Goal: Contribute content: Contribute content

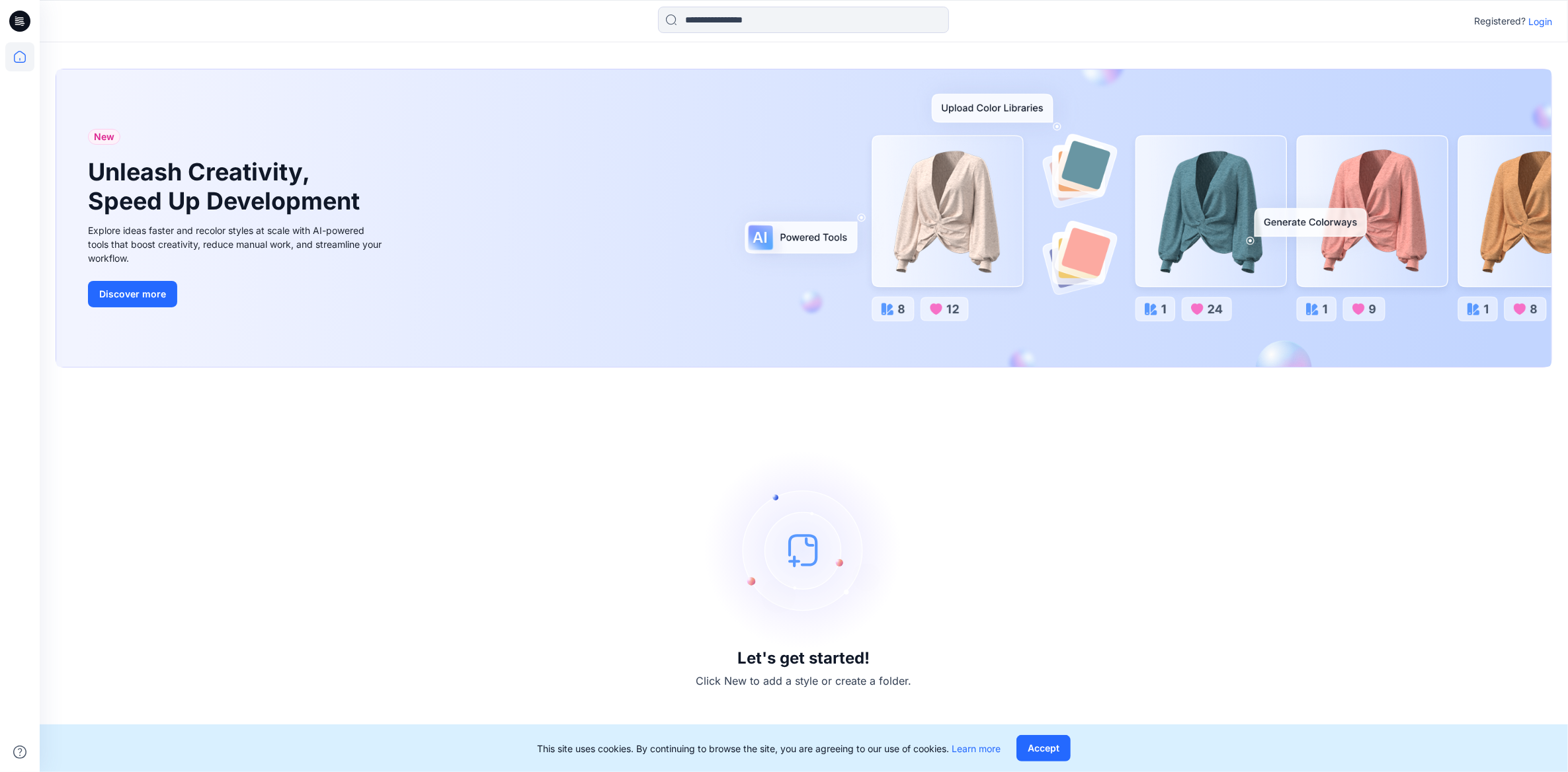
click at [1544, 19] on p "Login" at bounding box center [1540, 21] width 24 height 14
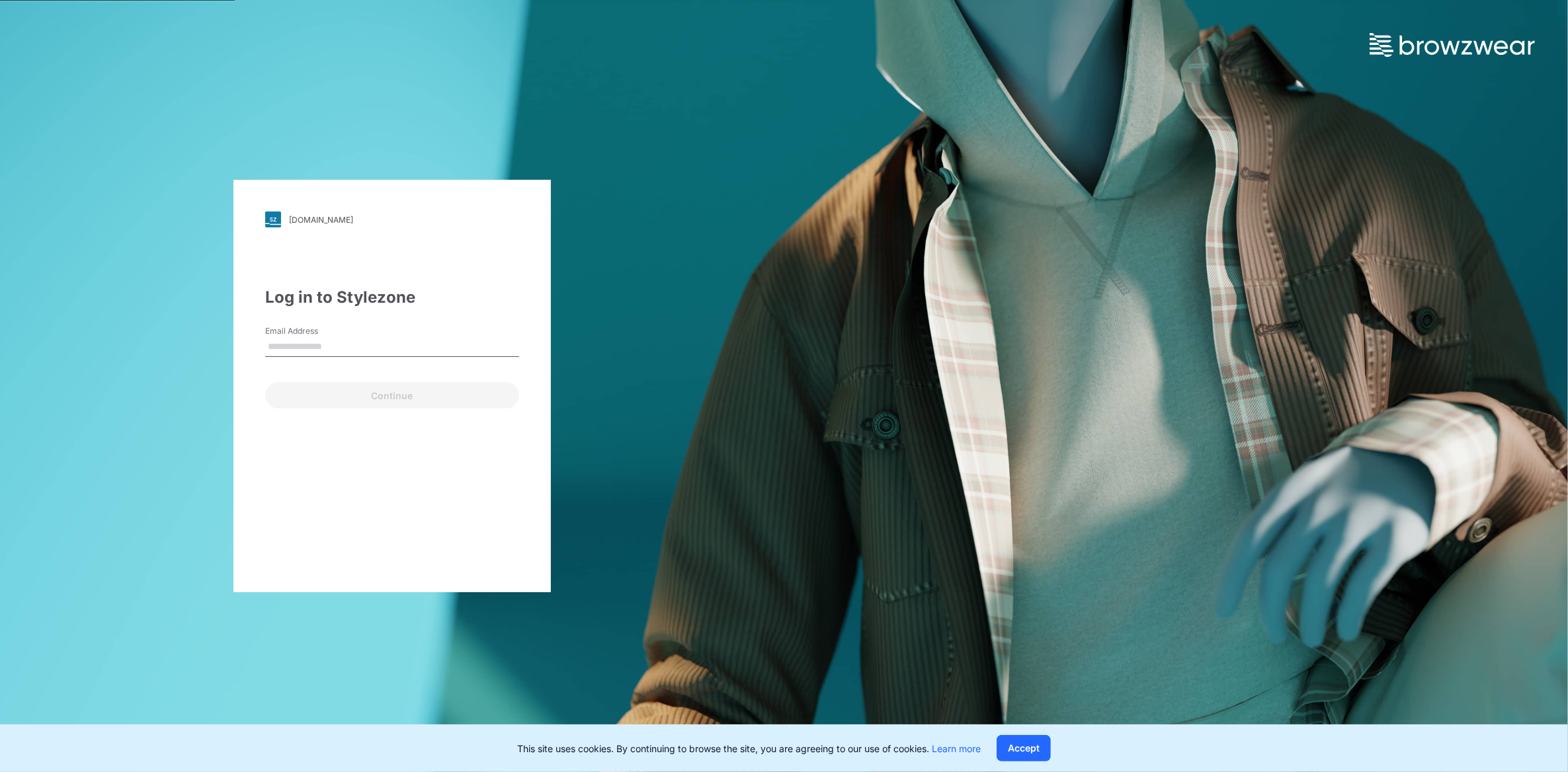
type input "**********"
click at [377, 400] on button "Continue" at bounding box center [392, 395] width 254 height 27
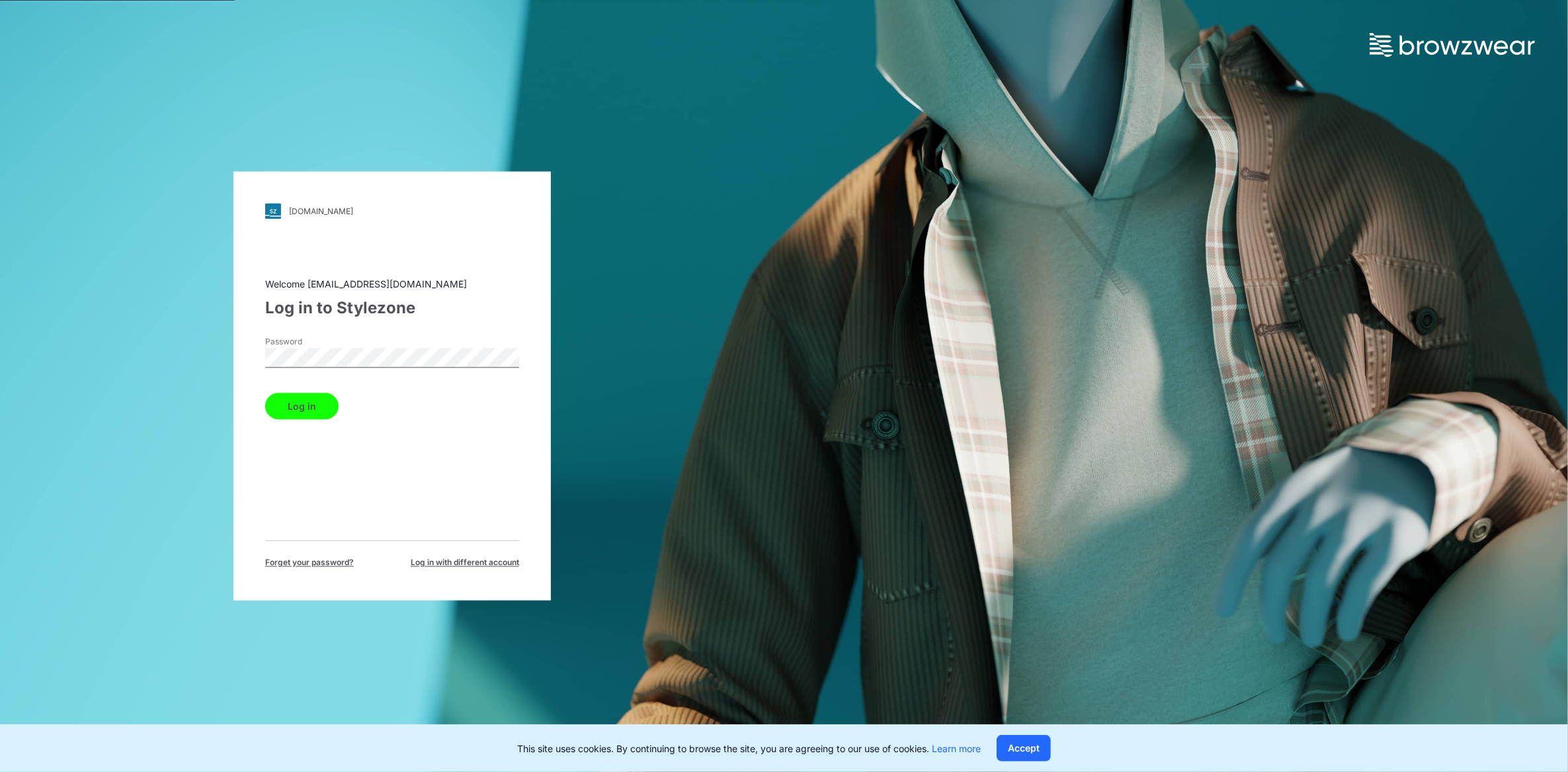
click at [314, 409] on button "Log in" at bounding box center [302, 407] width 74 height 27
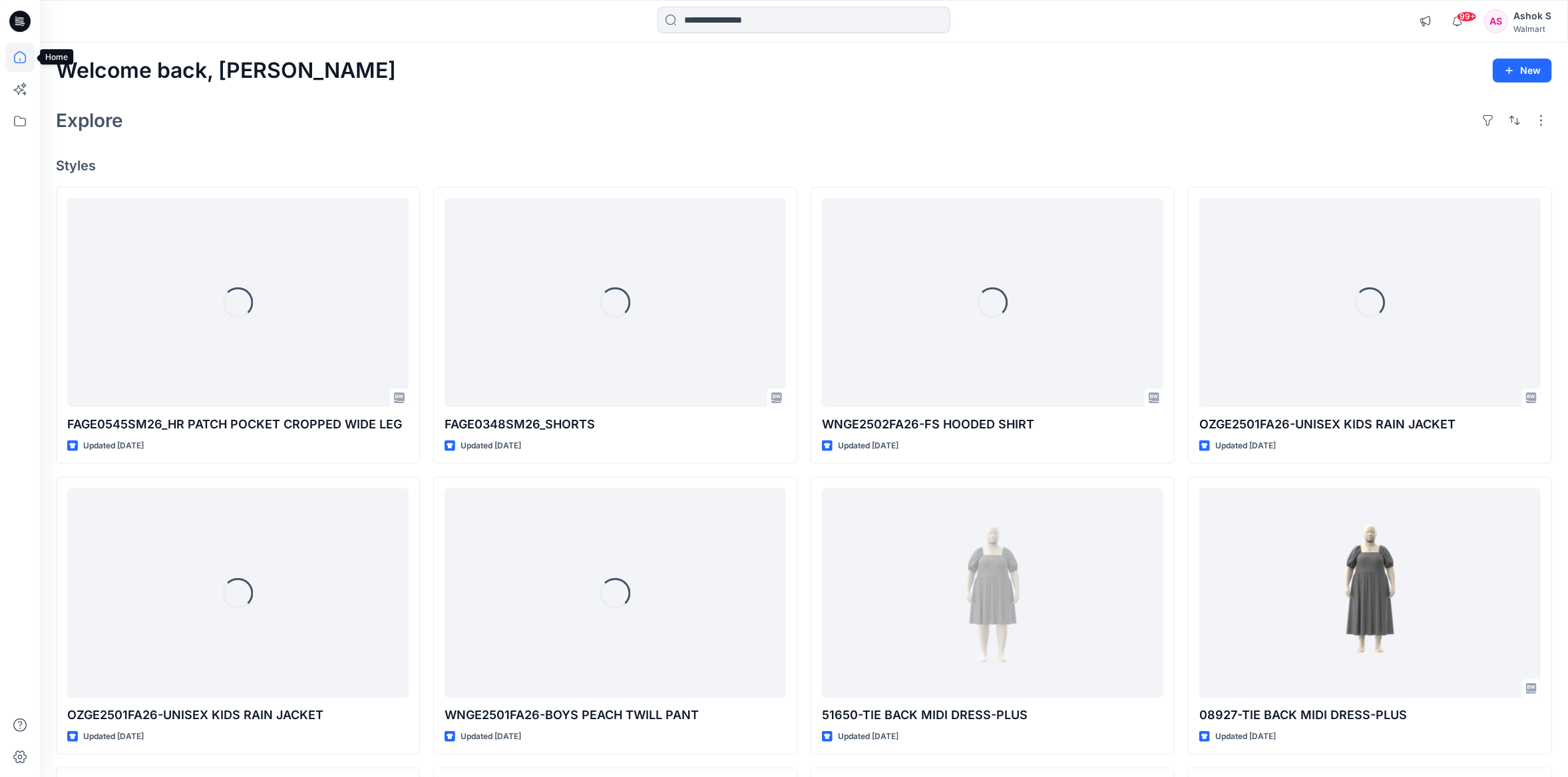
click at [18, 58] on icon at bounding box center [20, 57] width 29 height 29
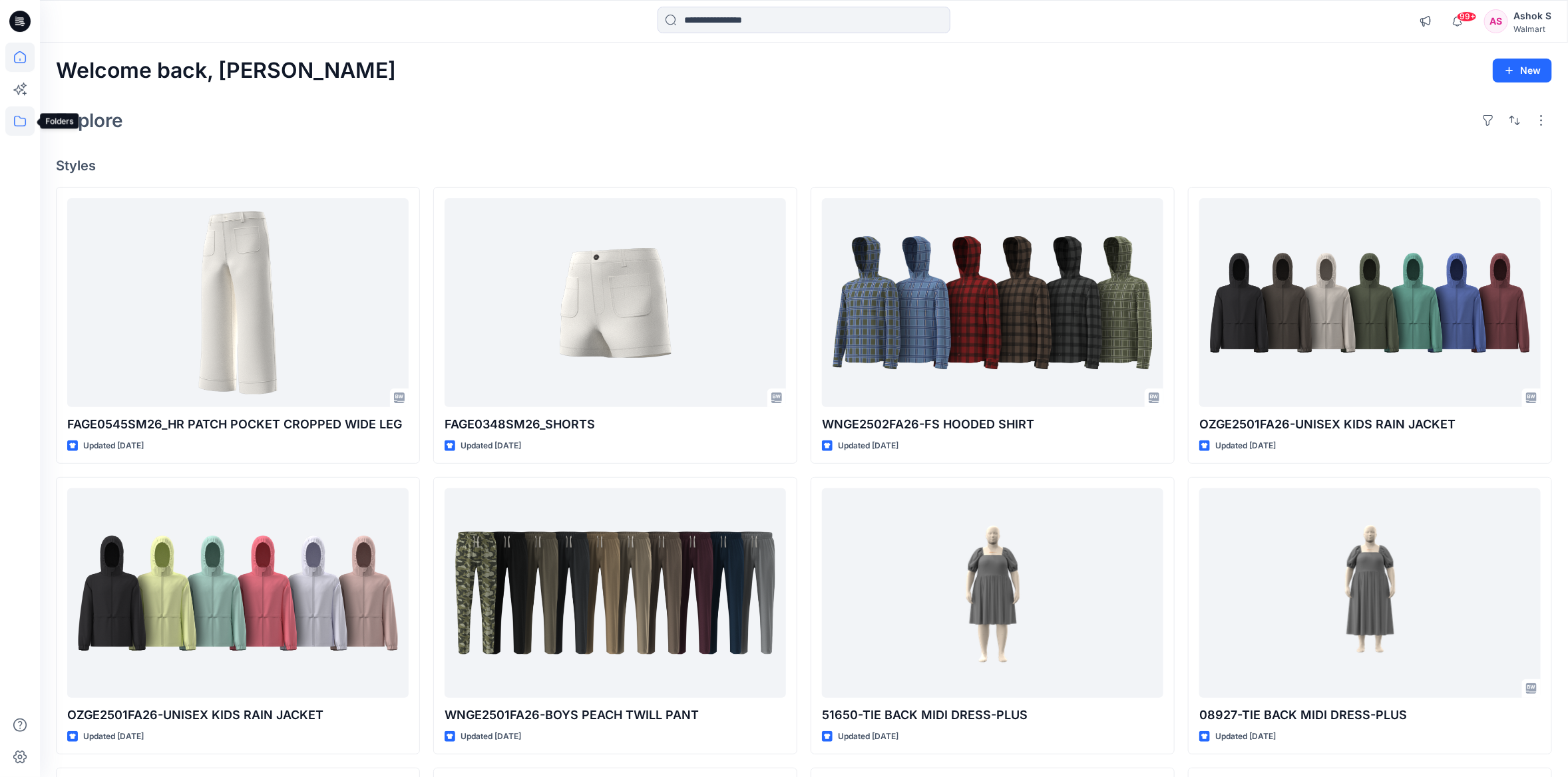
click at [19, 129] on icon at bounding box center [20, 121] width 29 height 29
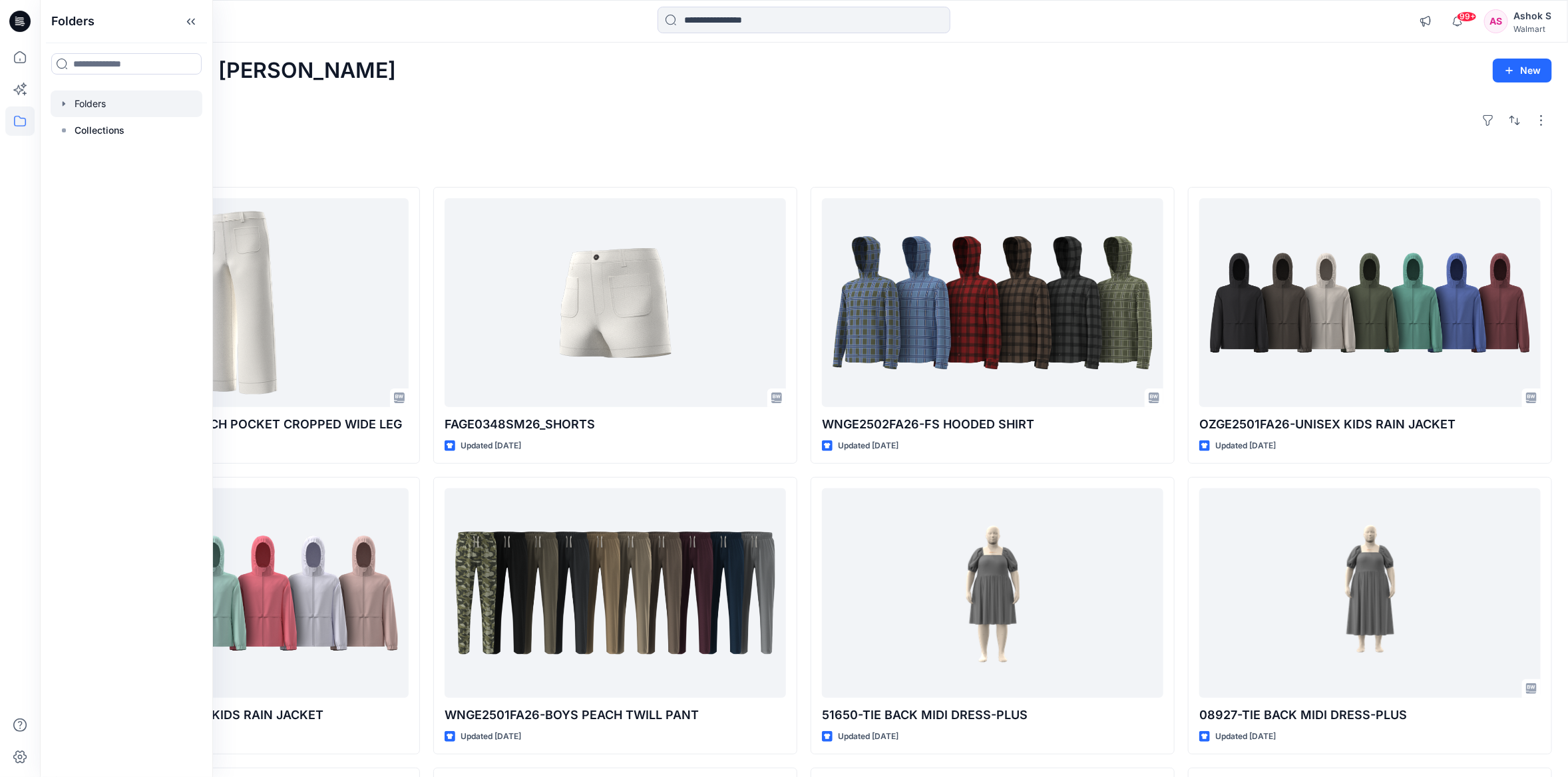
click at [91, 101] on div at bounding box center [126, 103] width 152 height 27
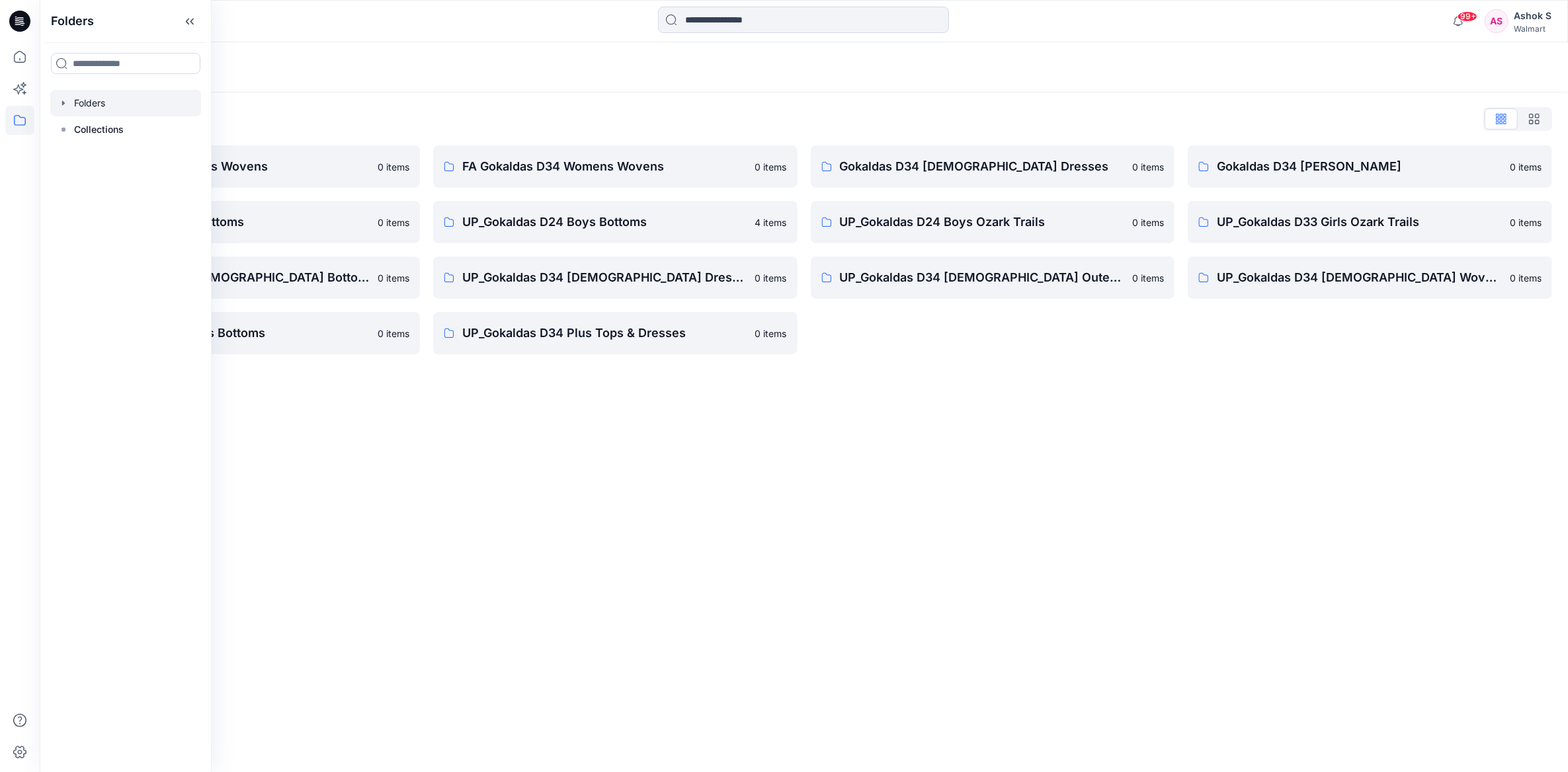
click at [543, 512] on div "Folders Folders List FA Gokaldas D23 Mens Wovens 0 items Gokaldas D34 Plus Bott…" at bounding box center [804, 407] width 1528 height 730
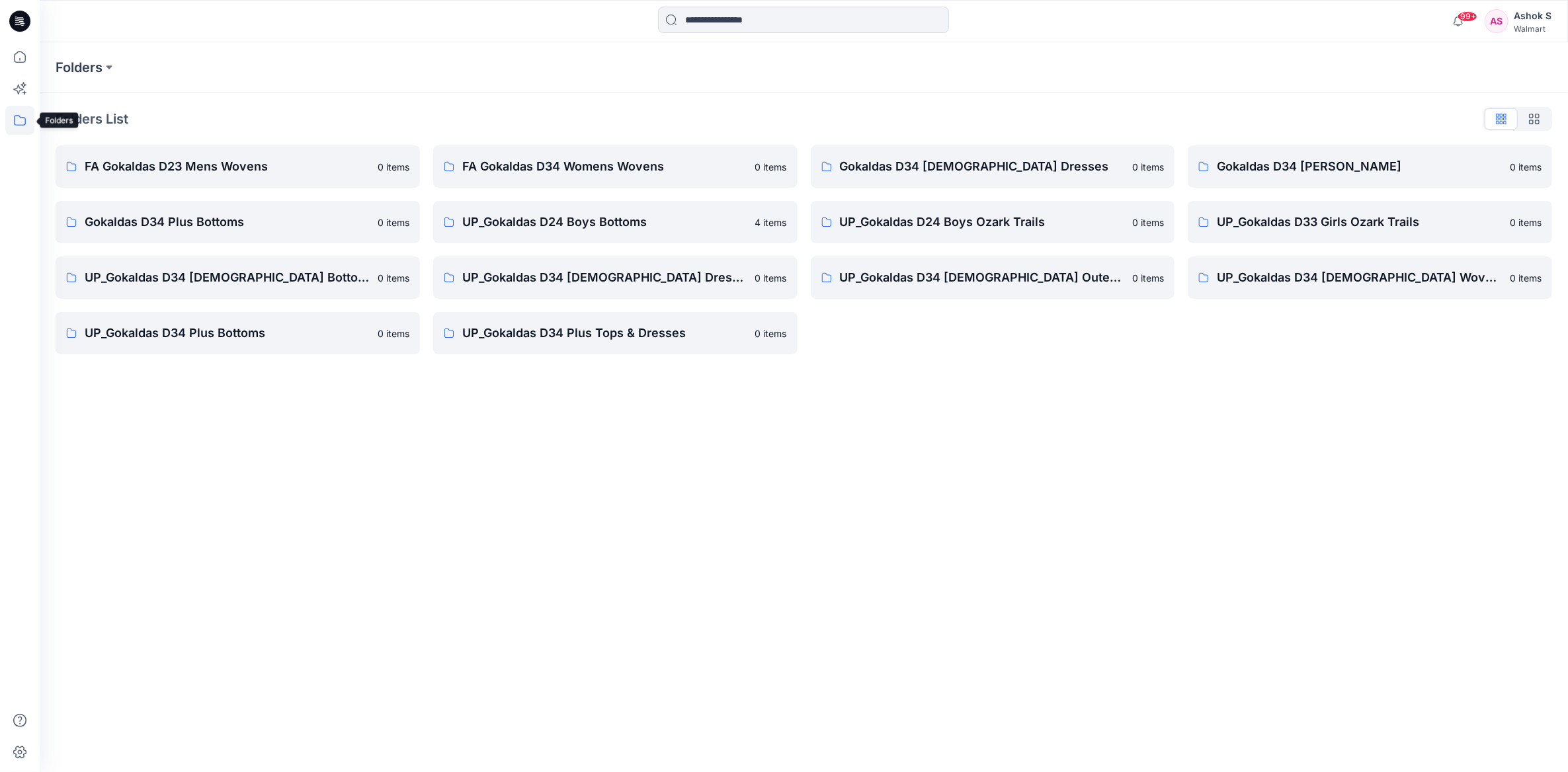
click at [21, 123] on icon at bounding box center [20, 120] width 29 height 29
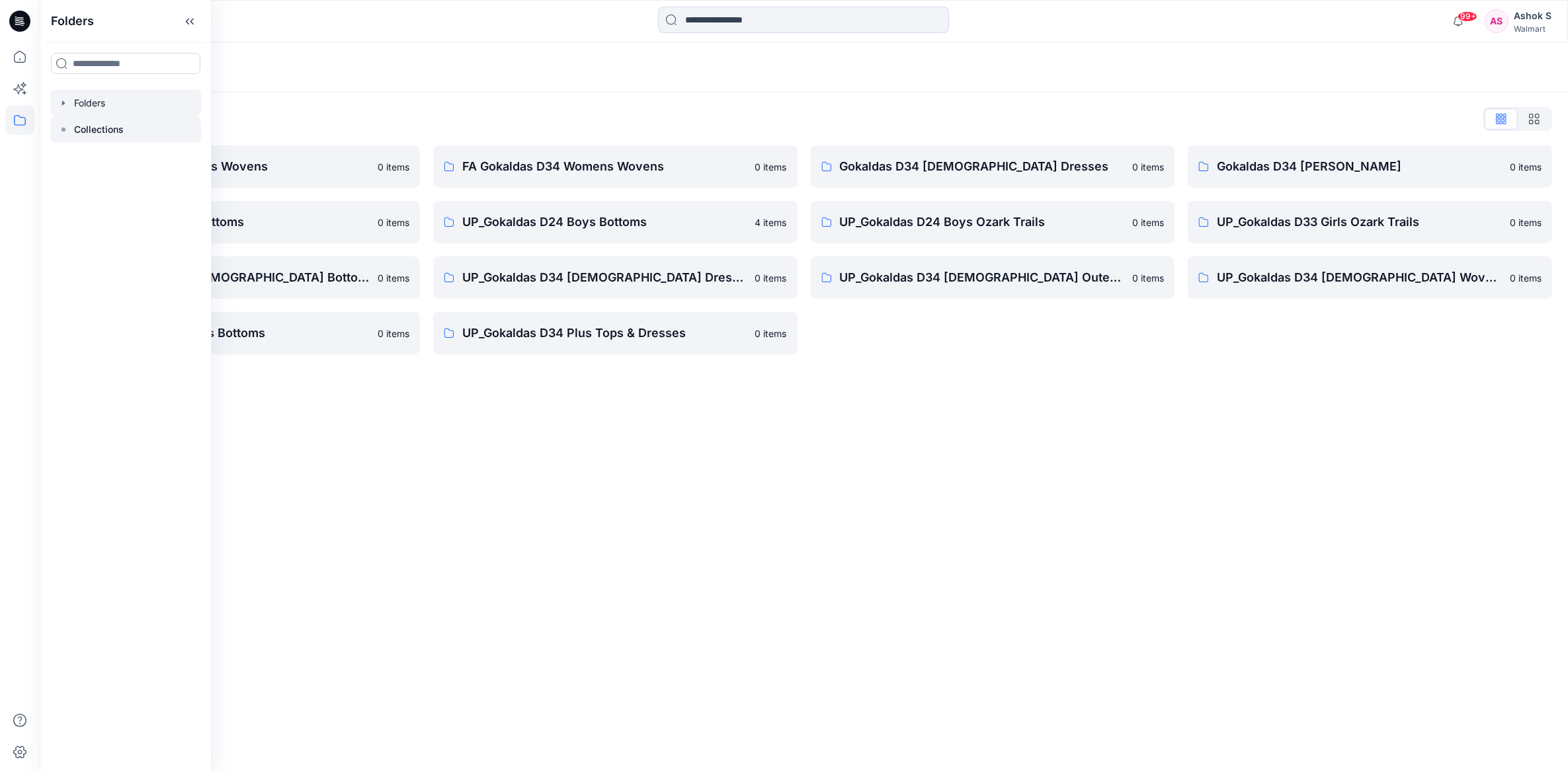
click at [94, 126] on p "Collections" at bounding box center [99, 129] width 50 height 16
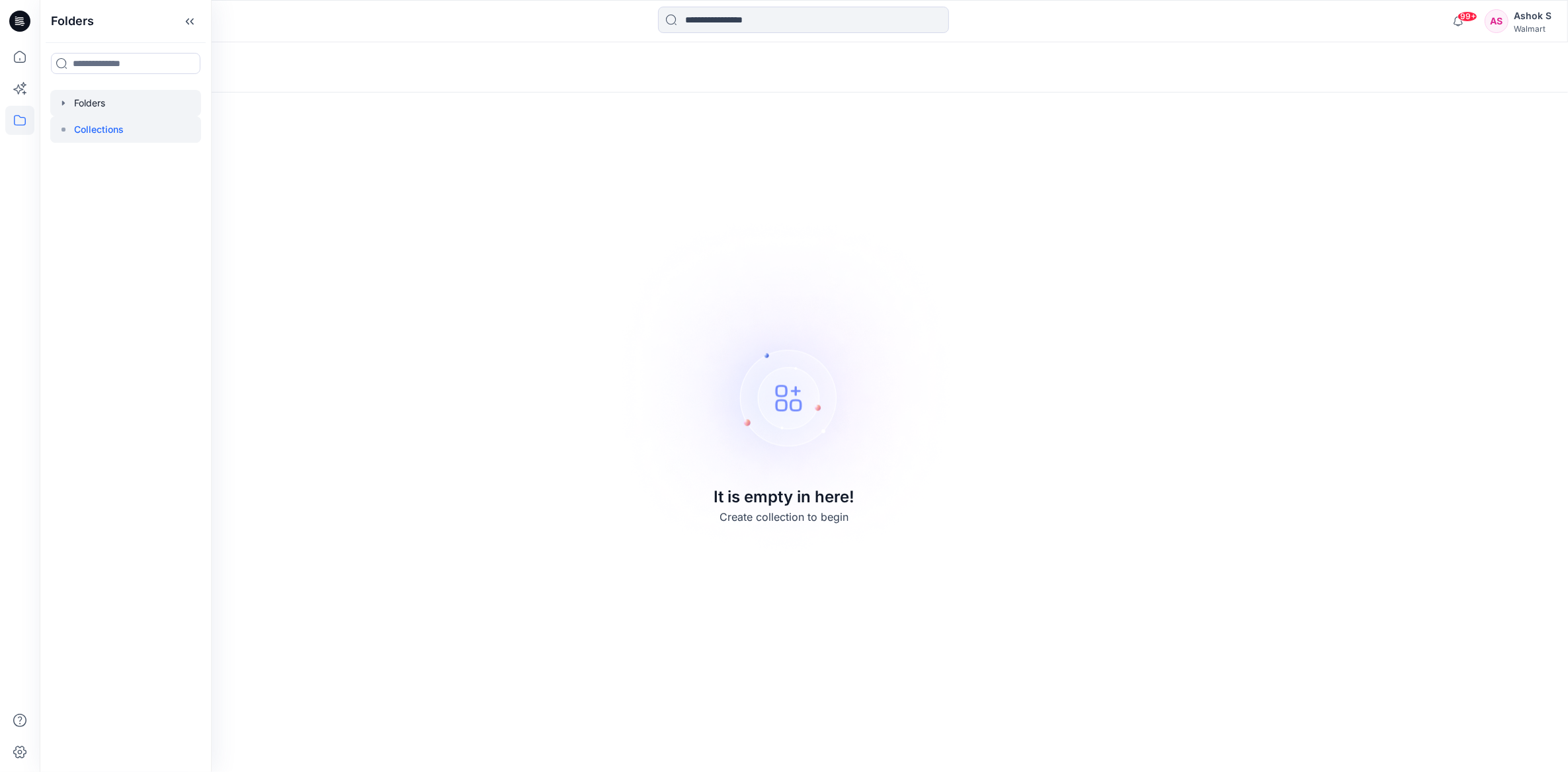
click at [96, 94] on div at bounding box center [126, 103] width 151 height 27
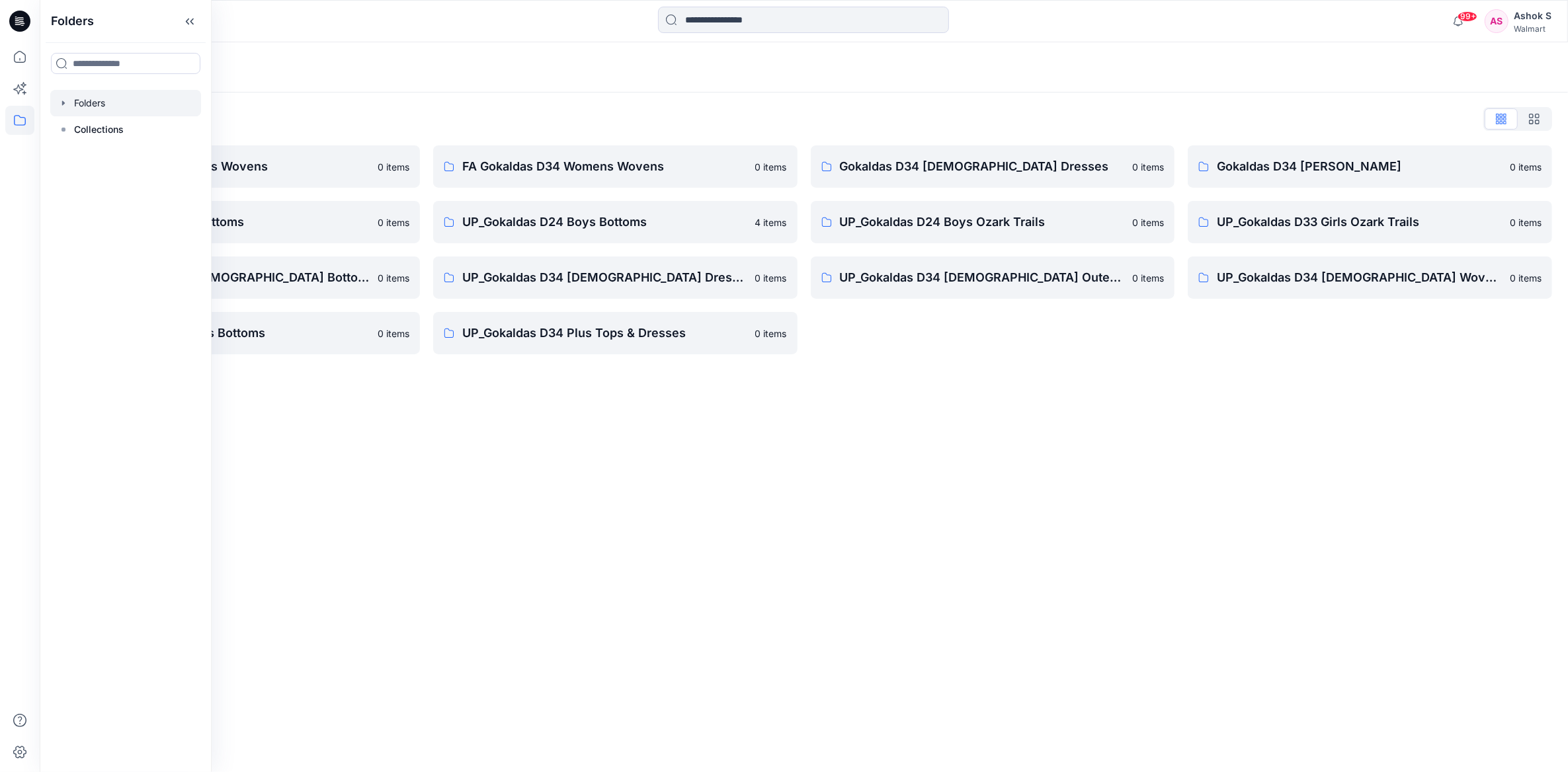
click at [467, 61] on div "Folders" at bounding box center [752, 67] width 1393 height 18
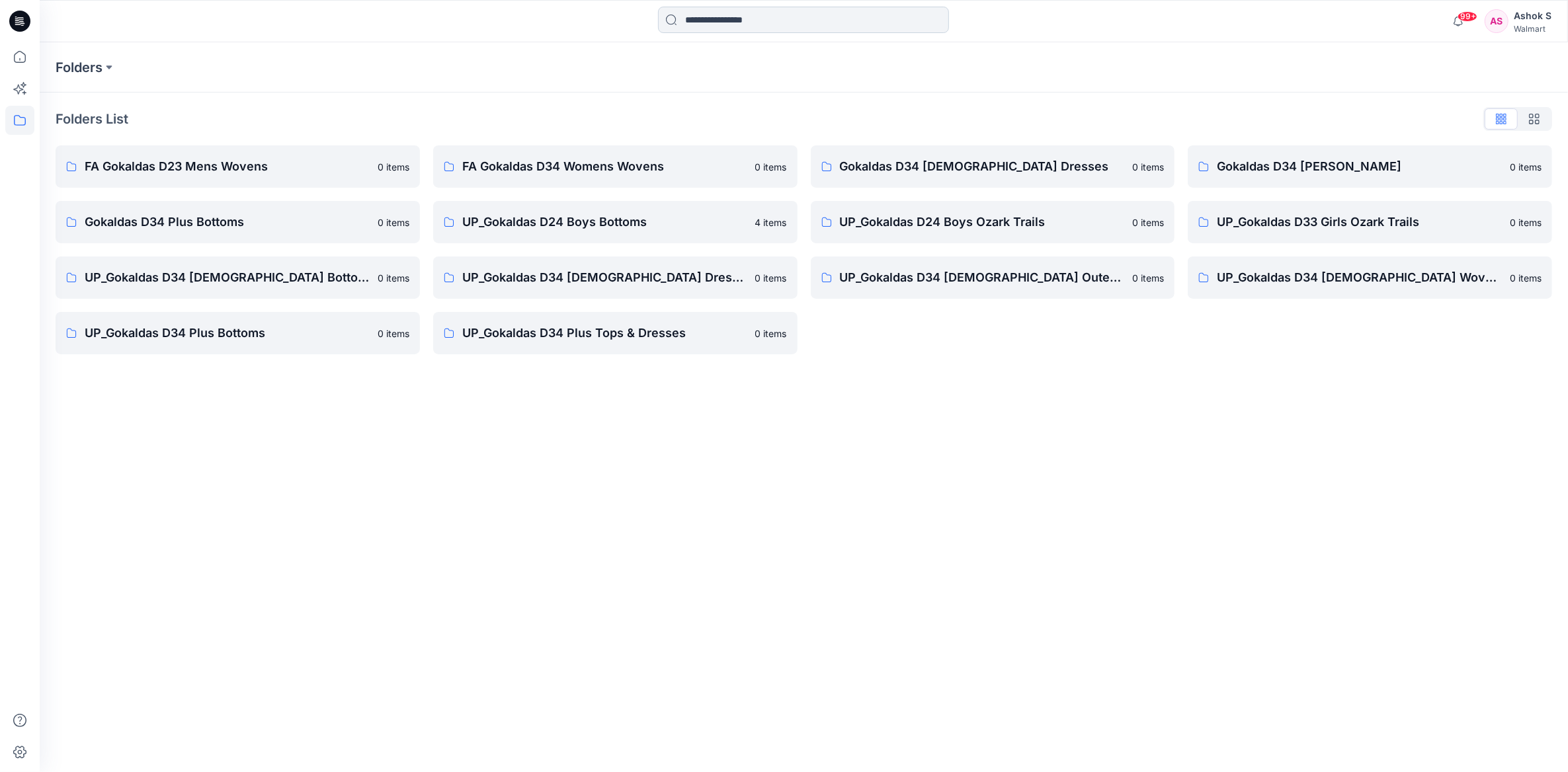
click at [845, 23] on input at bounding box center [804, 20] width 291 height 27
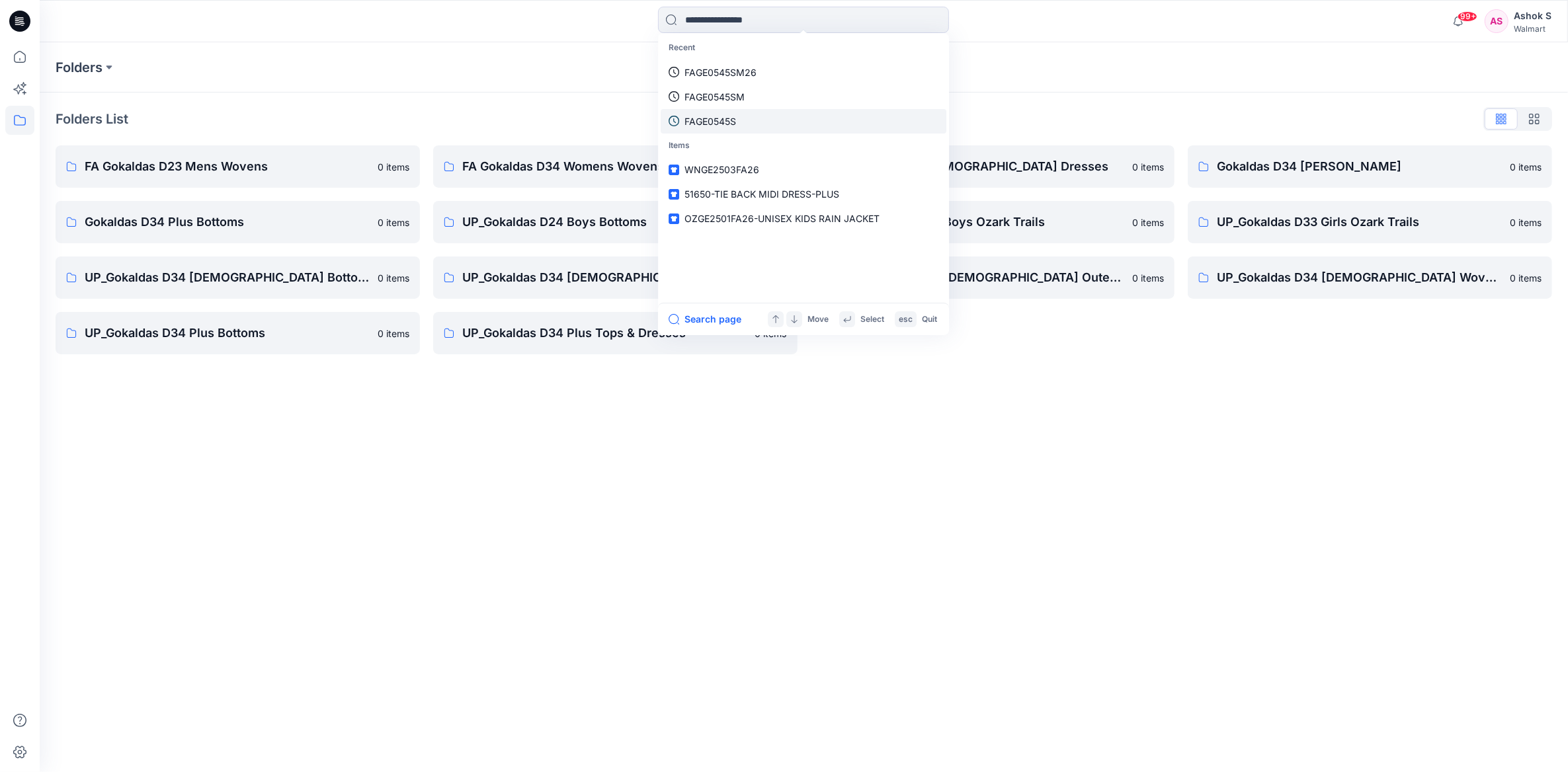
click at [724, 122] on p "FAGE0545S" at bounding box center [710, 121] width 51 height 14
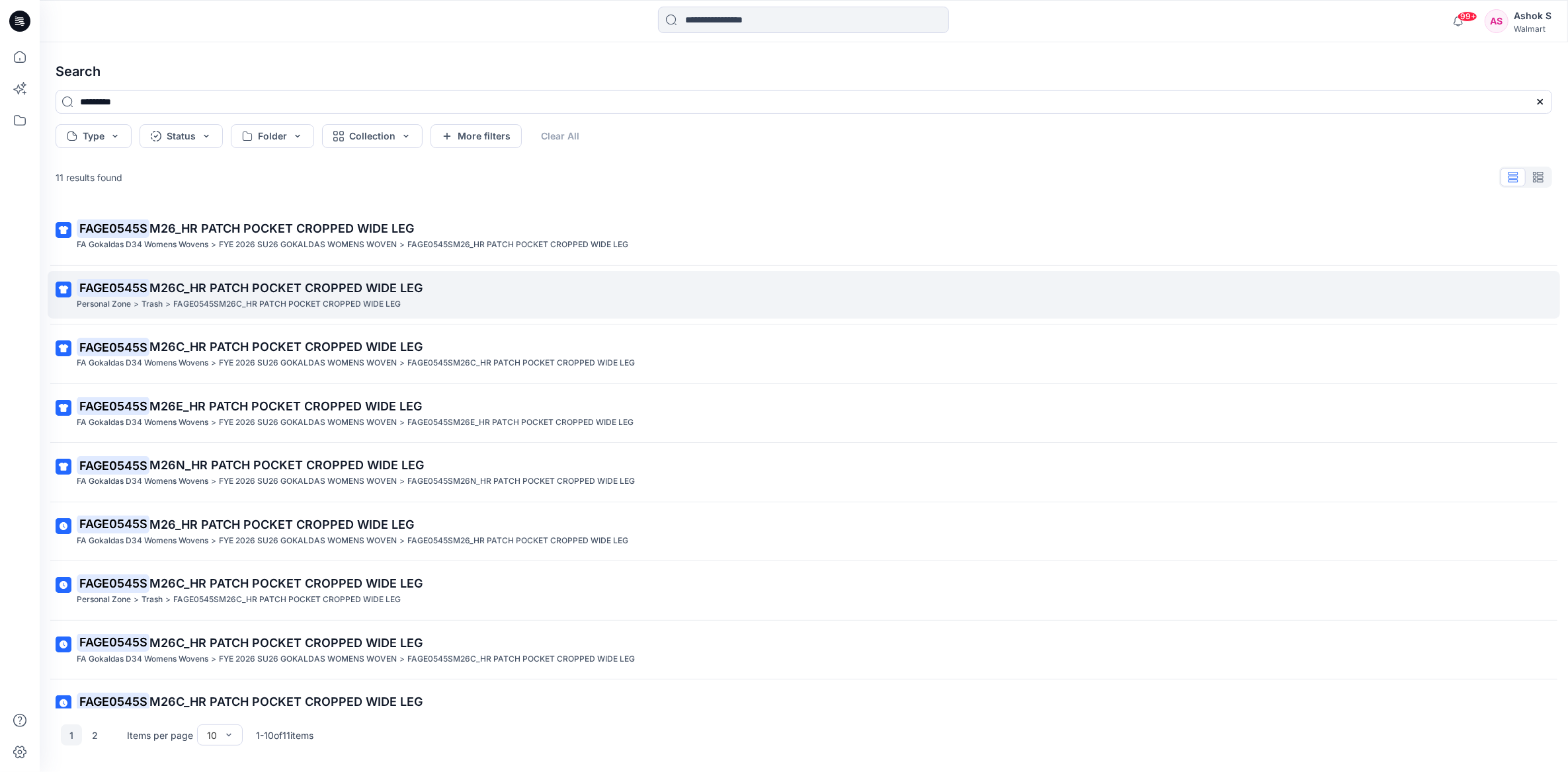
click at [296, 293] on span "M26C_HR PATCH POCKET CROPPED WIDE LEG" at bounding box center [286, 288] width 273 height 14
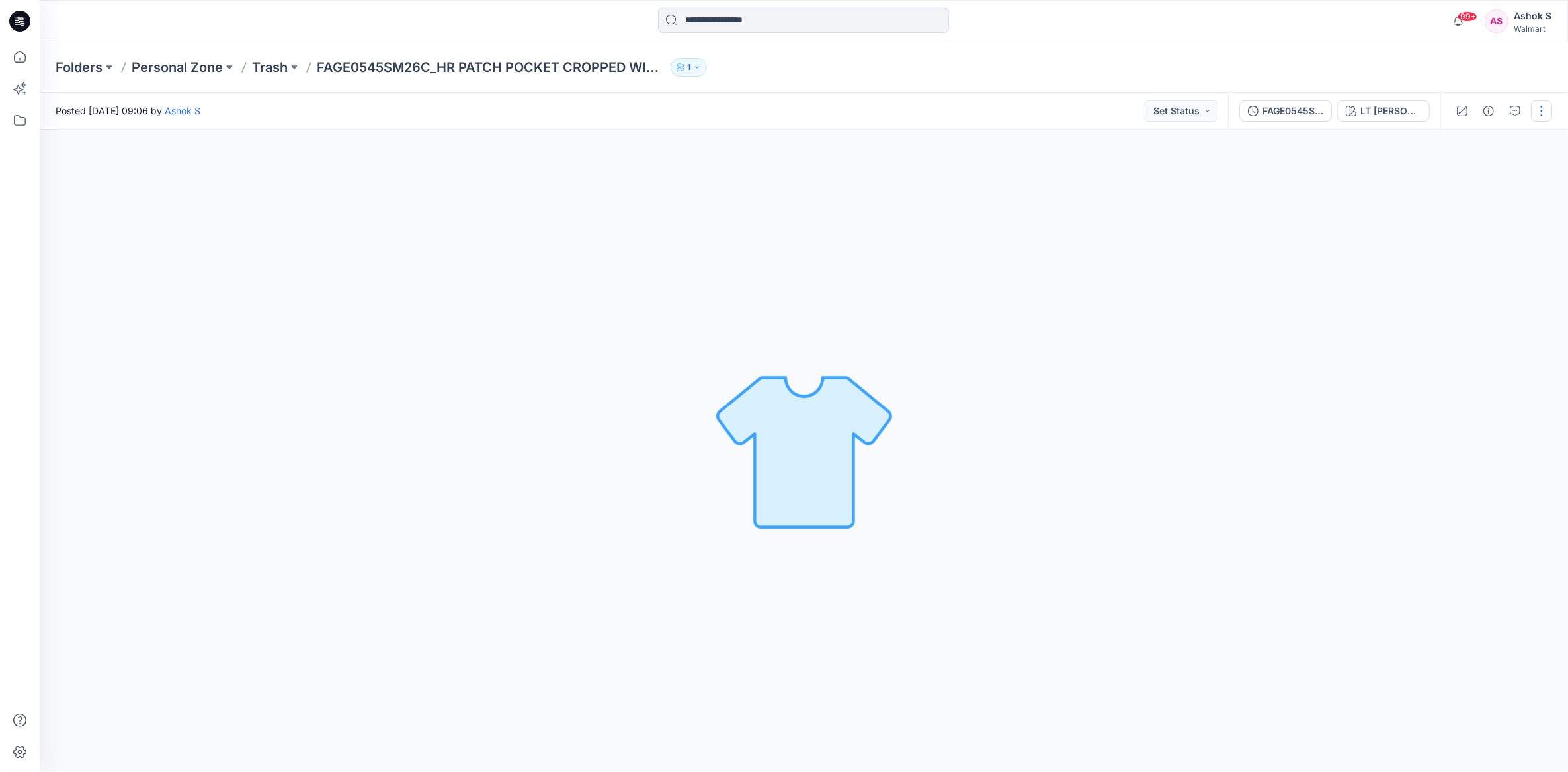
click at [1547, 110] on button "button" at bounding box center [1542, 111] width 21 height 21
click at [1478, 183] on button "Edit" at bounding box center [1486, 179] width 122 height 25
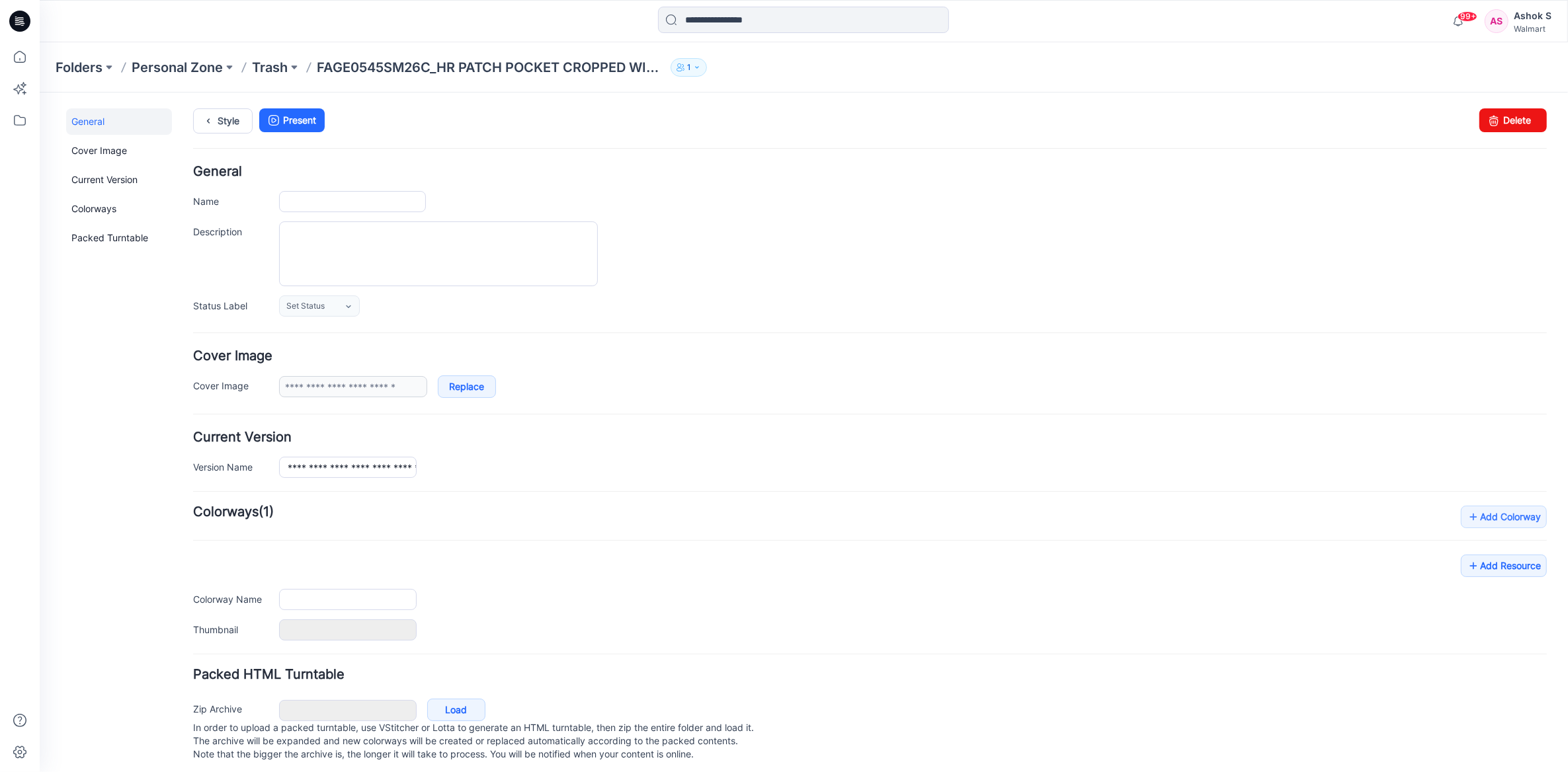
type input "**********"
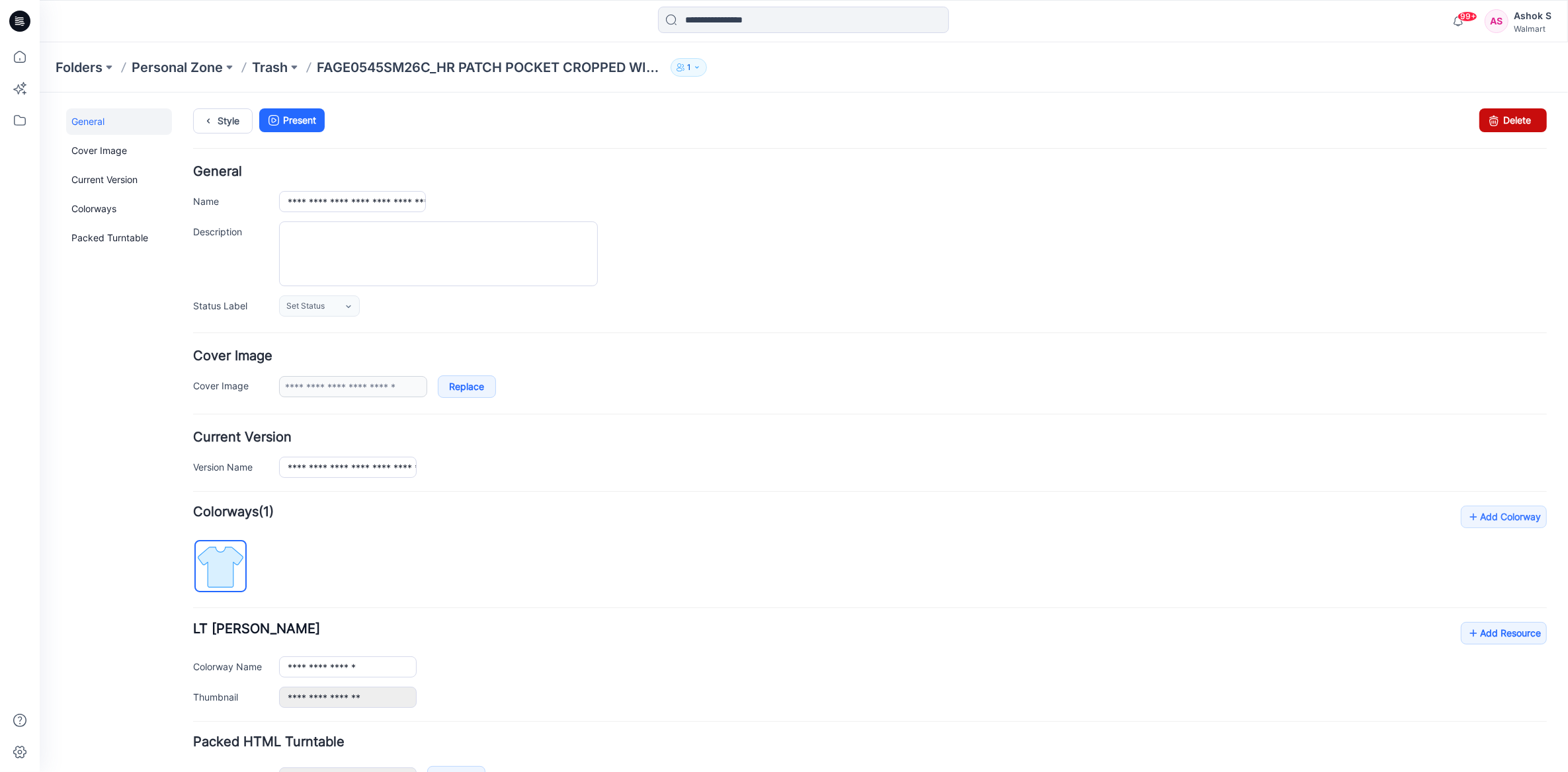
click at [1504, 119] on link "Delete" at bounding box center [1513, 119] width 67 height 24
click at [263, 63] on p "Trash" at bounding box center [270, 67] width 36 height 18
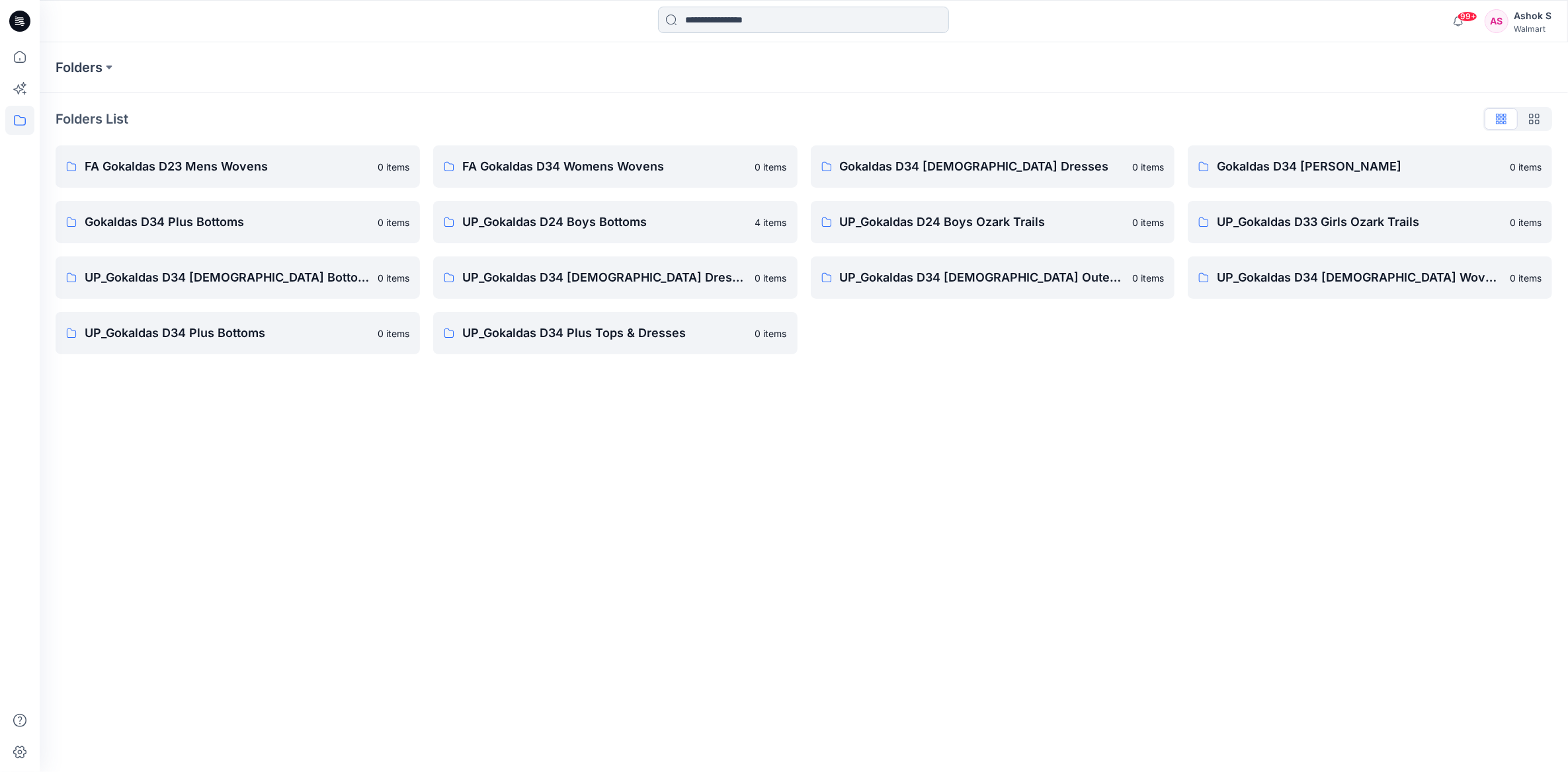
click at [731, 27] on input at bounding box center [804, 20] width 291 height 27
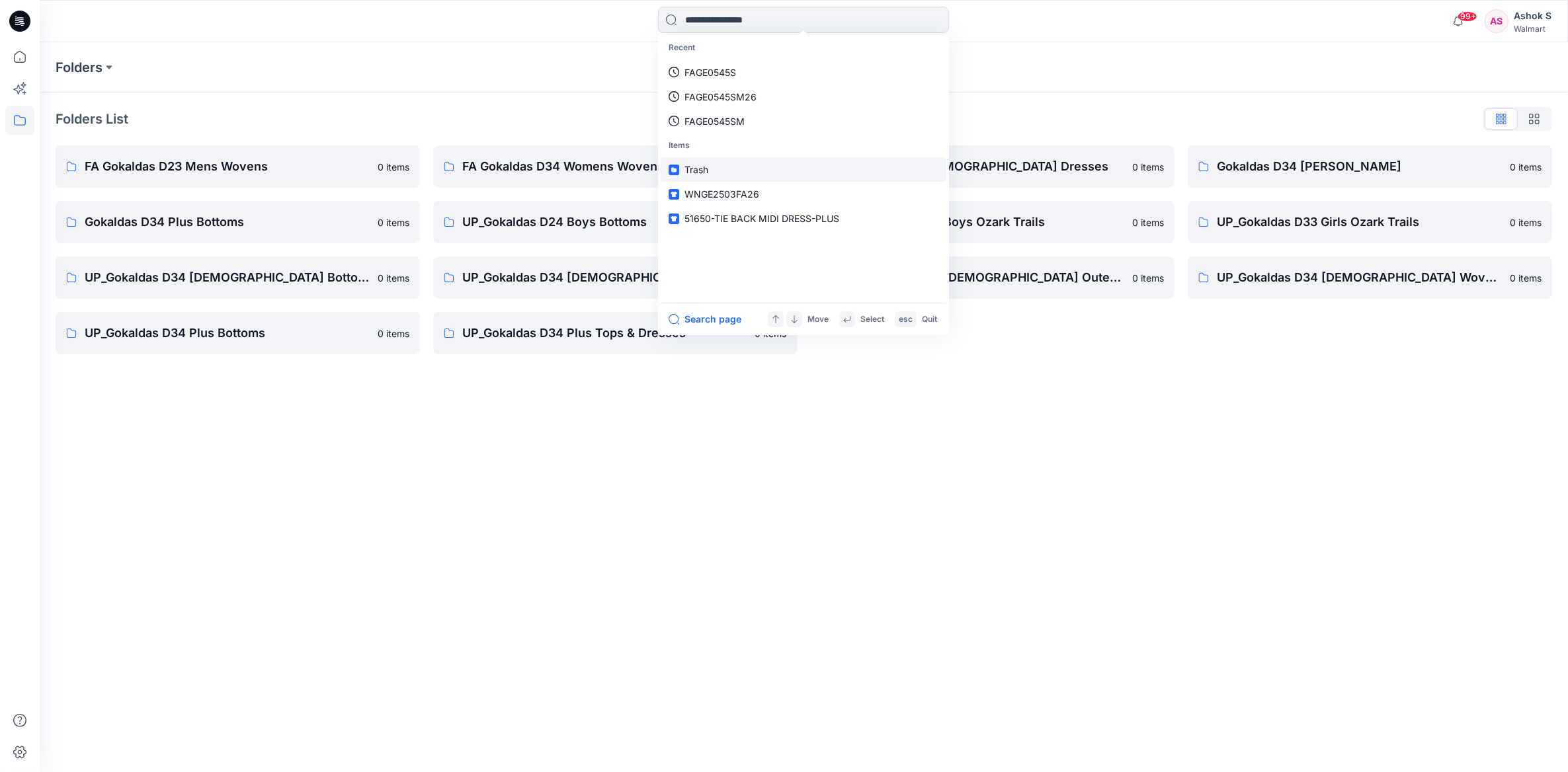
click at [704, 168] on span "Trash" at bounding box center [696, 169] width 24 height 11
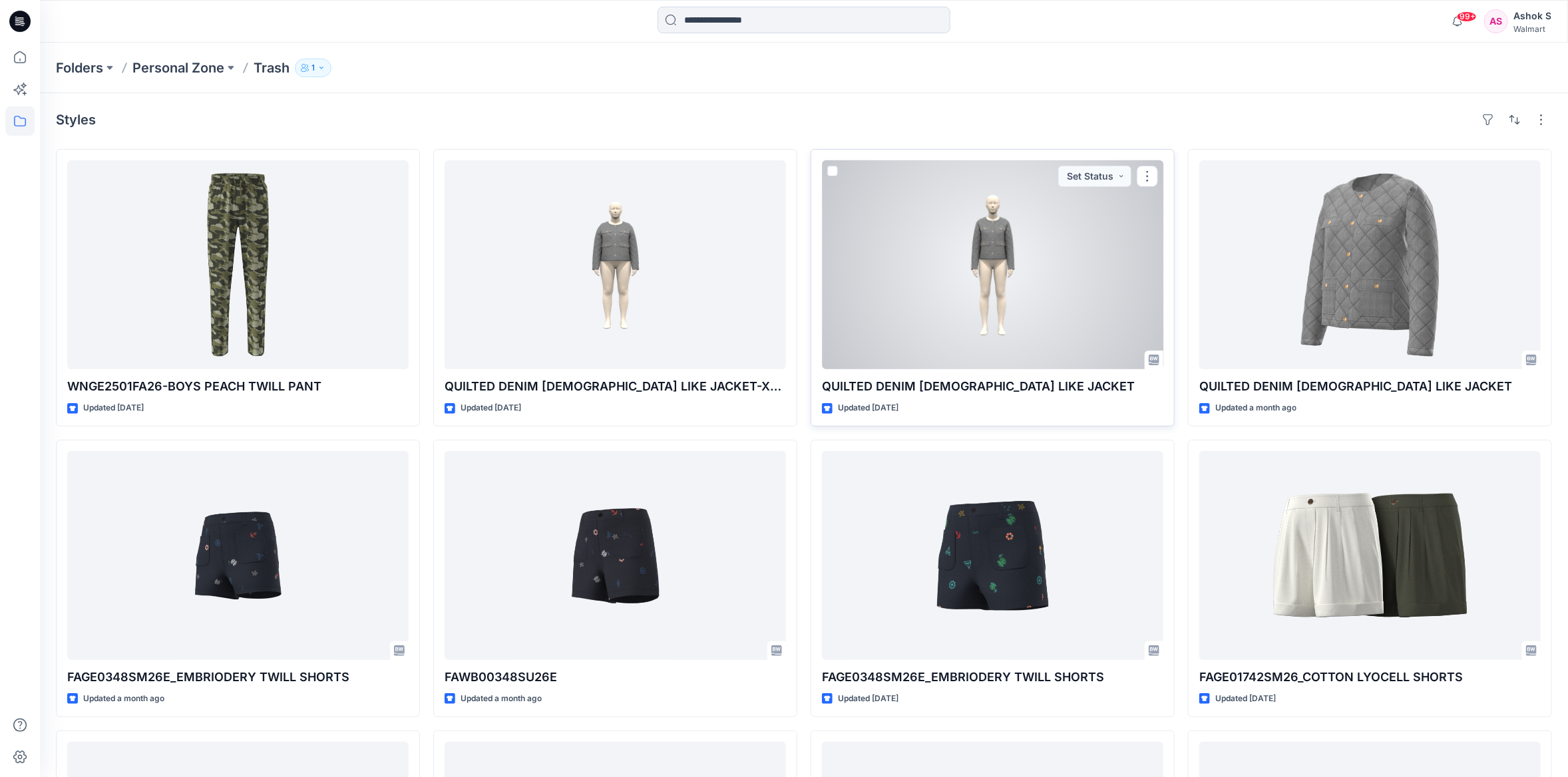
click at [971, 302] on div at bounding box center [992, 264] width 342 height 209
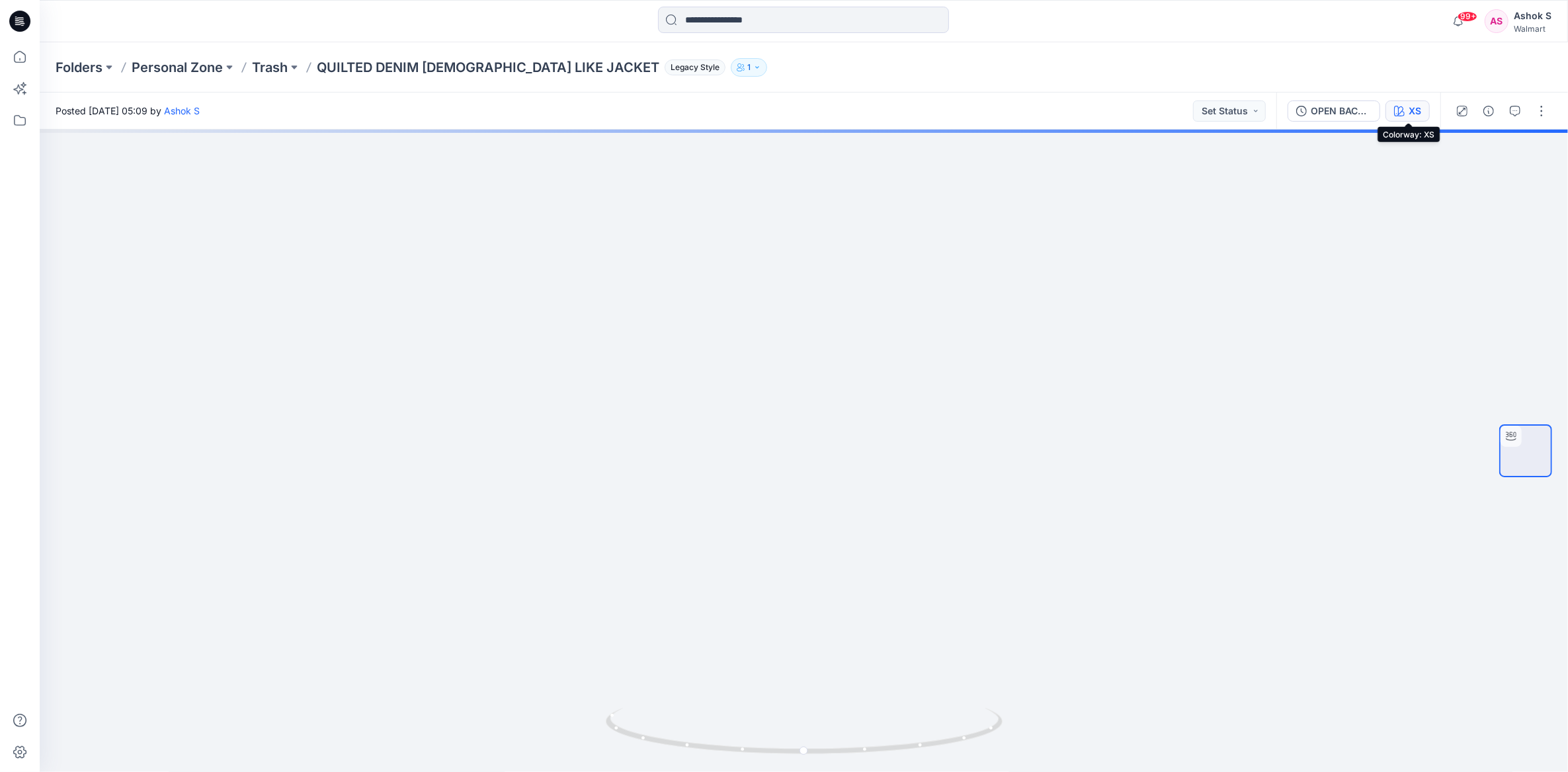
click at [1403, 106] on icon "button" at bounding box center [1399, 111] width 11 height 11
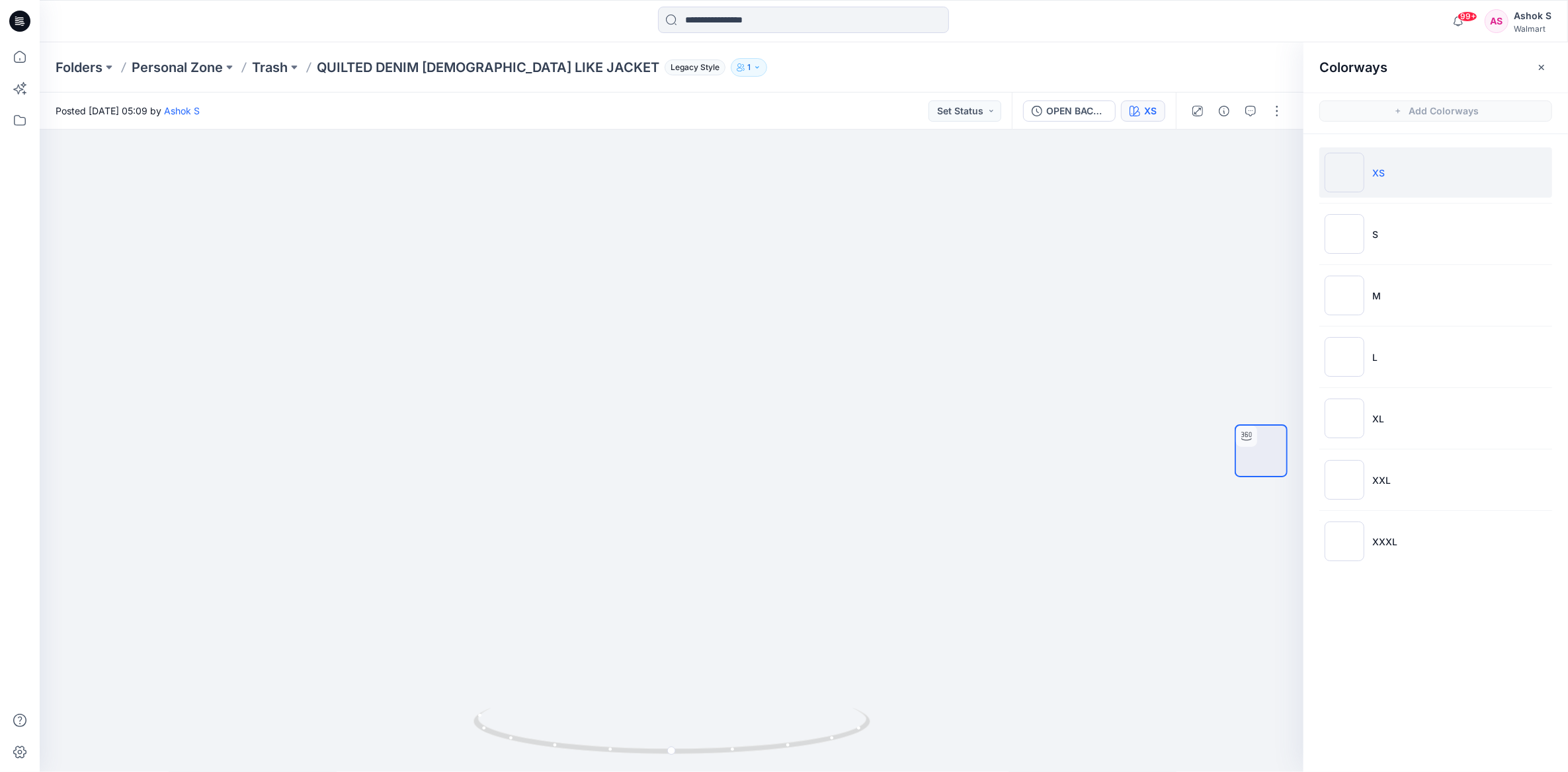
click at [1265, 51] on div "Folders Personal Zone Trash QUILTED DENIM LADY LIKE JACKET Legacy Style 1" at bounding box center [804, 67] width 1528 height 51
click at [1459, 110] on span "Add Colorways" at bounding box center [1435, 111] width 264 height 37
click at [1392, 110] on span "Add Colorways" at bounding box center [1435, 111] width 264 height 37
click at [1373, 204] on ul "XS S M L XL XXL XXXL" at bounding box center [1435, 357] width 264 height 446
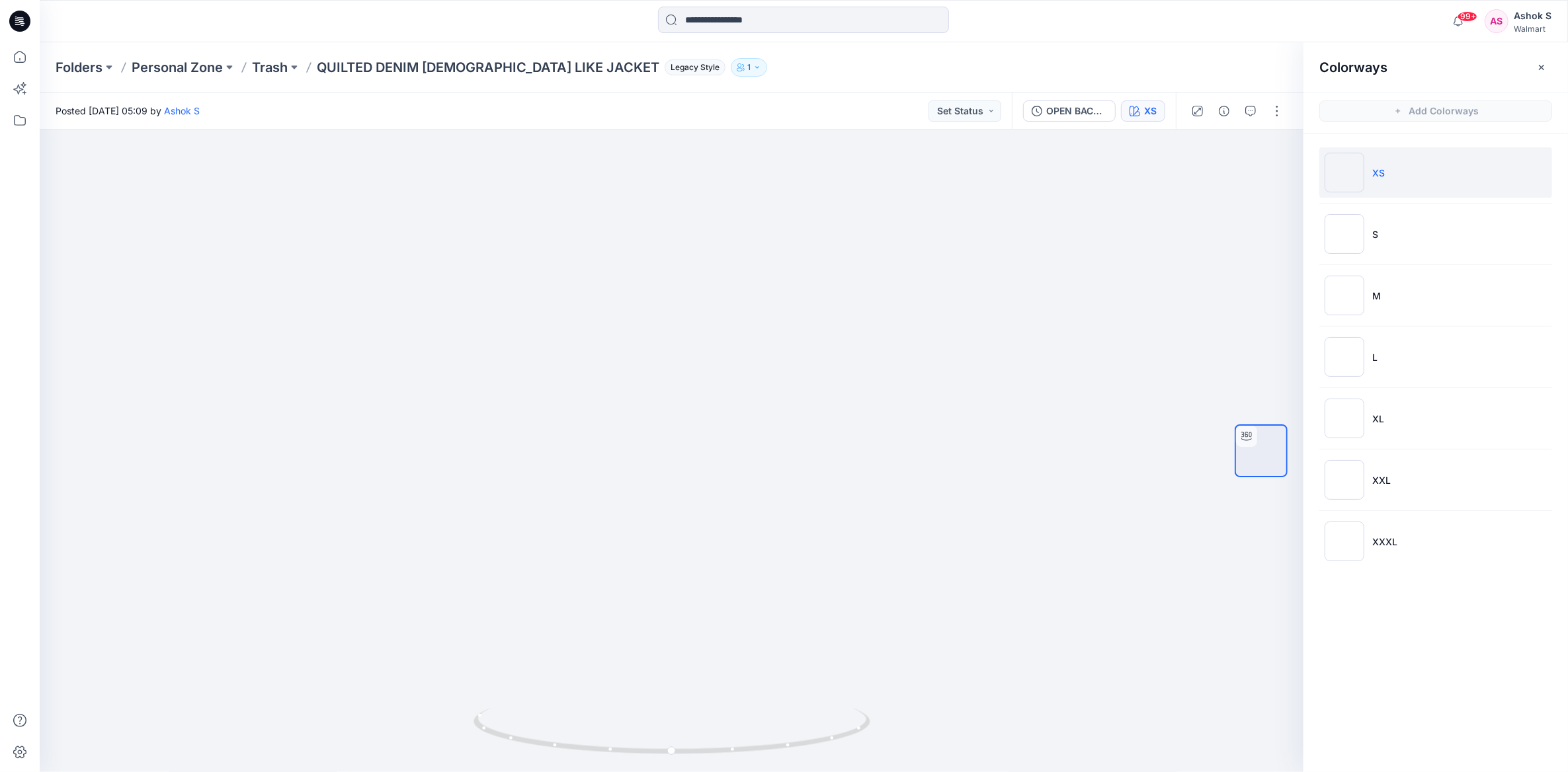
click at [1356, 185] on img at bounding box center [1344, 172] width 40 height 40
click at [1386, 104] on span "Add Colorways" at bounding box center [1435, 111] width 264 height 37
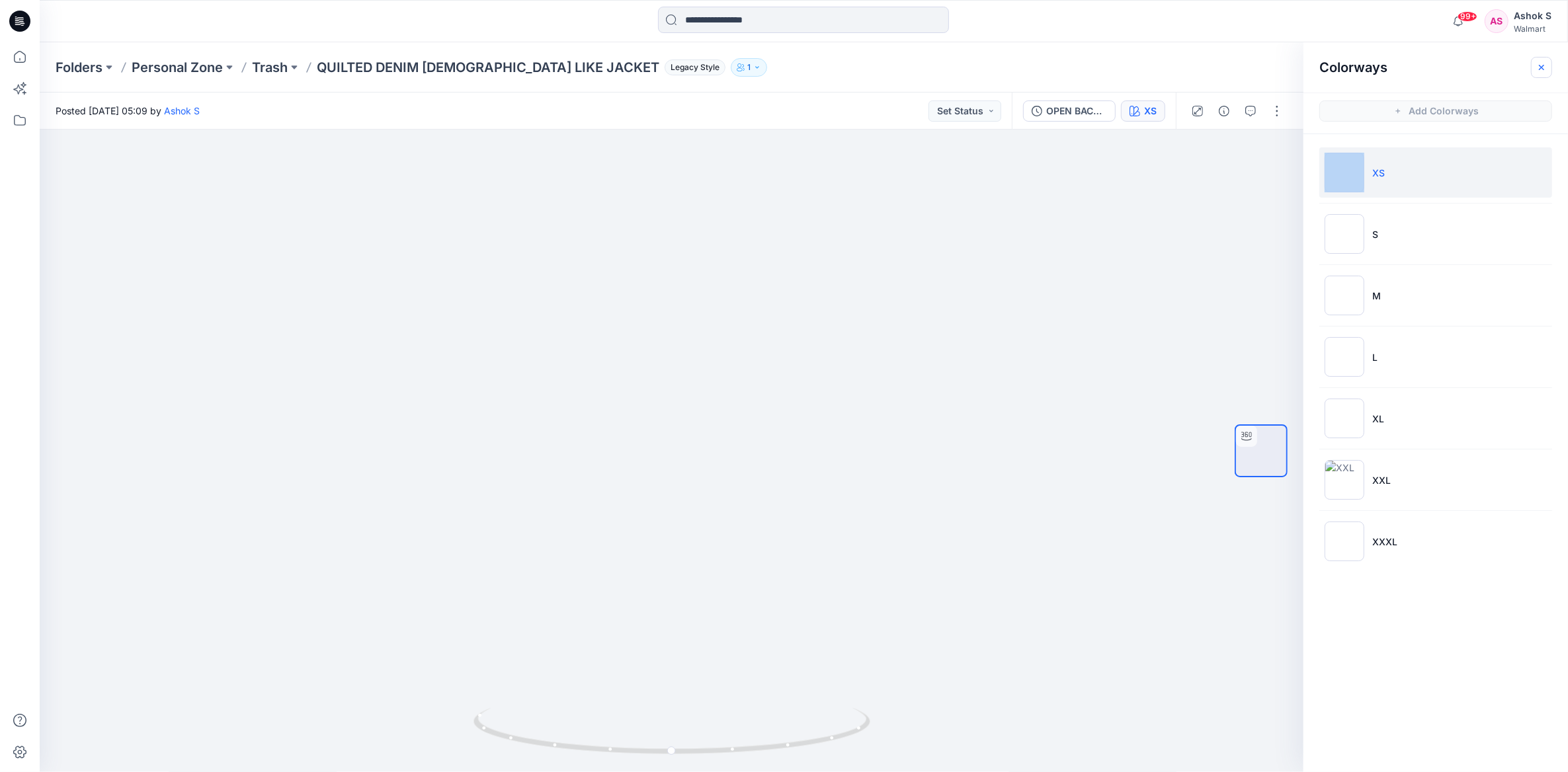
click at [1543, 67] on icon "button" at bounding box center [1542, 67] width 11 height 11
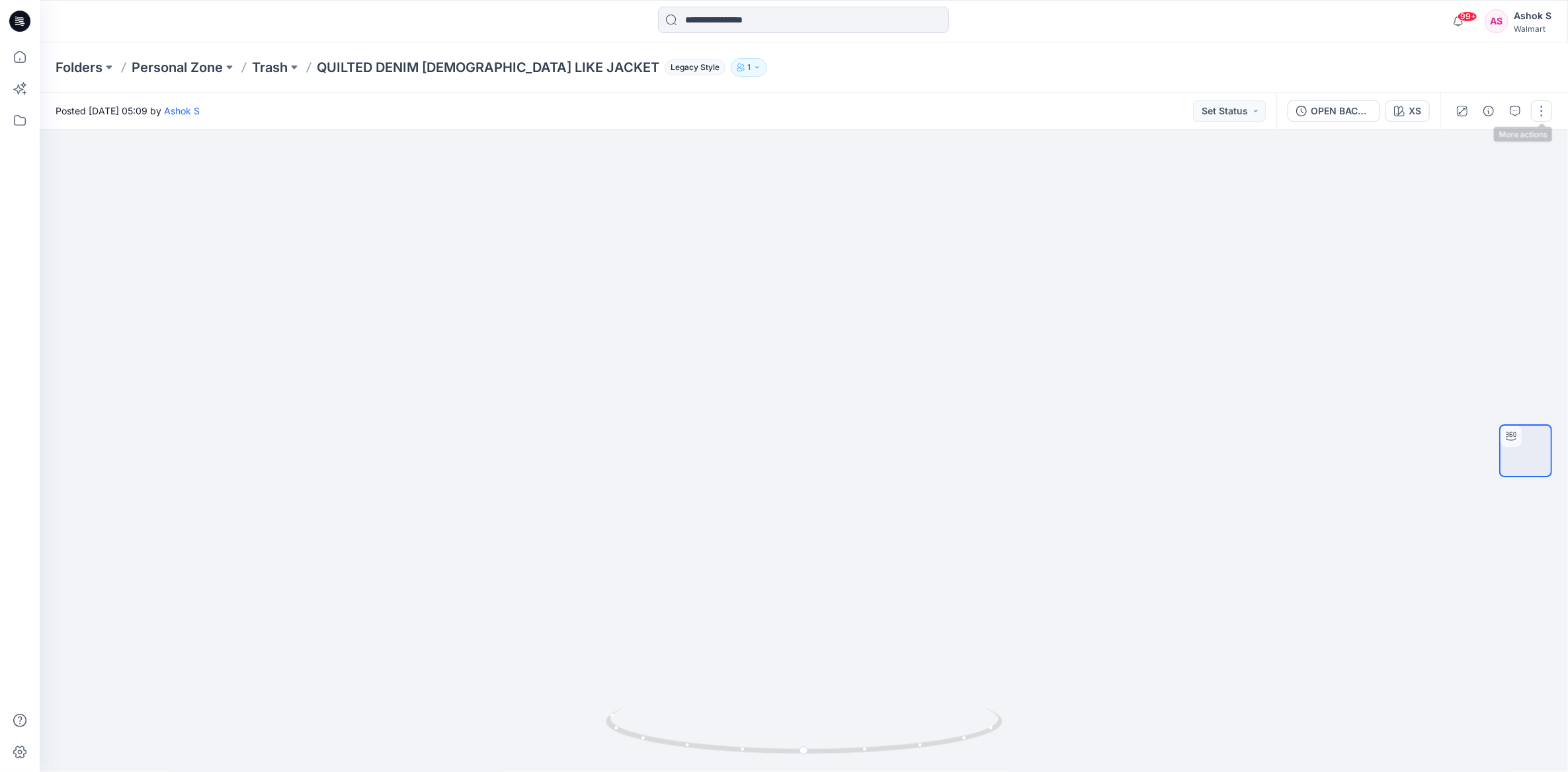
click at [1543, 115] on button "button" at bounding box center [1542, 111] width 21 height 21
click at [1492, 250] on button "View" at bounding box center [1486, 252] width 122 height 25
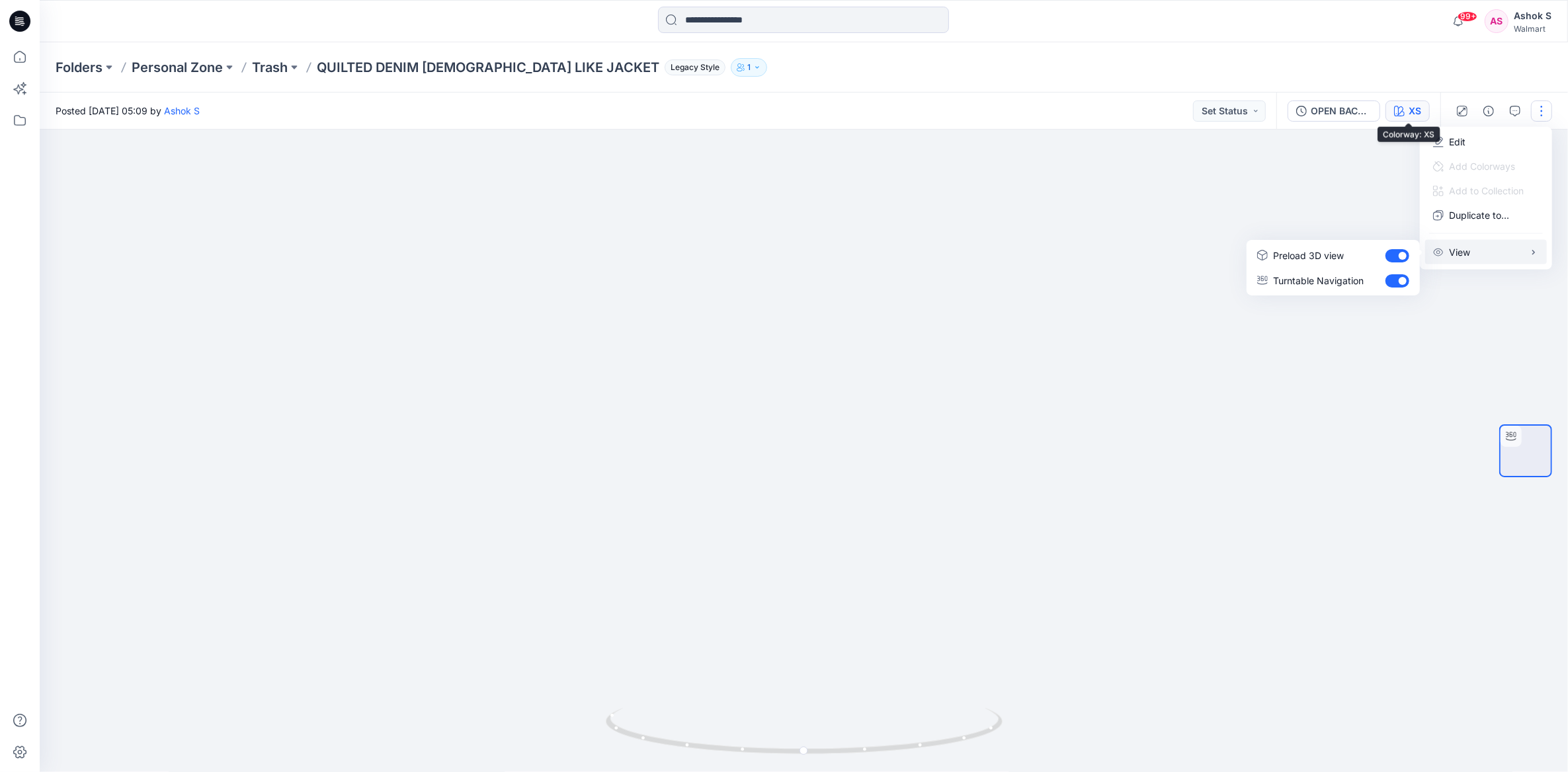
click at [1406, 104] on button "XS" at bounding box center [1408, 111] width 44 height 21
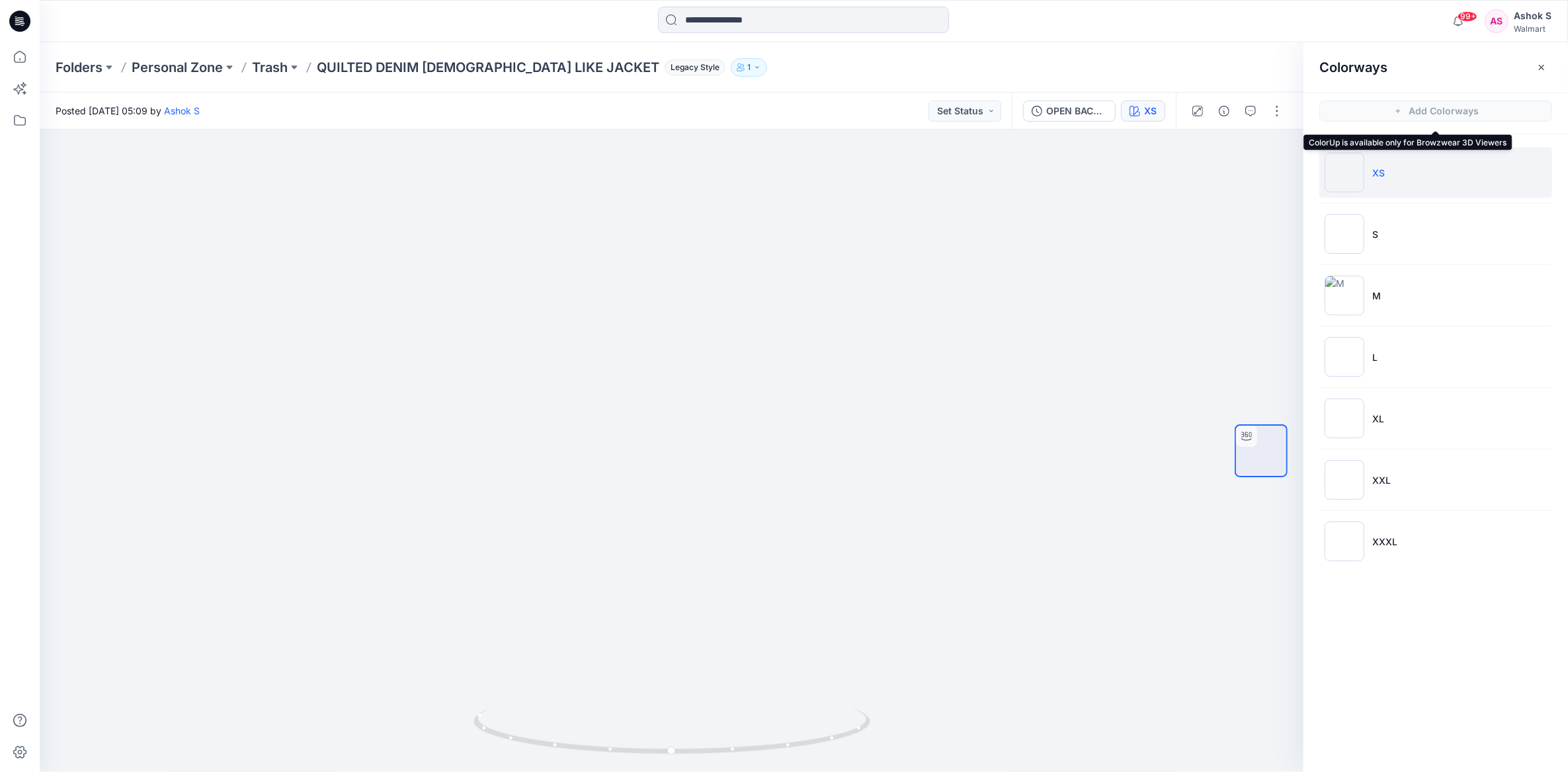
click at [1403, 107] on span "Add Colorways" at bounding box center [1435, 111] width 264 height 37
click at [1396, 107] on span "Add Colorways" at bounding box center [1435, 111] width 264 height 37
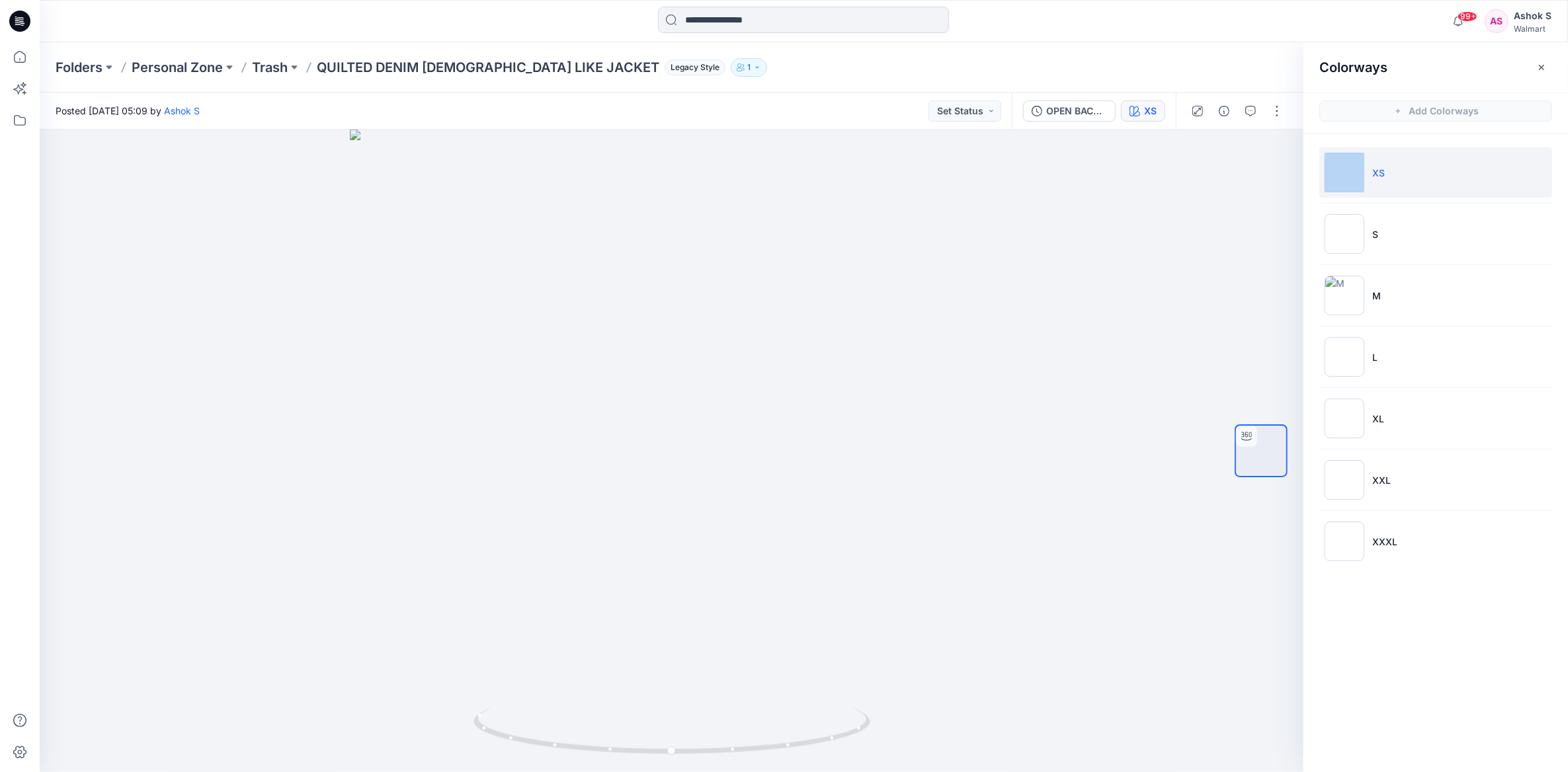
click at [1396, 107] on span "Add Colorways" at bounding box center [1435, 111] width 264 height 37
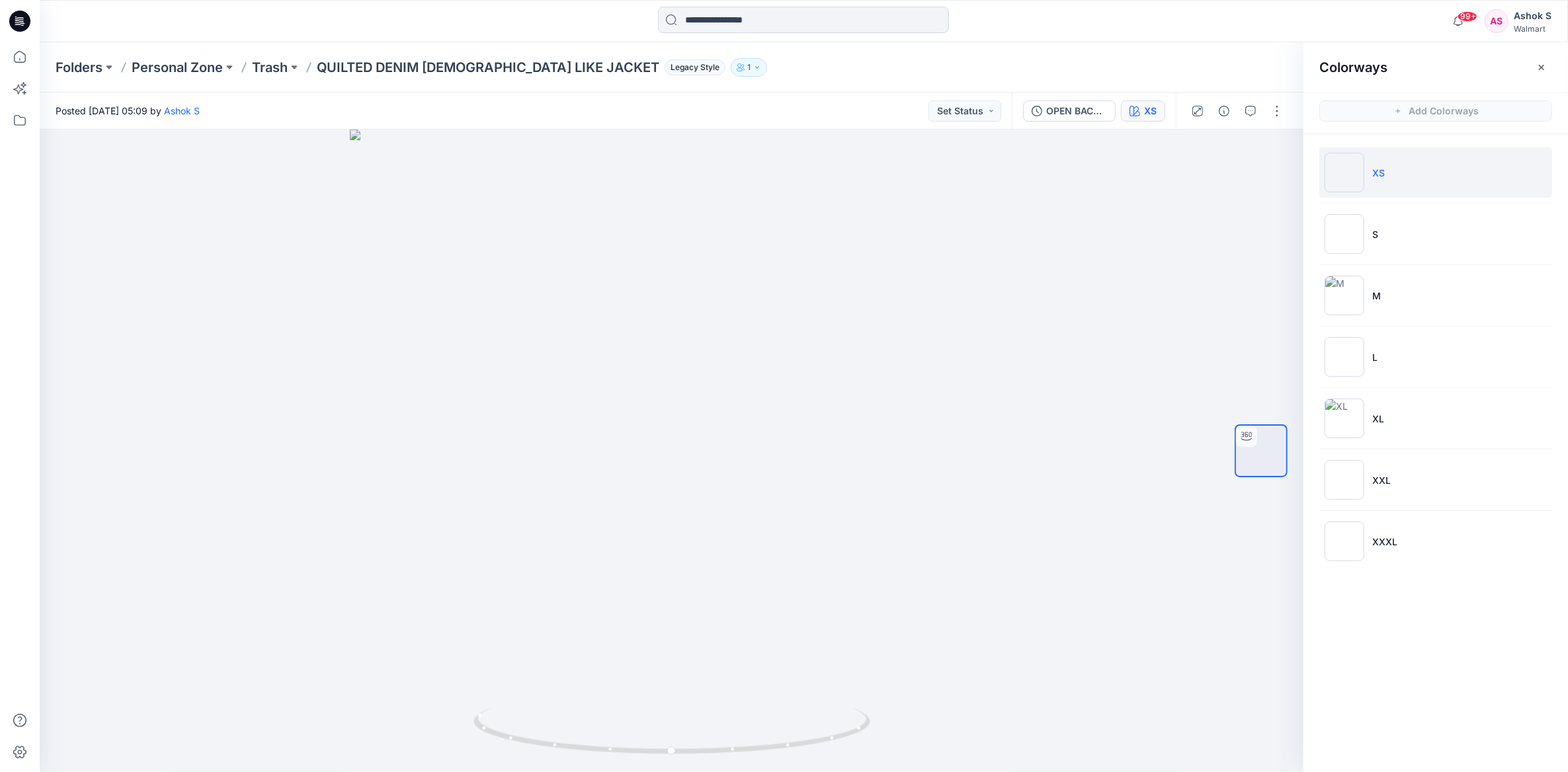
click at [761, 56] on div "Folders Personal Zone Trash QUILTED DENIM LADY LIKE JACKET Legacy Style 1" at bounding box center [804, 67] width 1528 height 51
click at [1039, 114] on icon "button" at bounding box center [1037, 111] width 11 height 11
click at [1532, 182] on icon at bounding box center [1536, 179] width 11 height 11
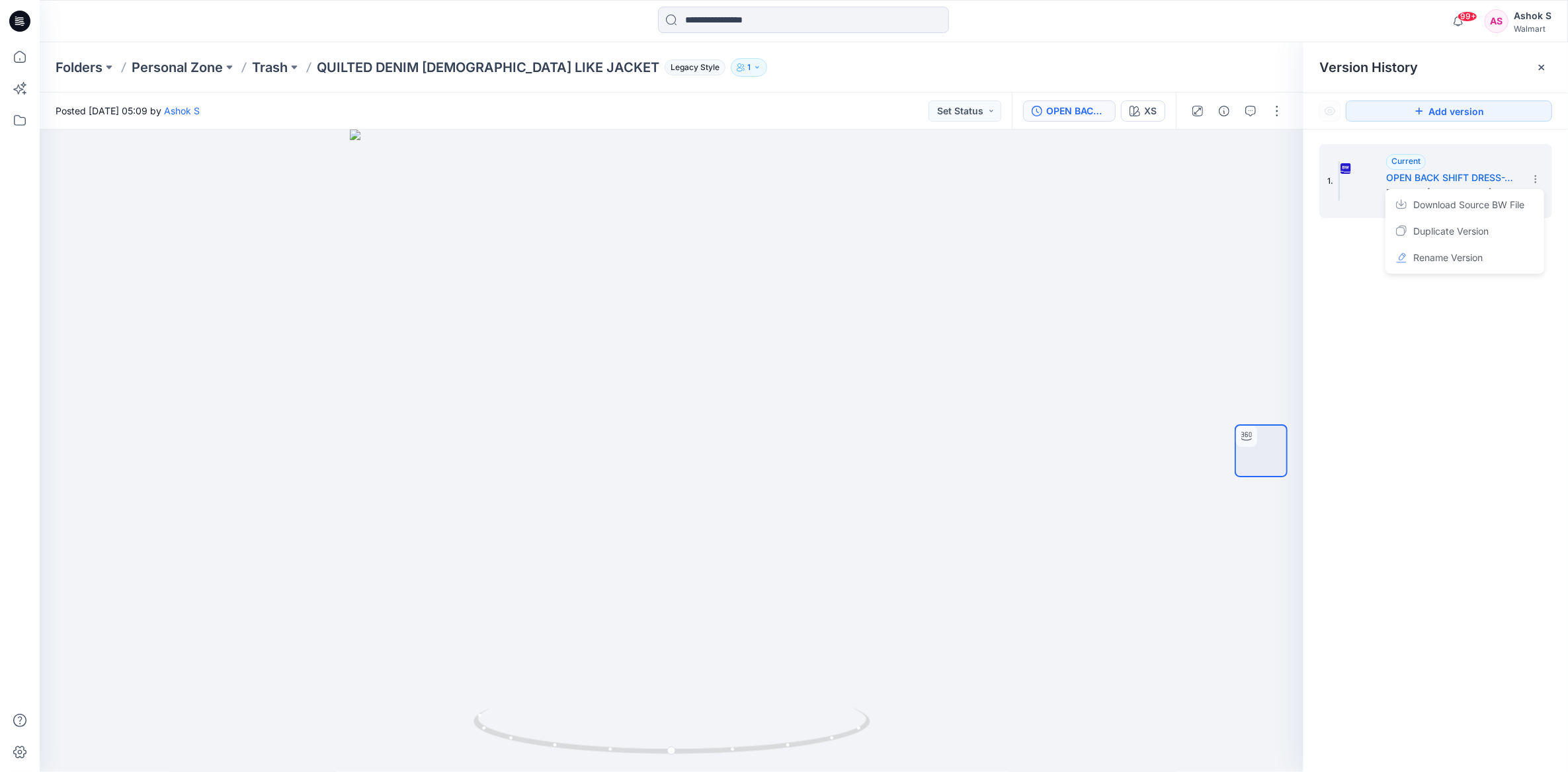
click at [1339, 227] on div "1. Current OPEN BACK SHIFT DRESS-XS-L Posted by: Ashok S Thursday, September 04…" at bounding box center [1435, 460] width 264 height 662
click at [1233, 113] on button "button" at bounding box center [1224, 111] width 21 height 21
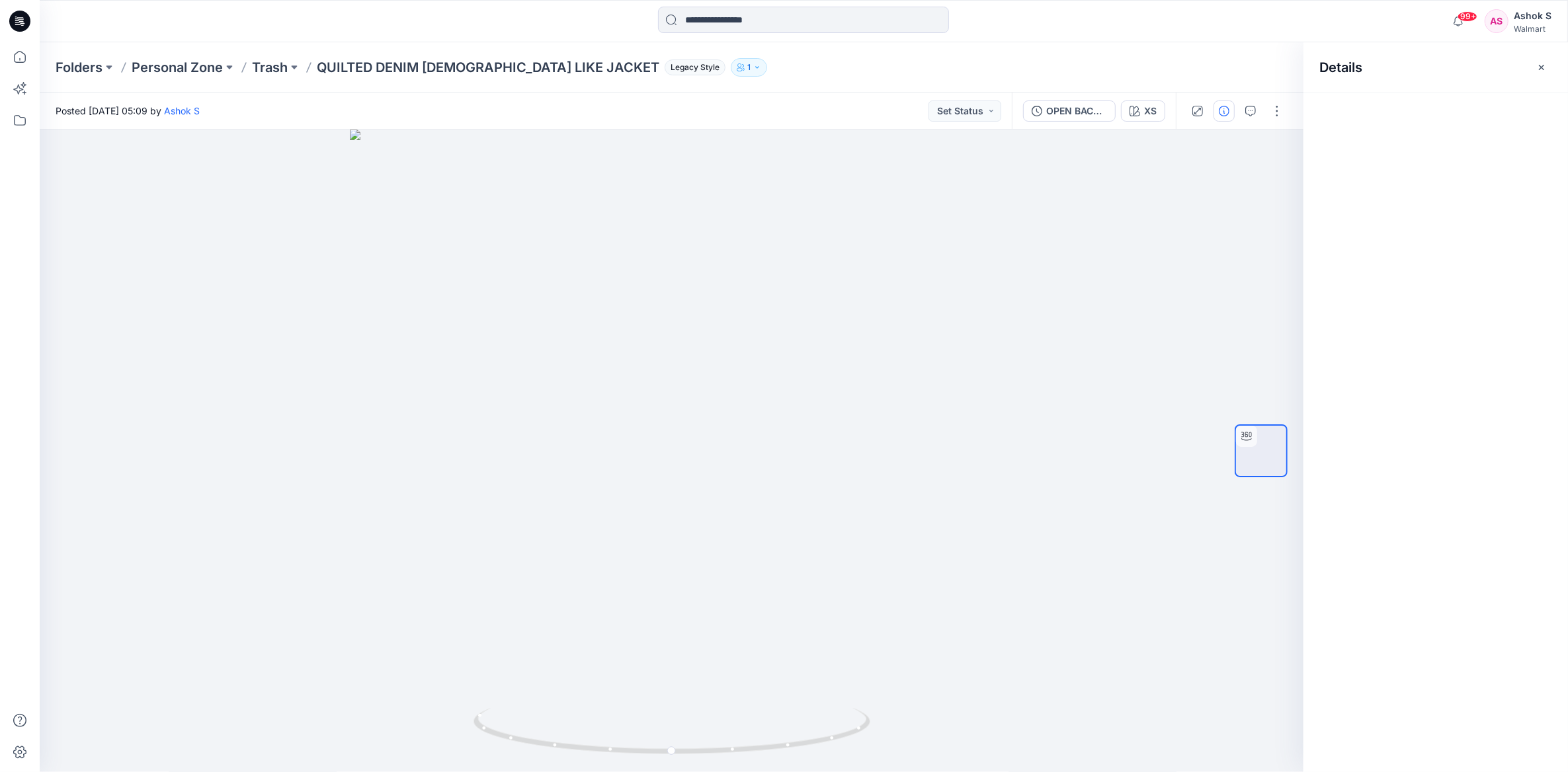
click at [1223, 113] on icon "button" at bounding box center [1224, 111] width 11 height 11
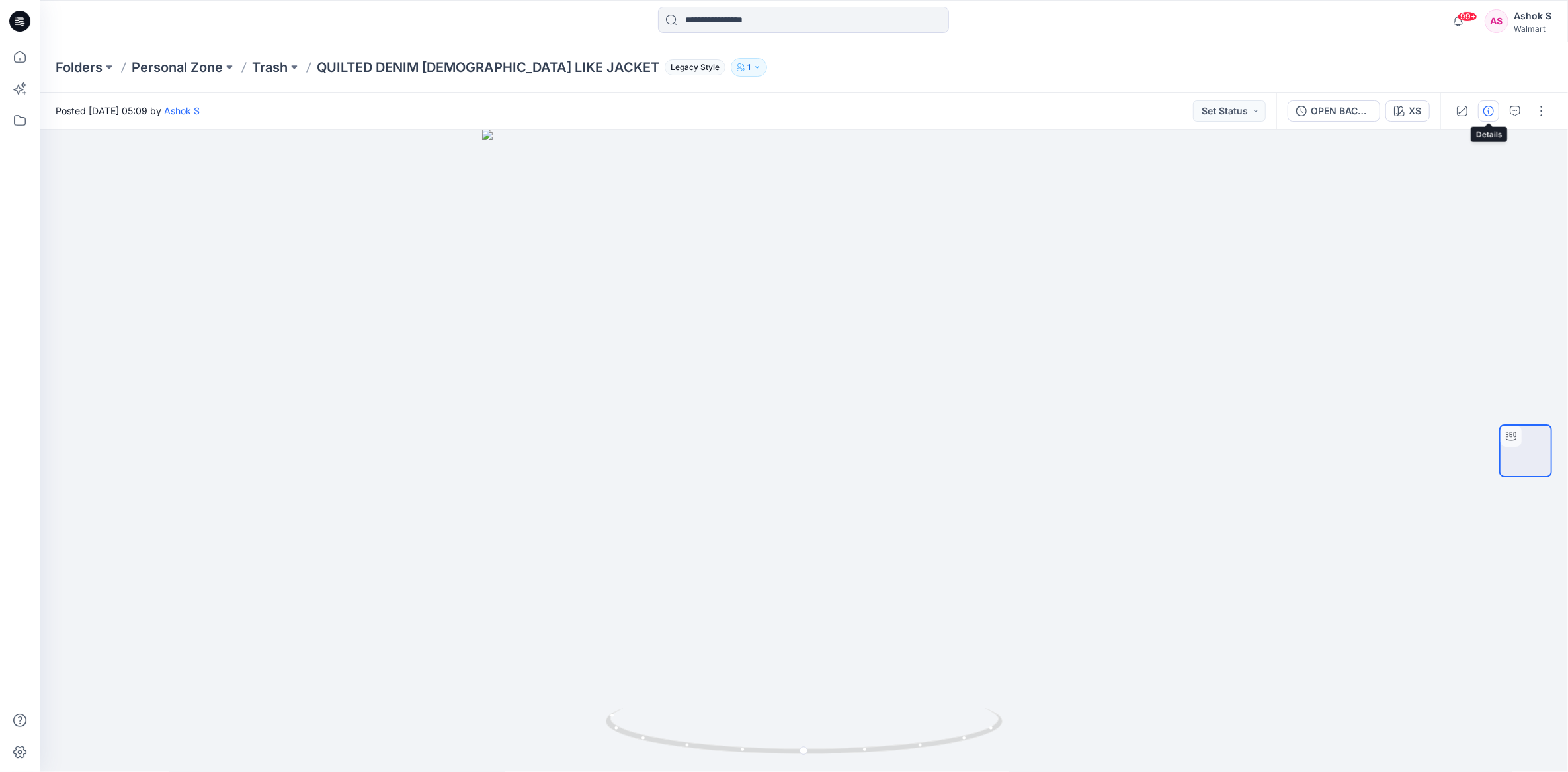
click at [1488, 107] on icon "button" at bounding box center [1489, 111] width 11 height 11
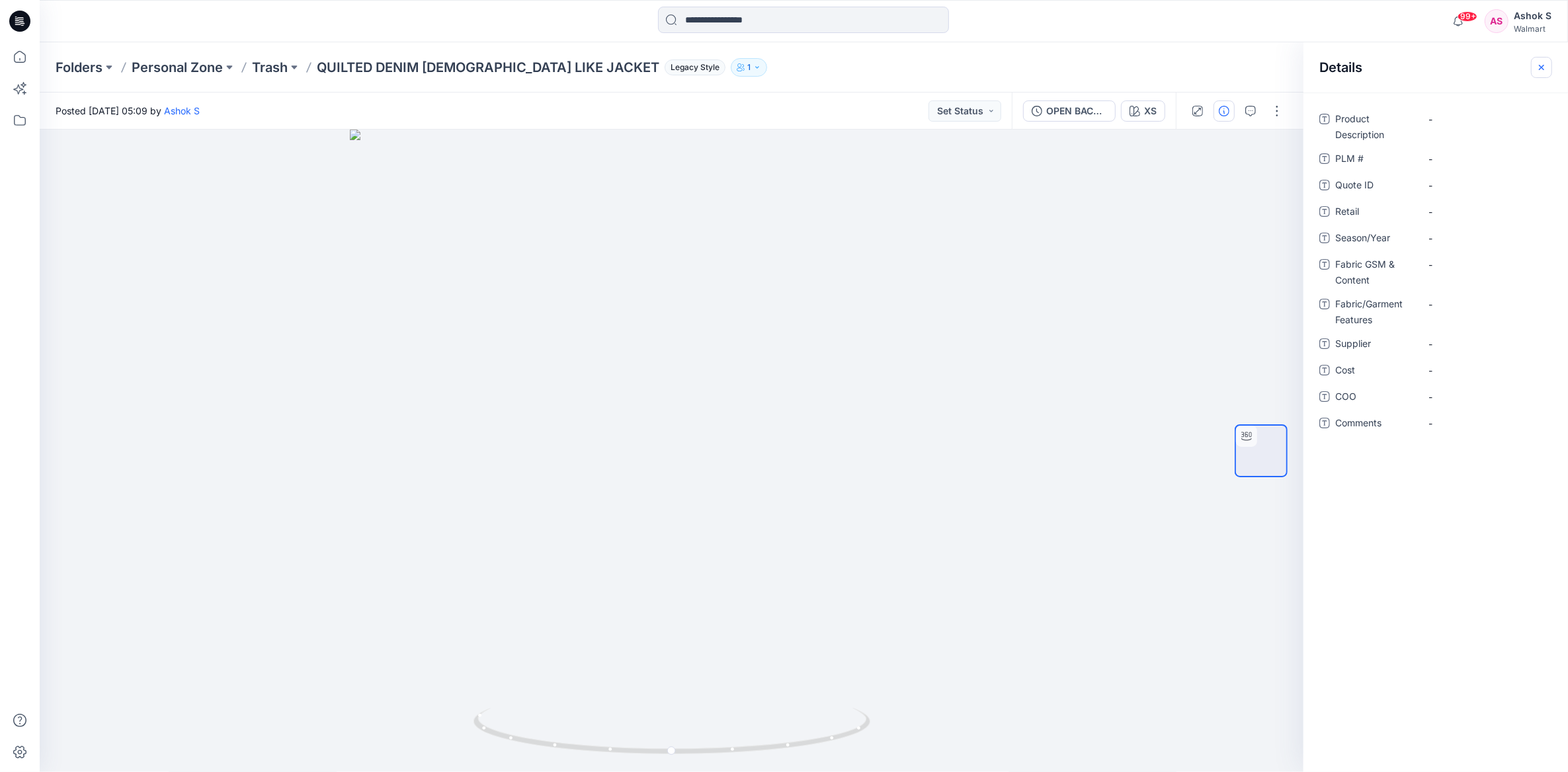
click at [1541, 69] on icon "button" at bounding box center [1542, 67] width 11 height 11
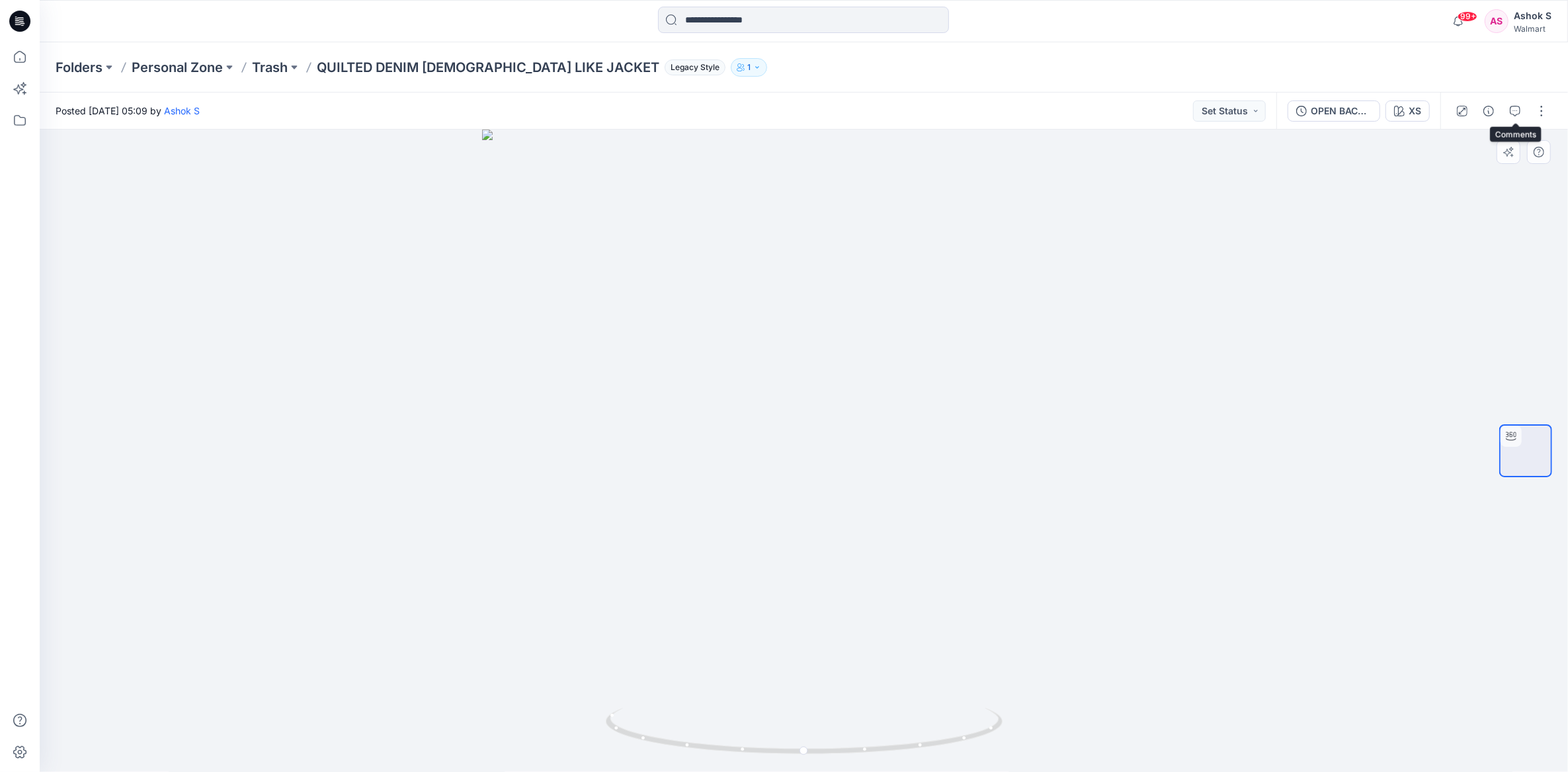
drag, startPoint x: 1522, startPoint y: 114, endPoint x: 1545, endPoint y: 164, distance: 55.0
click at [1545, 164] on div "Posted Thursday, September 04, 2025 05:09 by Ashok S Set Status OPEN BACK SHIFT…" at bounding box center [804, 433] width 1528 height 680
click at [1549, 109] on button "button" at bounding box center [1542, 111] width 21 height 21
click at [1268, 278] on div at bounding box center [804, 450] width 1528 height 643
click at [1463, 117] on button "button" at bounding box center [1462, 111] width 21 height 21
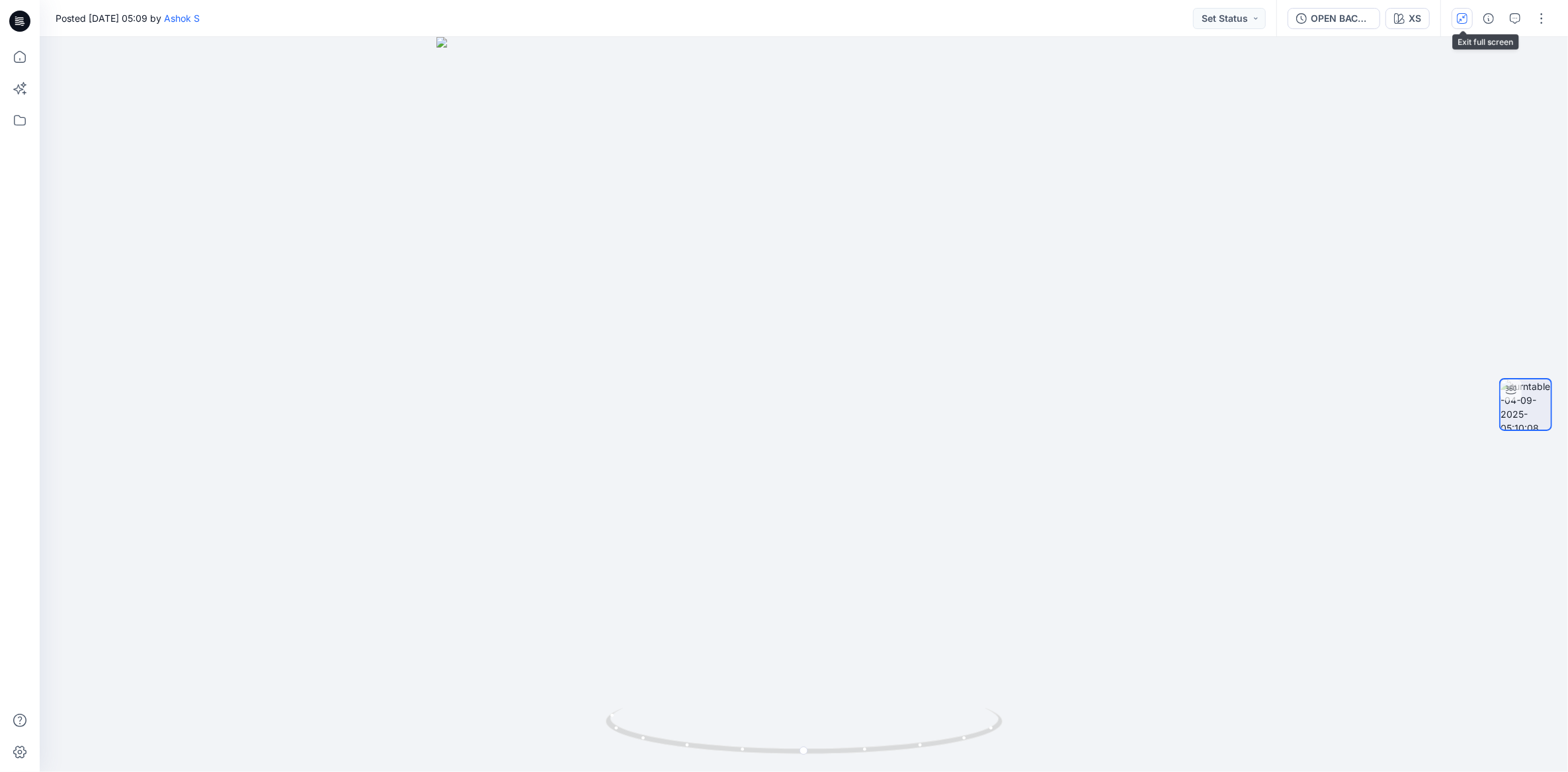
click at [1465, 21] on icon "button" at bounding box center [1462, 18] width 11 height 11
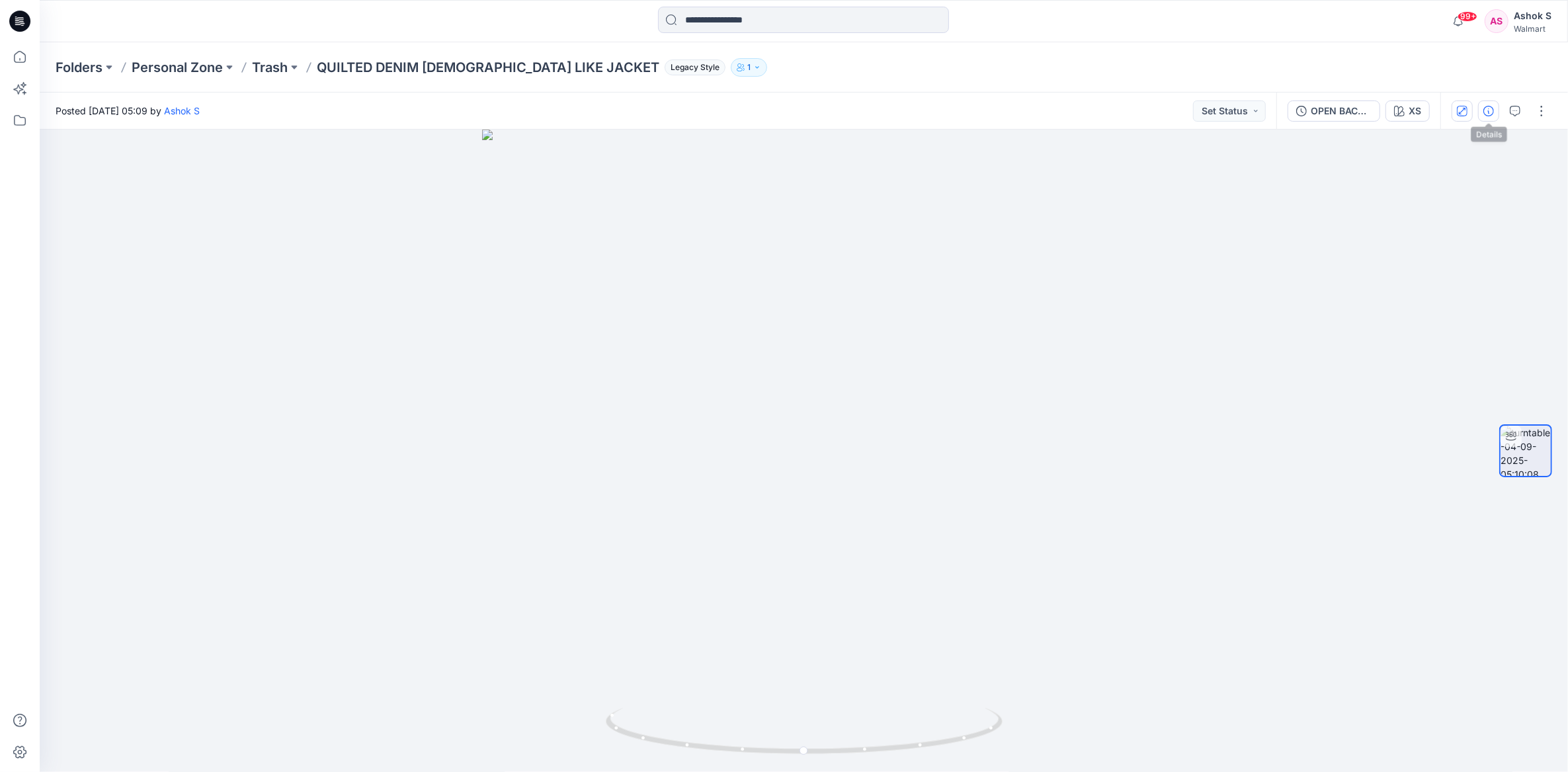
click at [1489, 110] on icon "button" at bounding box center [1489, 111] width 11 height 11
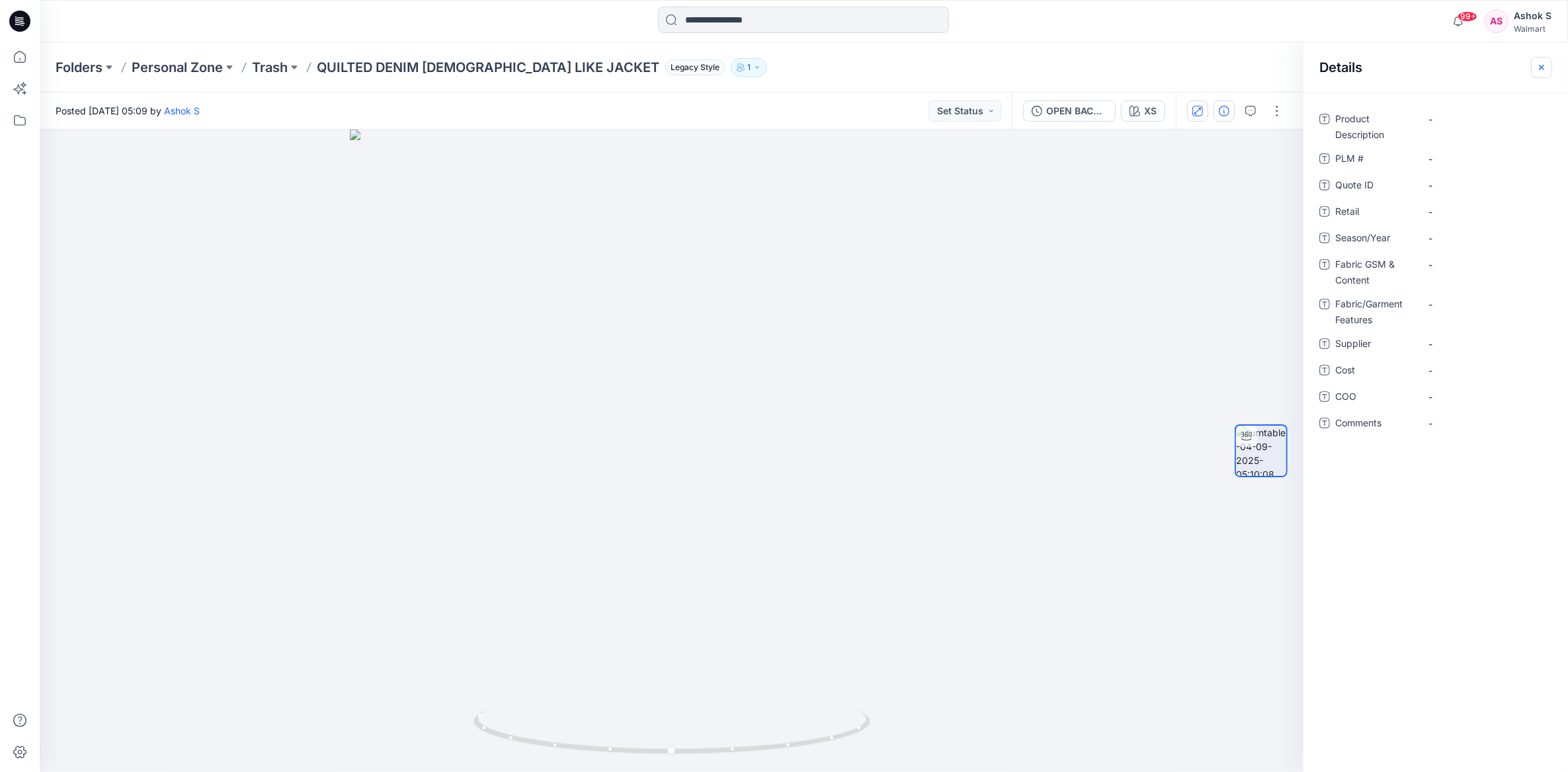
click at [1542, 61] on button "button" at bounding box center [1542, 67] width 21 height 21
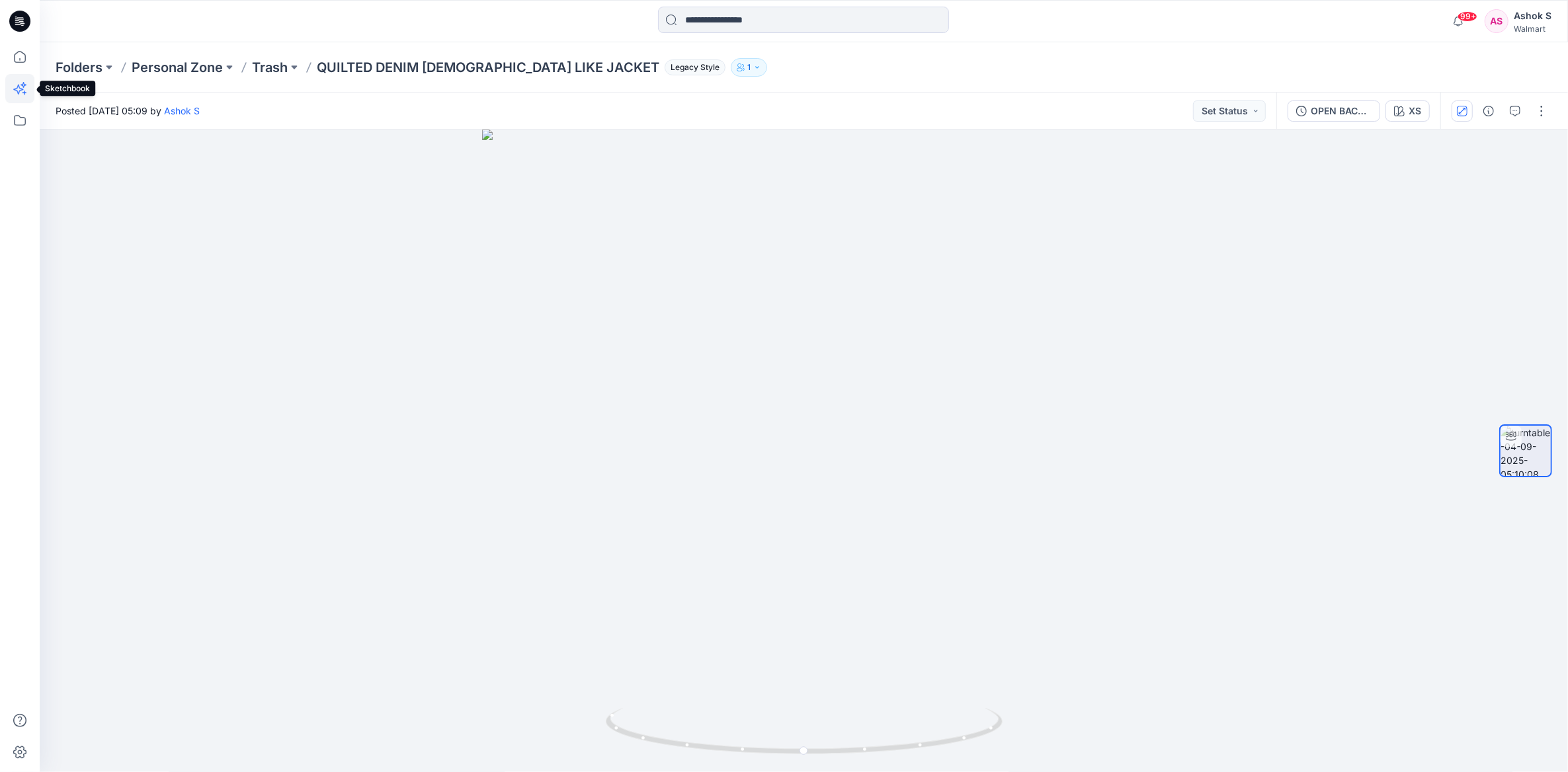
click at [16, 87] on icon at bounding box center [20, 89] width 29 height 29
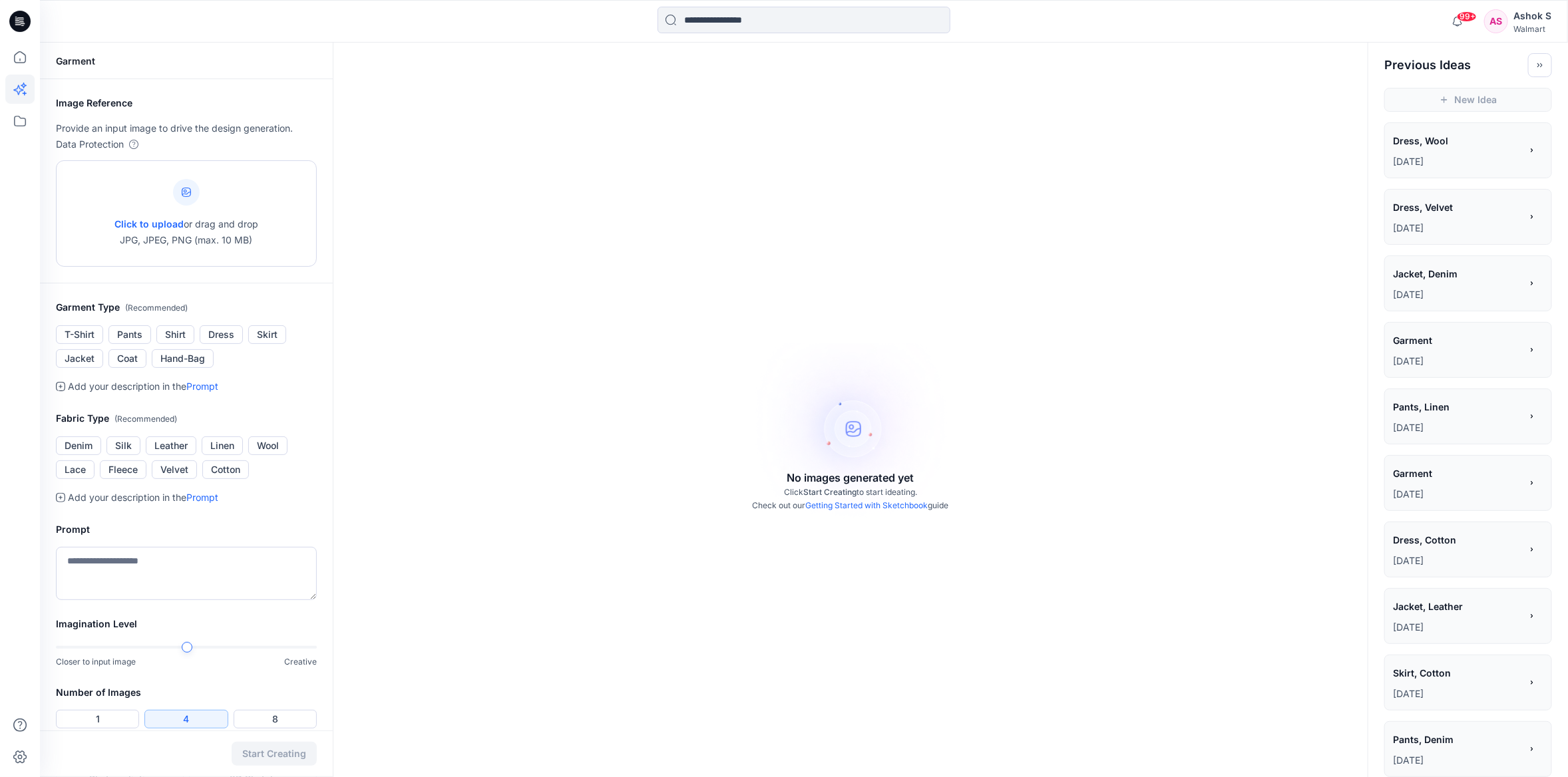
click at [185, 221] on p "Click to upload or drag and drop JPG, JPEG, PNG (max. 10 MB)" at bounding box center [187, 232] width 143 height 32
type input "**********"
click at [192, 219] on img at bounding box center [187, 214] width 11 height 11
click at [190, 222] on p "Click to upload or drag and drop JPG, JPEG, PNG (max. 10 MB)" at bounding box center [187, 232] width 143 height 32
type input "**********"
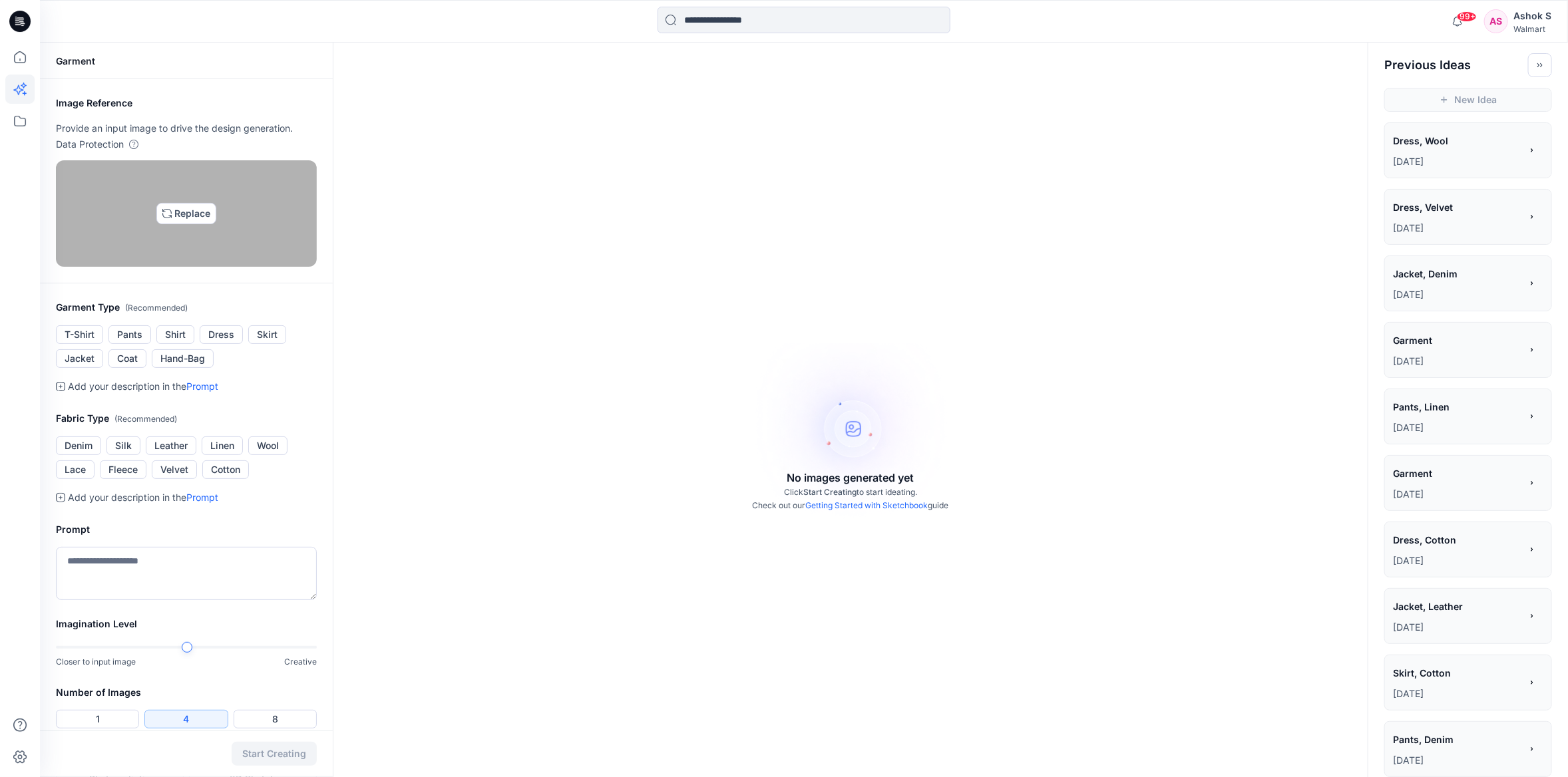
click at [192, 219] on img at bounding box center [187, 214] width 11 height 11
type input "**********"
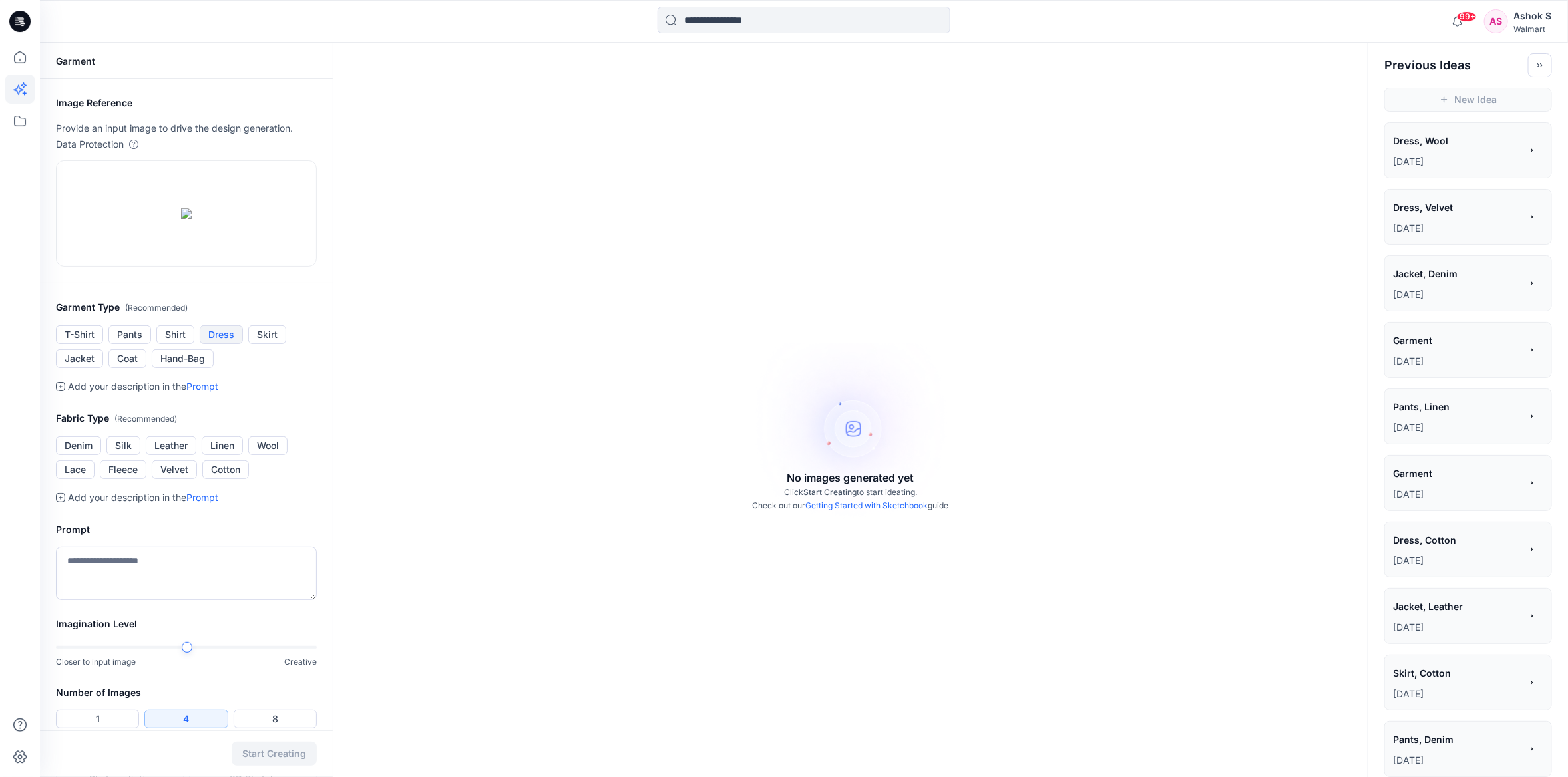
click at [216, 344] on button "Dress" at bounding box center [221, 335] width 43 height 18
click at [273, 456] on button "Wool" at bounding box center [268, 446] width 39 height 18
click at [212, 479] on button "Cotton" at bounding box center [225, 469] width 46 height 18
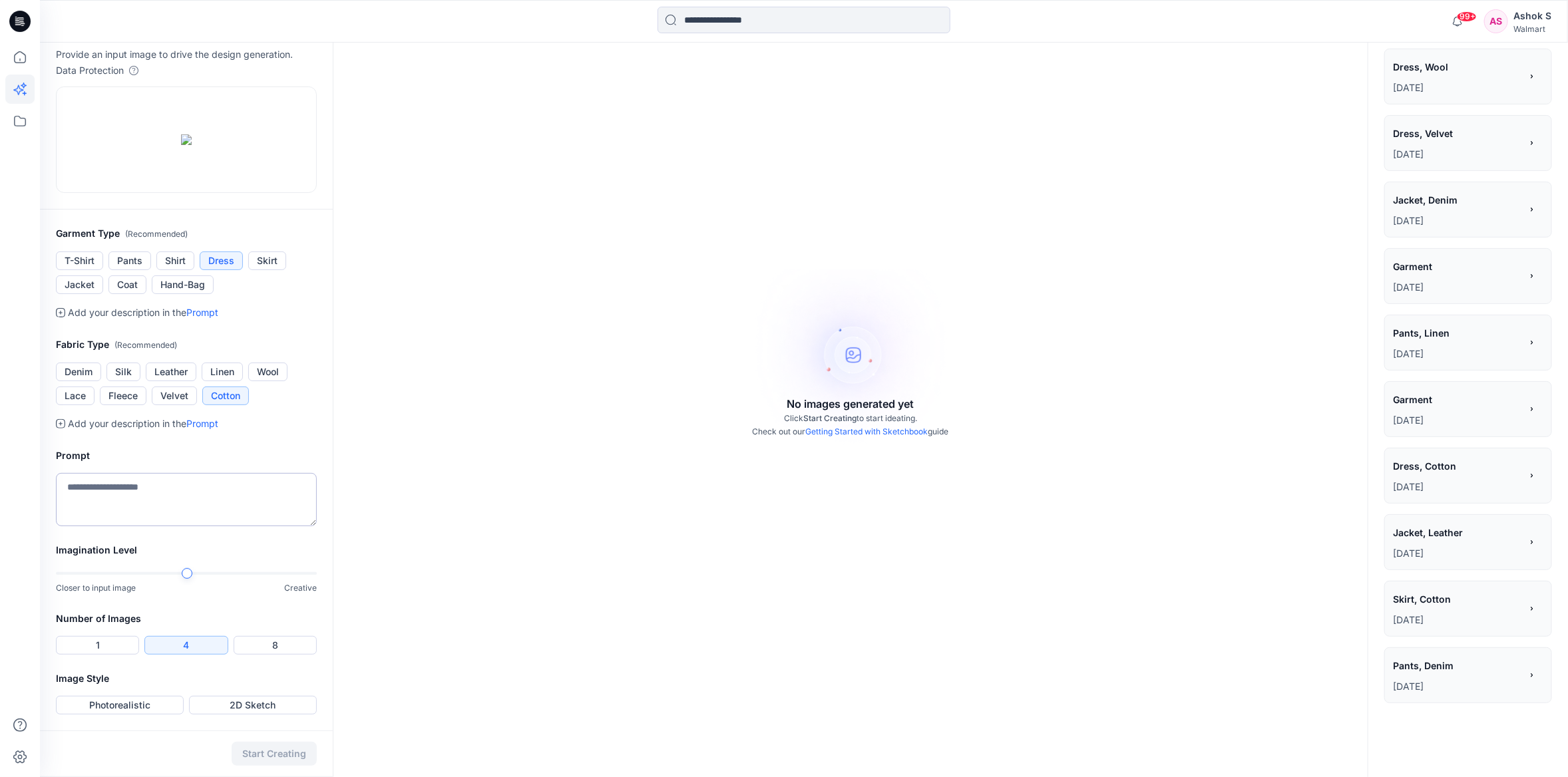
scroll to position [187, 0]
click at [188, 571] on div at bounding box center [187, 574] width 11 height 11
click at [185, 570] on div at bounding box center [187, 574] width 11 height 11
click at [187, 575] on div at bounding box center [187, 574] width 11 height 11
click at [143, 705] on button "Photorealistic" at bounding box center [120, 705] width 128 height 18
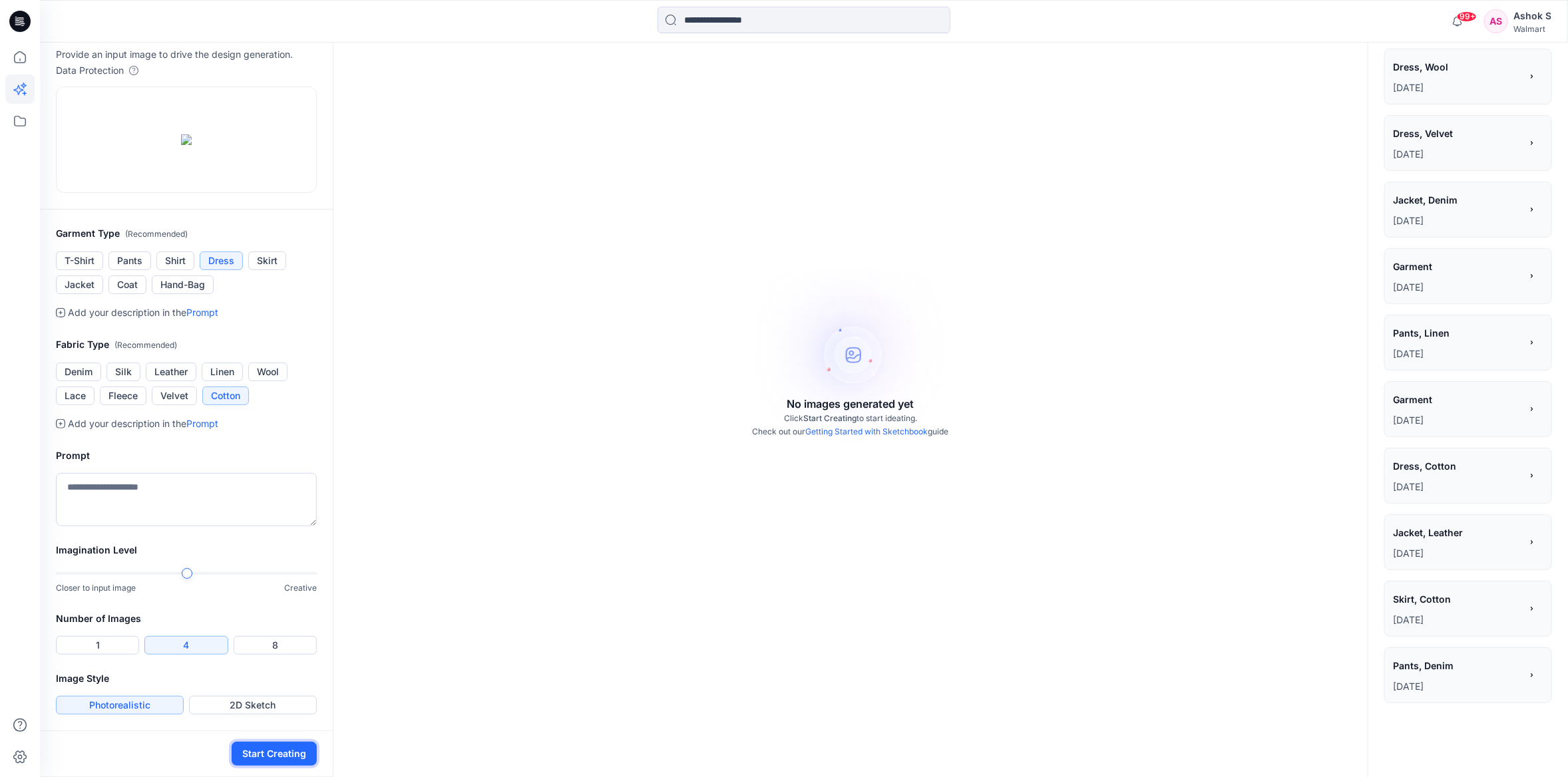
click at [283, 747] on button "Start Creating" at bounding box center [274, 754] width 86 height 24
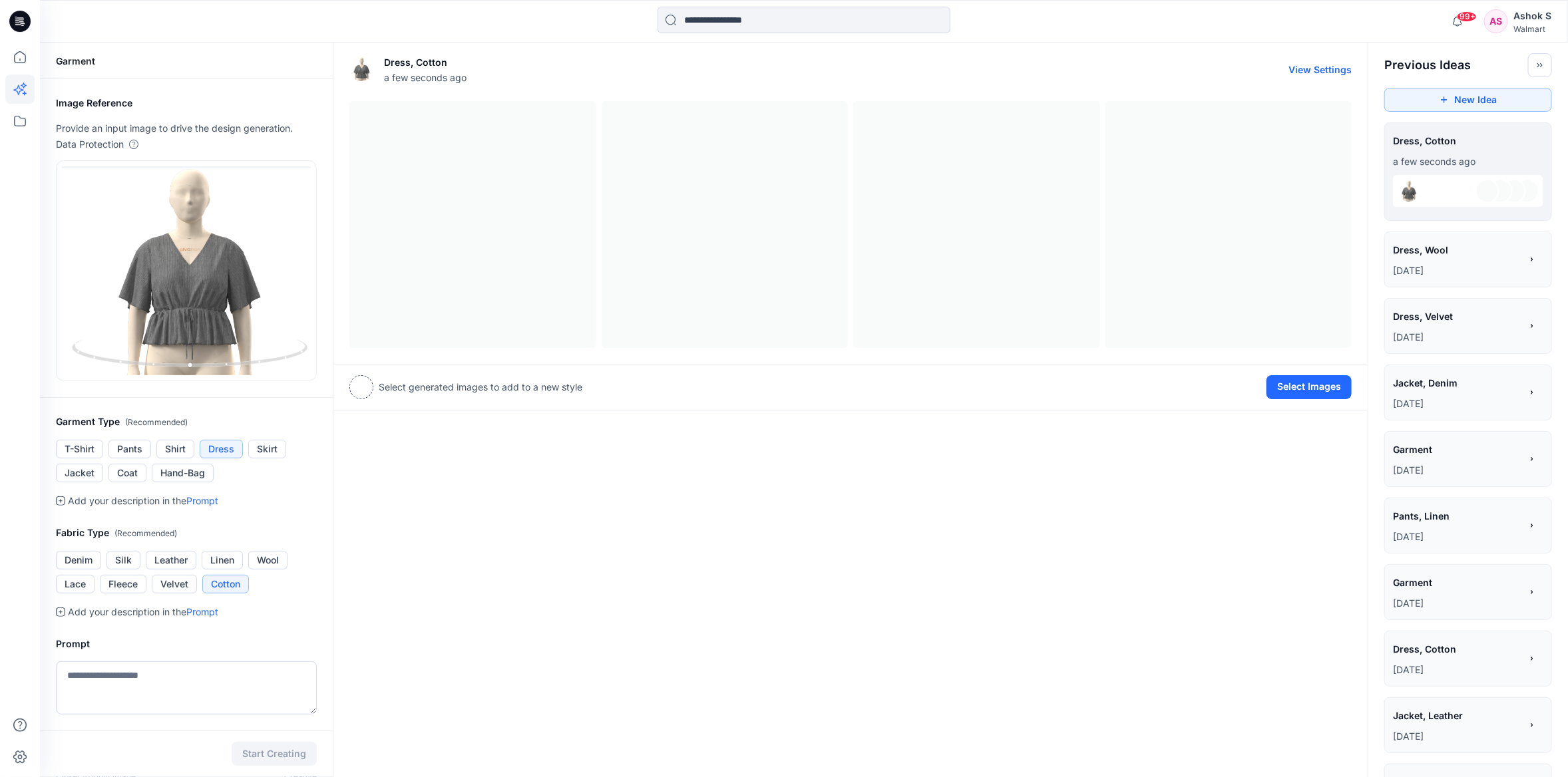
click at [624, 278] on div at bounding box center [850, 224] width 1002 height 247
click at [424, 52] on div "Dress, Cotton a few seconds ago View Settings" at bounding box center [850, 69] width 1002 height 42
click at [362, 71] on img at bounding box center [361, 69] width 24 height 24
click at [419, 388] on p "Select generated images to add to a new style" at bounding box center [480, 387] width 204 height 16
click at [1326, 384] on button "Select Images" at bounding box center [1309, 387] width 86 height 24
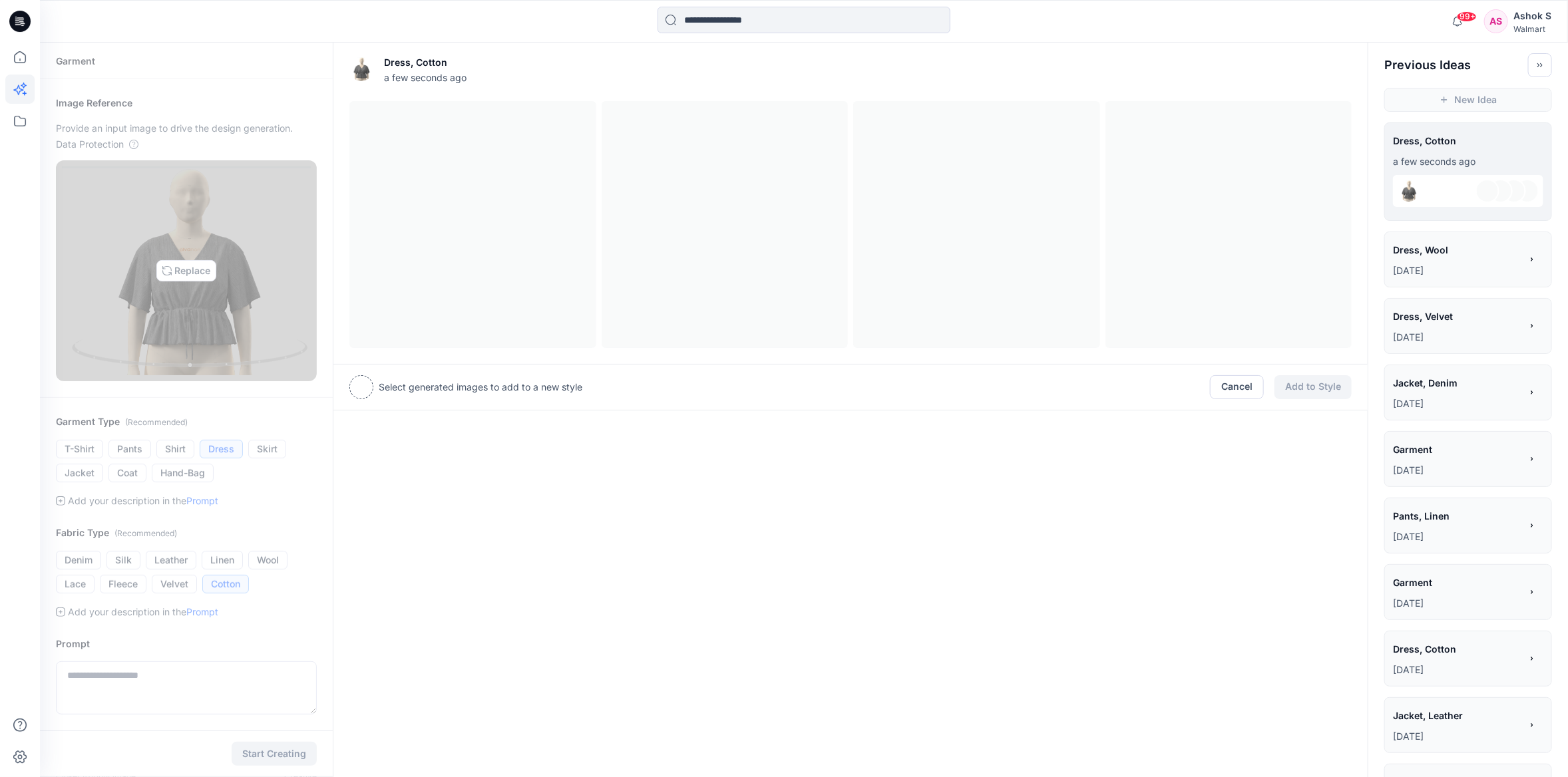
click at [265, 278] on img at bounding box center [186, 271] width 249 height 209
type input "**********"
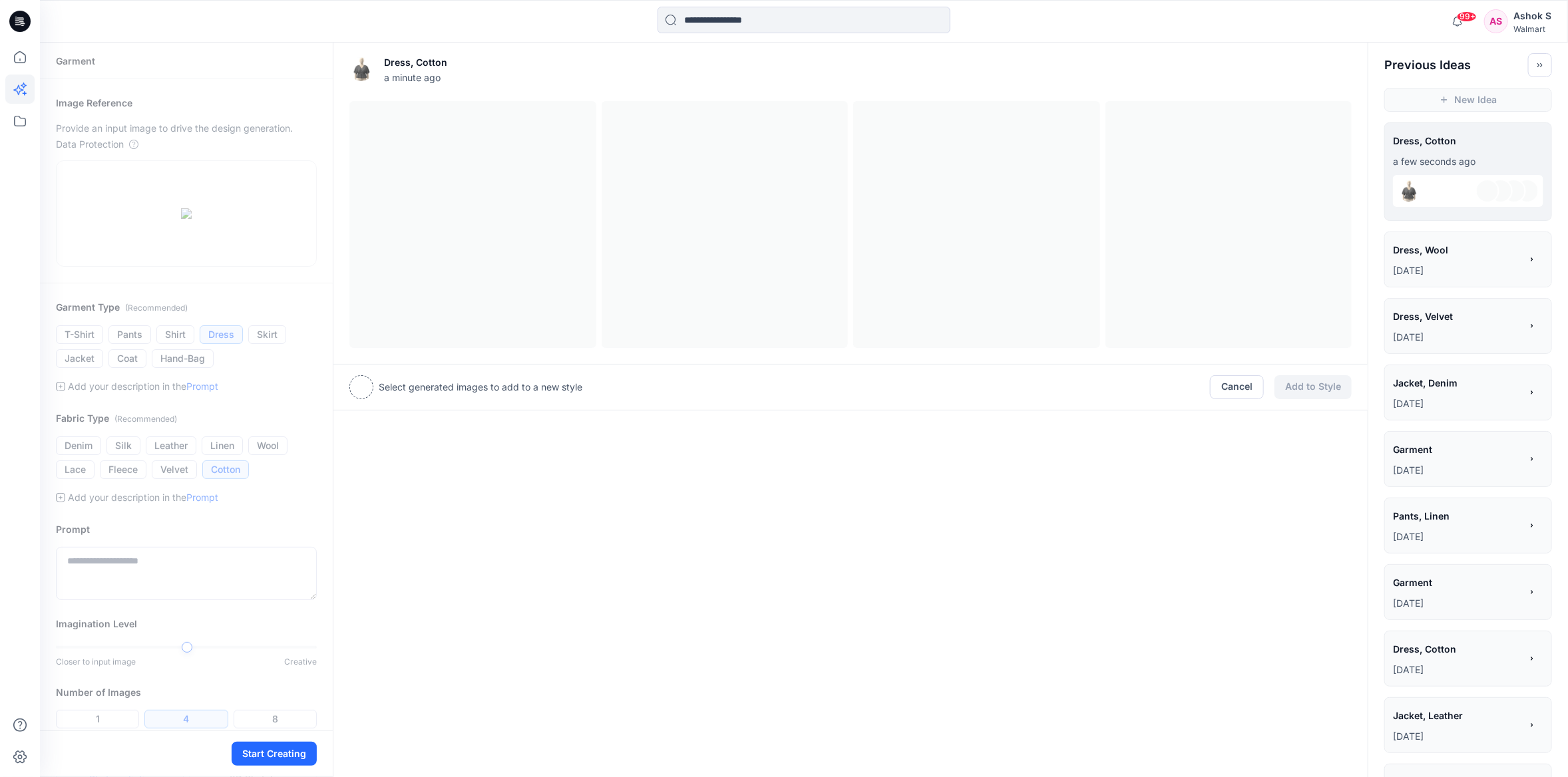
click at [641, 387] on div at bounding box center [898, 387] width 622 height 24
click at [300, 749] on button "Start Creating" at bounding box center [274, 754] width 86 height 24
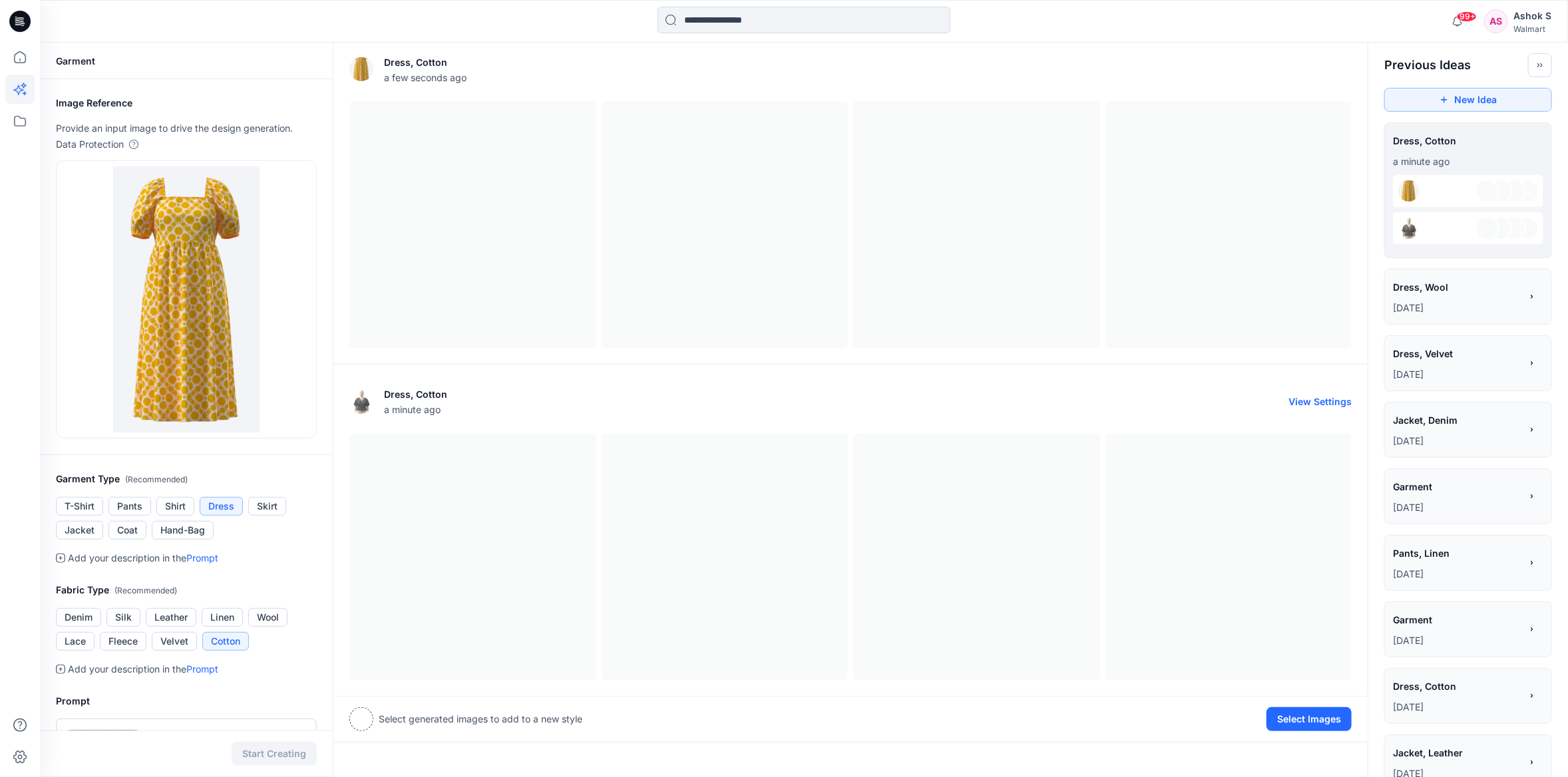
click at [369, 402] on img at bounding box center [361, 402] width 24 height 24
click at [1324, 720] on button "Select Images" at bounding box center [1309, 719] width 86 height 24
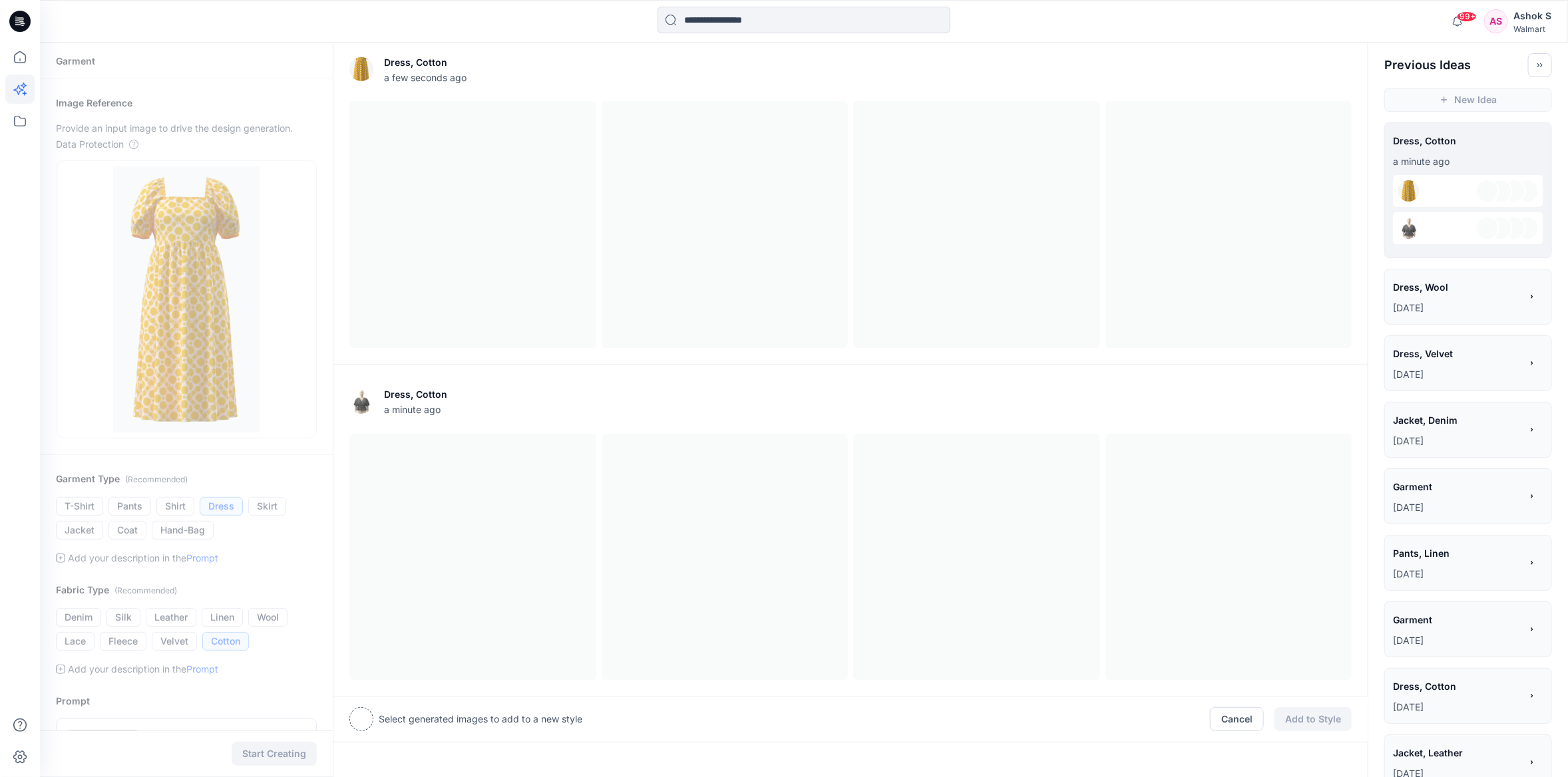
click at [823, 469] on div at bounding box center [850, 557] width 1002 height 247
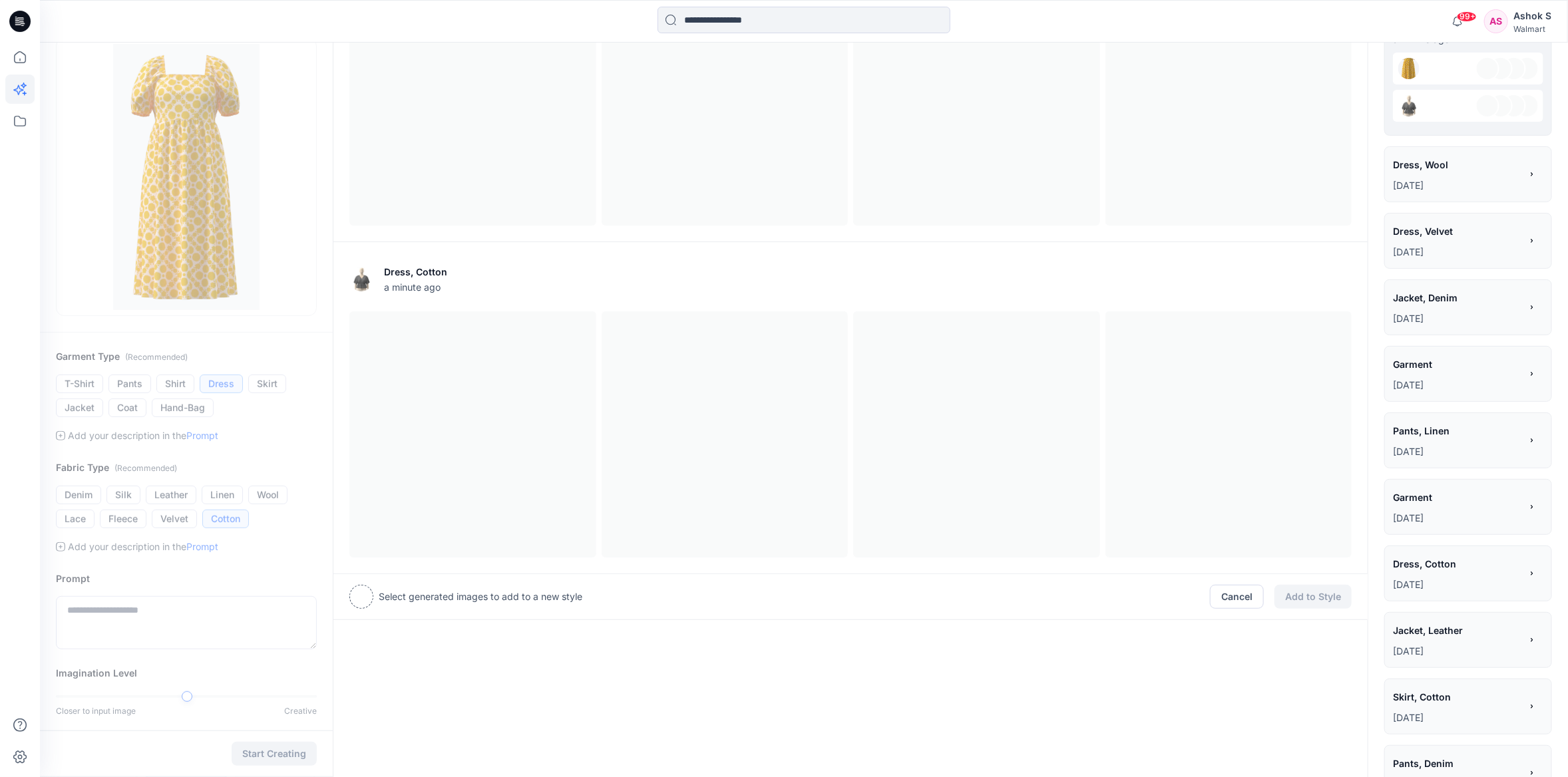
scroll to position [244, 0]
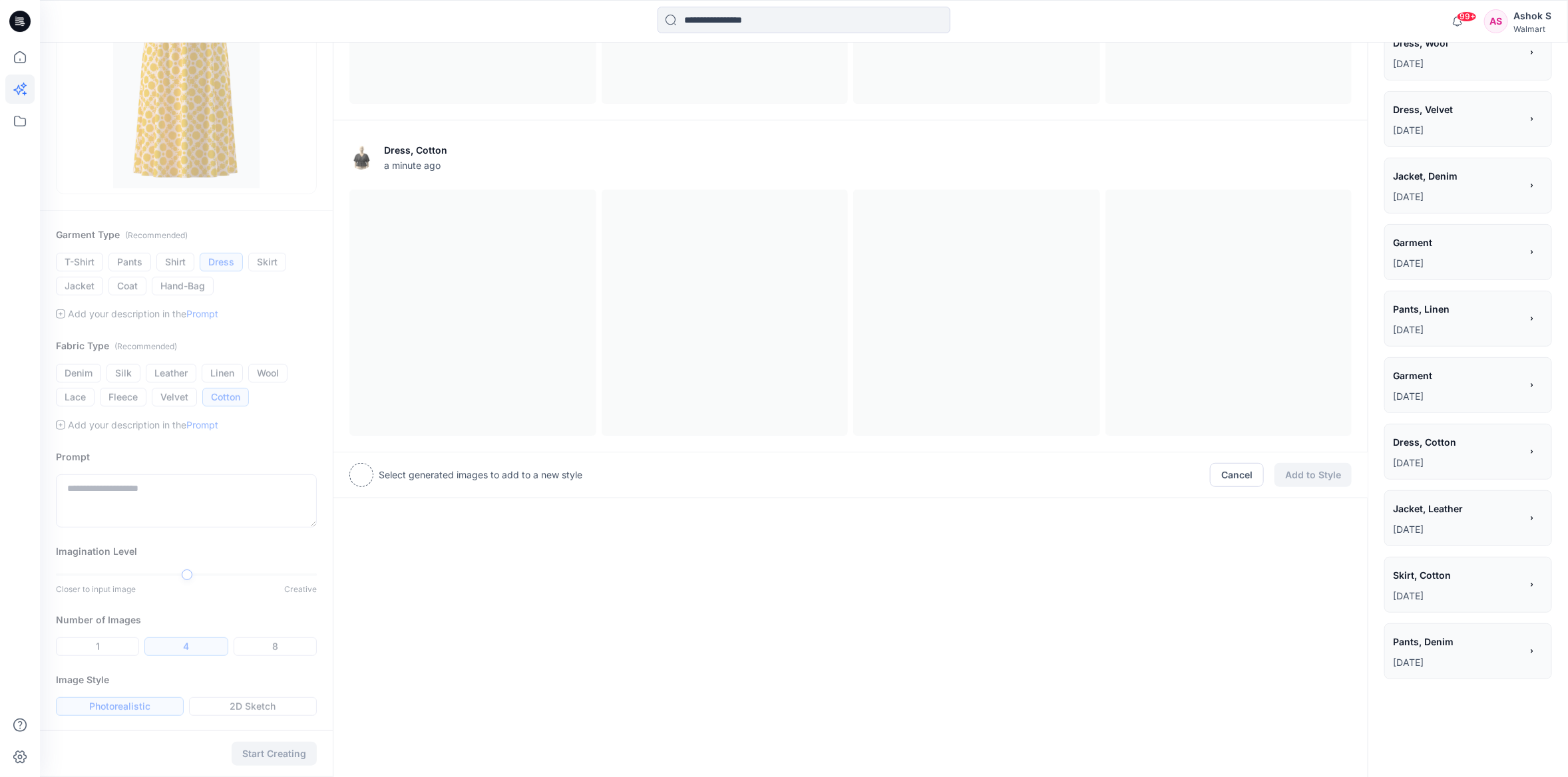
click at [148, 704] on div "Garment Image Reference Provide an input image to drive the design generation. …" at bounding box center [187, 264] width 293 height 933
click at [700, 545] on div "Dress, Cotton a few seconds ago Dress, Cotton a minute ago Select generated ima…" at bounding box center [850, 288] width 1035 height 980
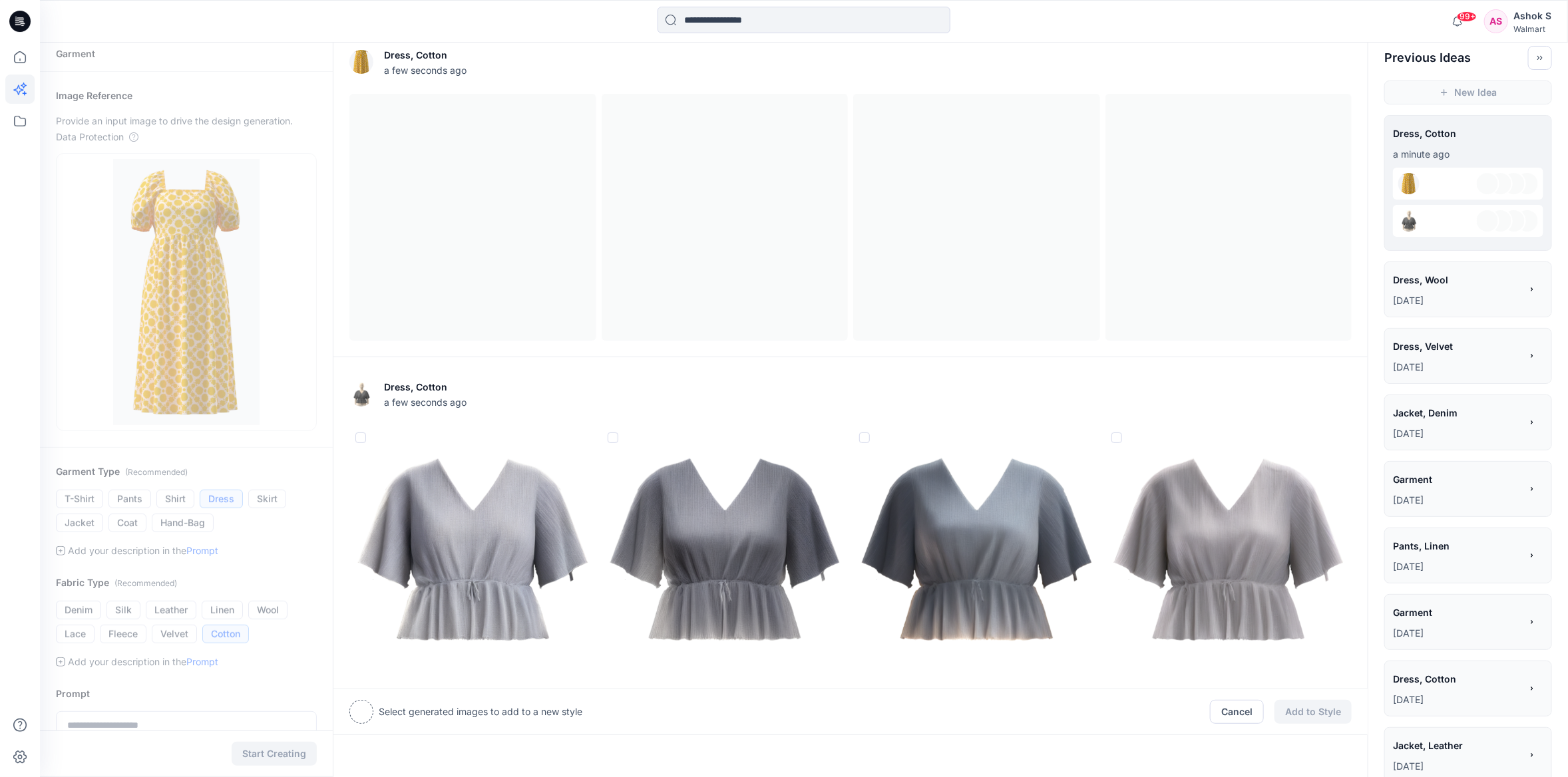
scroll to position [0, 0]
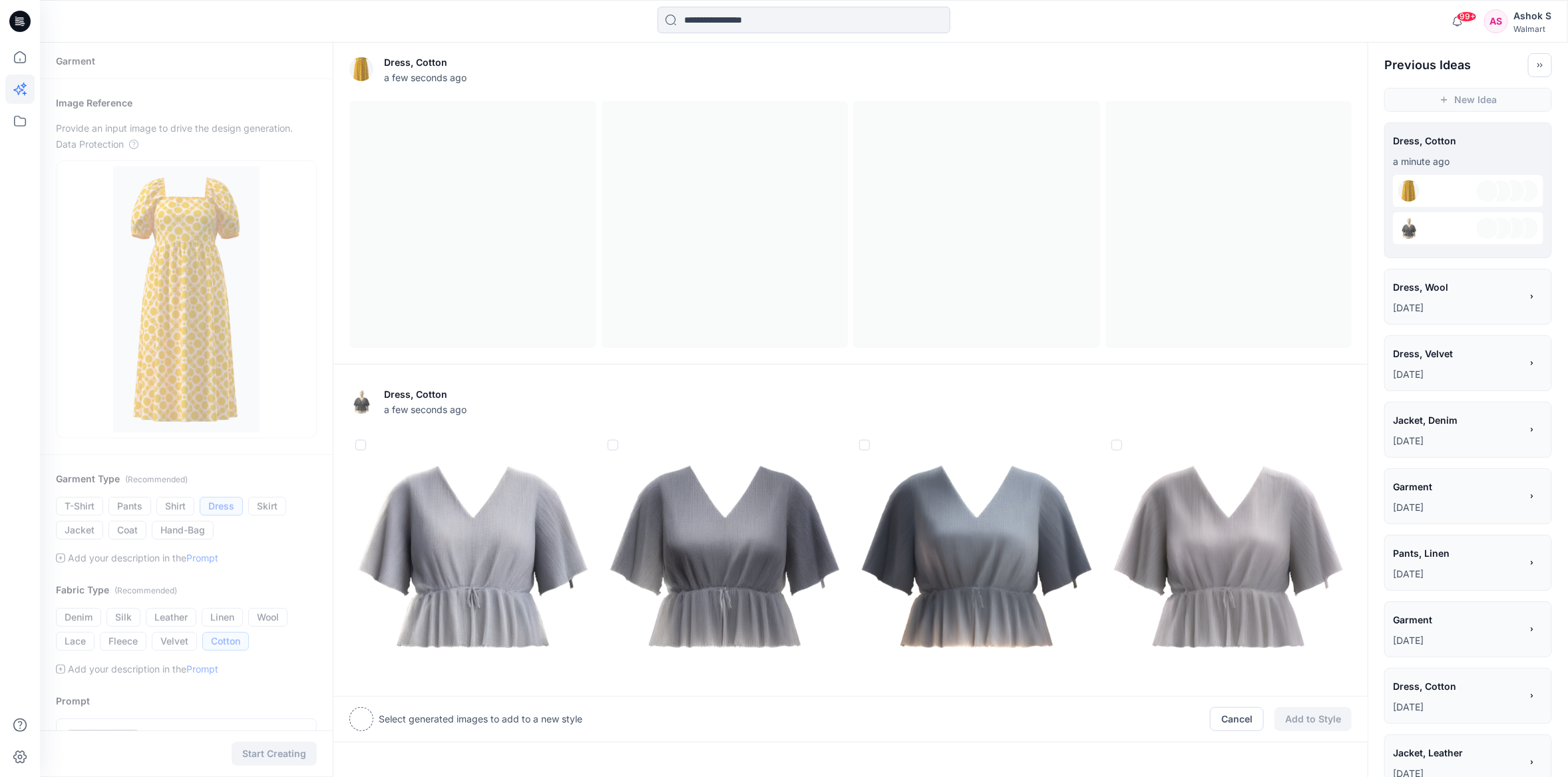
click at [648, 149] on div at bounding box center [850, 224] width 1002 height 247
click at [1073, 241] on div at bounding box center [850, 224] width 1002 height 247
click at [1223, 519] on img at bounding box center [1229, 557] width 246 height 246
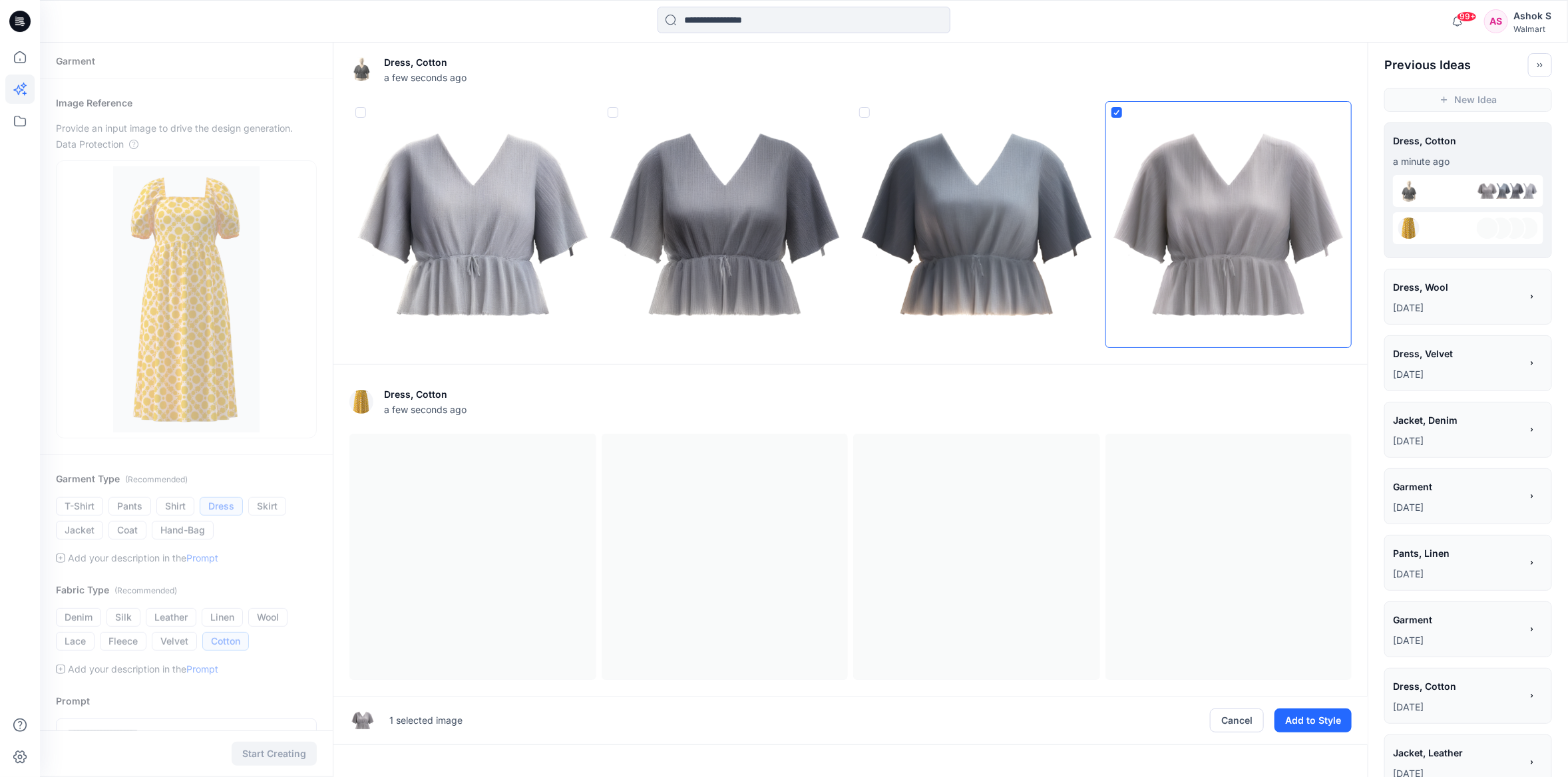
click at [707, 535] on div at bounding box center [850, 557] width 1002 height 247
click at [1118, 113] on icon at bounding box center [1117, 112] width 8 height 5
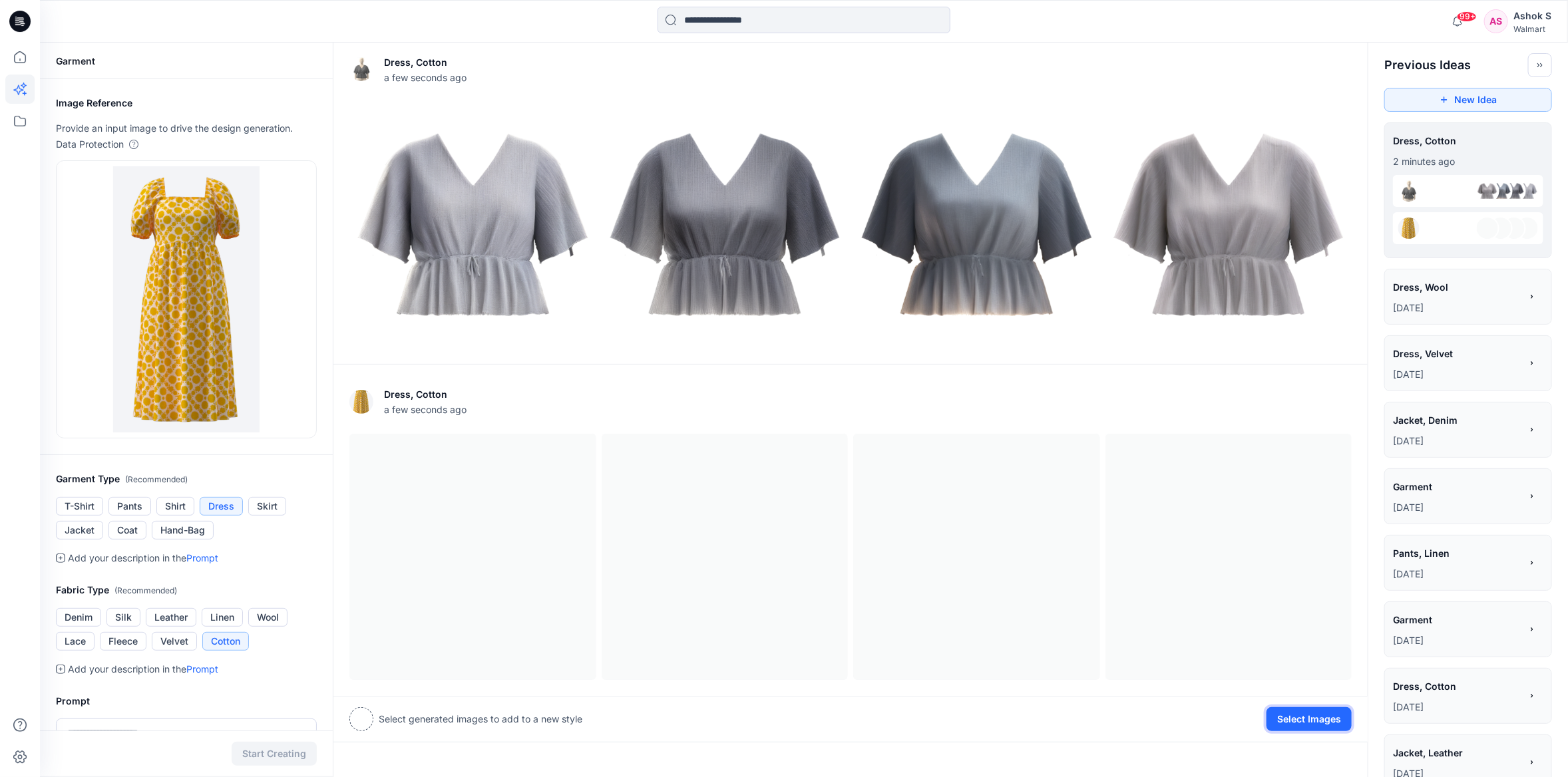
click at [1336, 726] on button "Select Images" at bounding box center [1309, 719] width 86 height 24
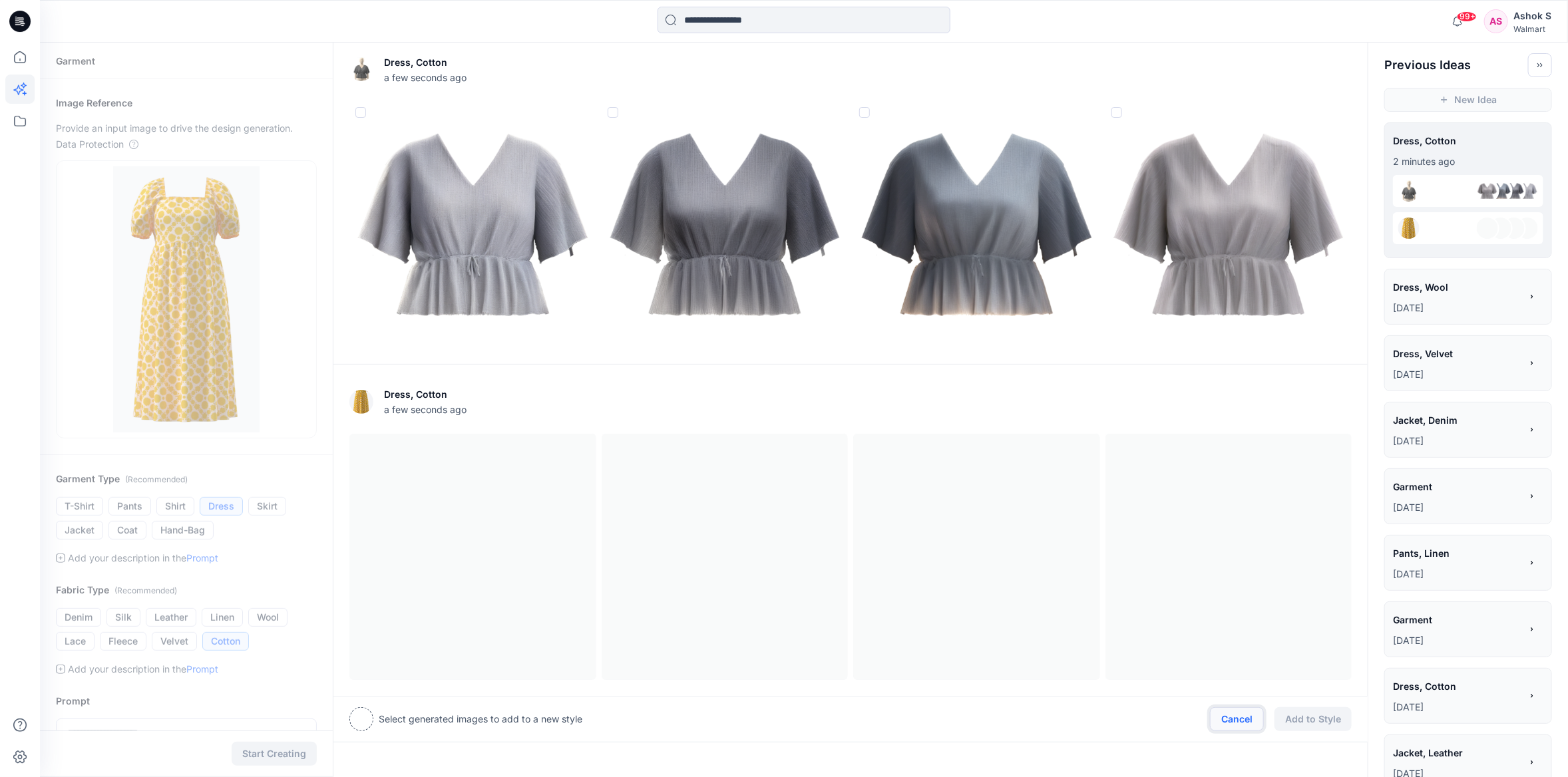
click at [1257, 718] on button "Cancel" at bounding box center [1237, 719] width 54 height 24
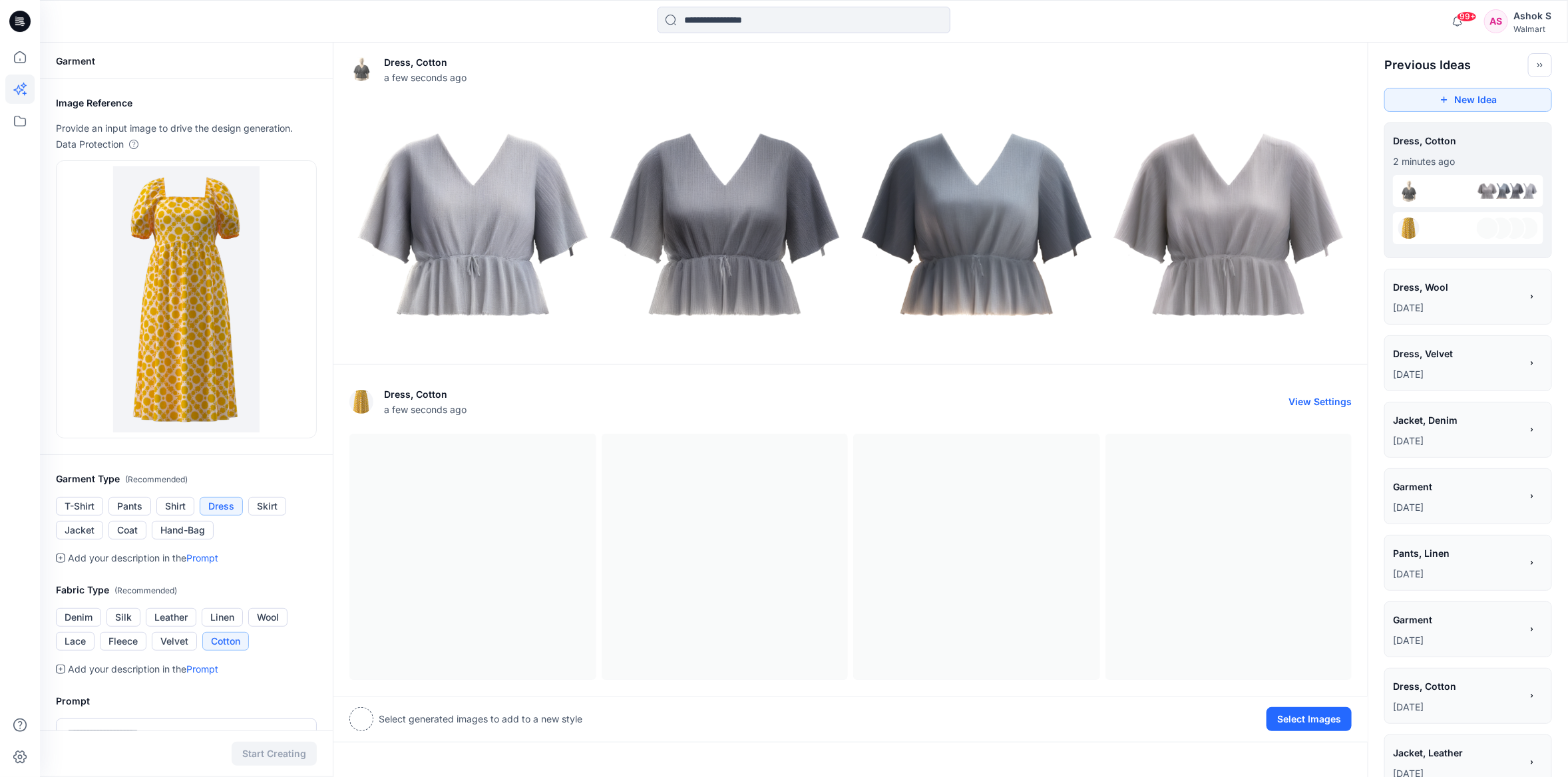
click at [932, 559] on div at bounding box center [850, 557] width 1002 height 247
click at [371, 407] on img at bounding box center [361, 402] width 24 height 24
click at [370, 406] on img at bounding box center [361, 402] width 24 height 24
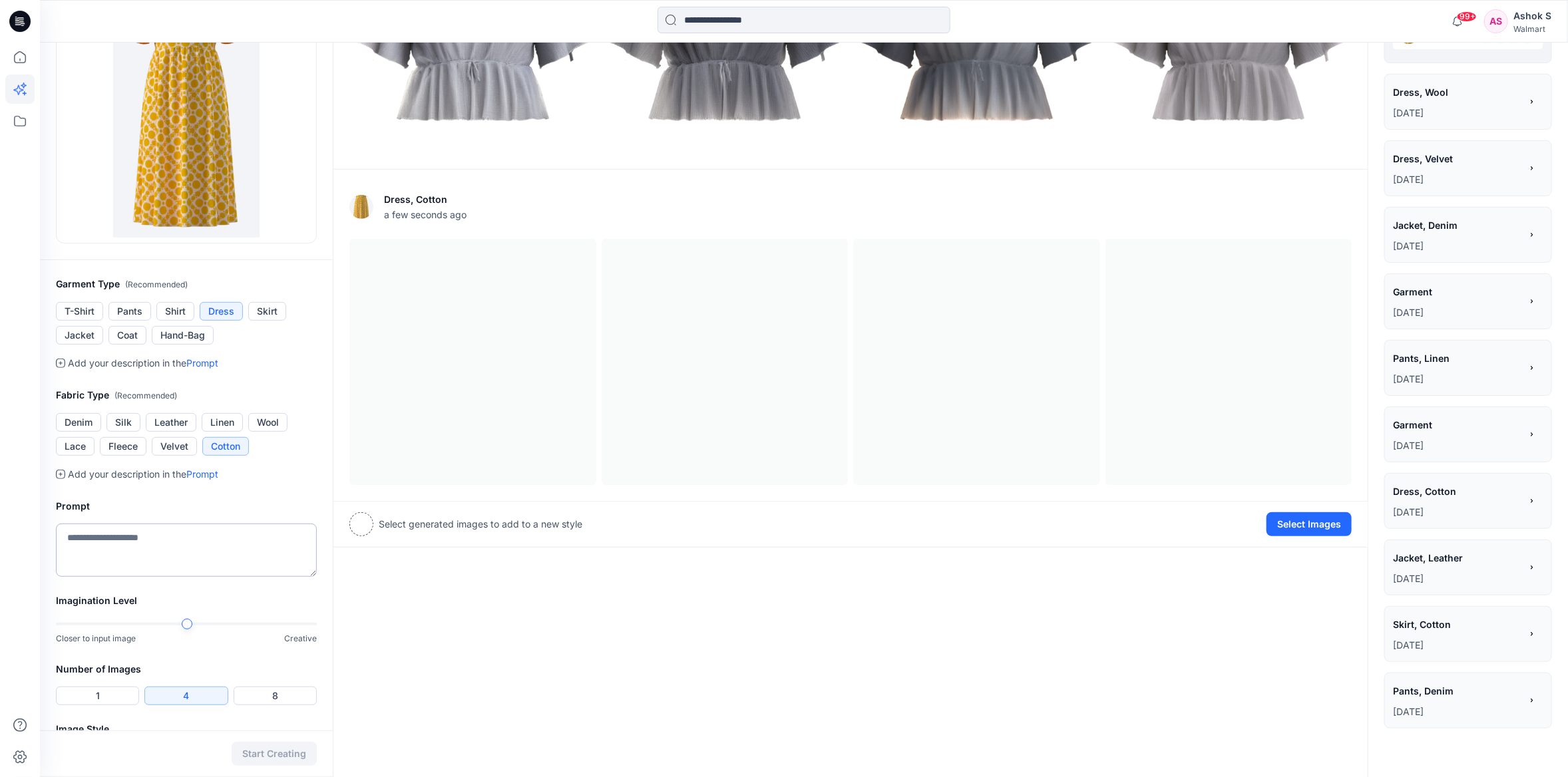
scroll to position [244, 0]
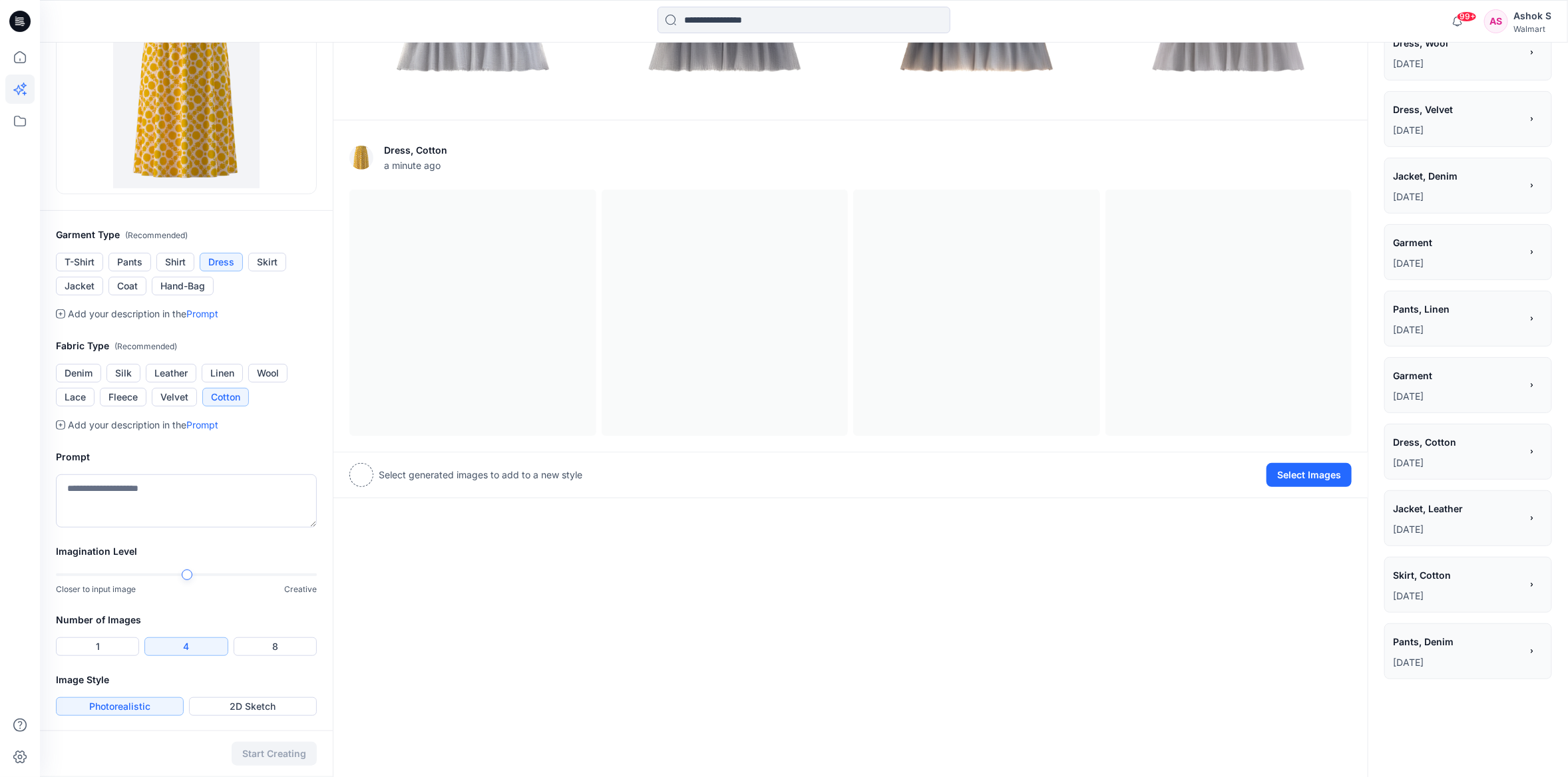
click at [173, 705] on button "Photorealistic" at bounding box center [120, 707] width 128 height 18
click at [129, 701] on button "Photorealistic" at bounding box center [120, 707] width 128 height 18
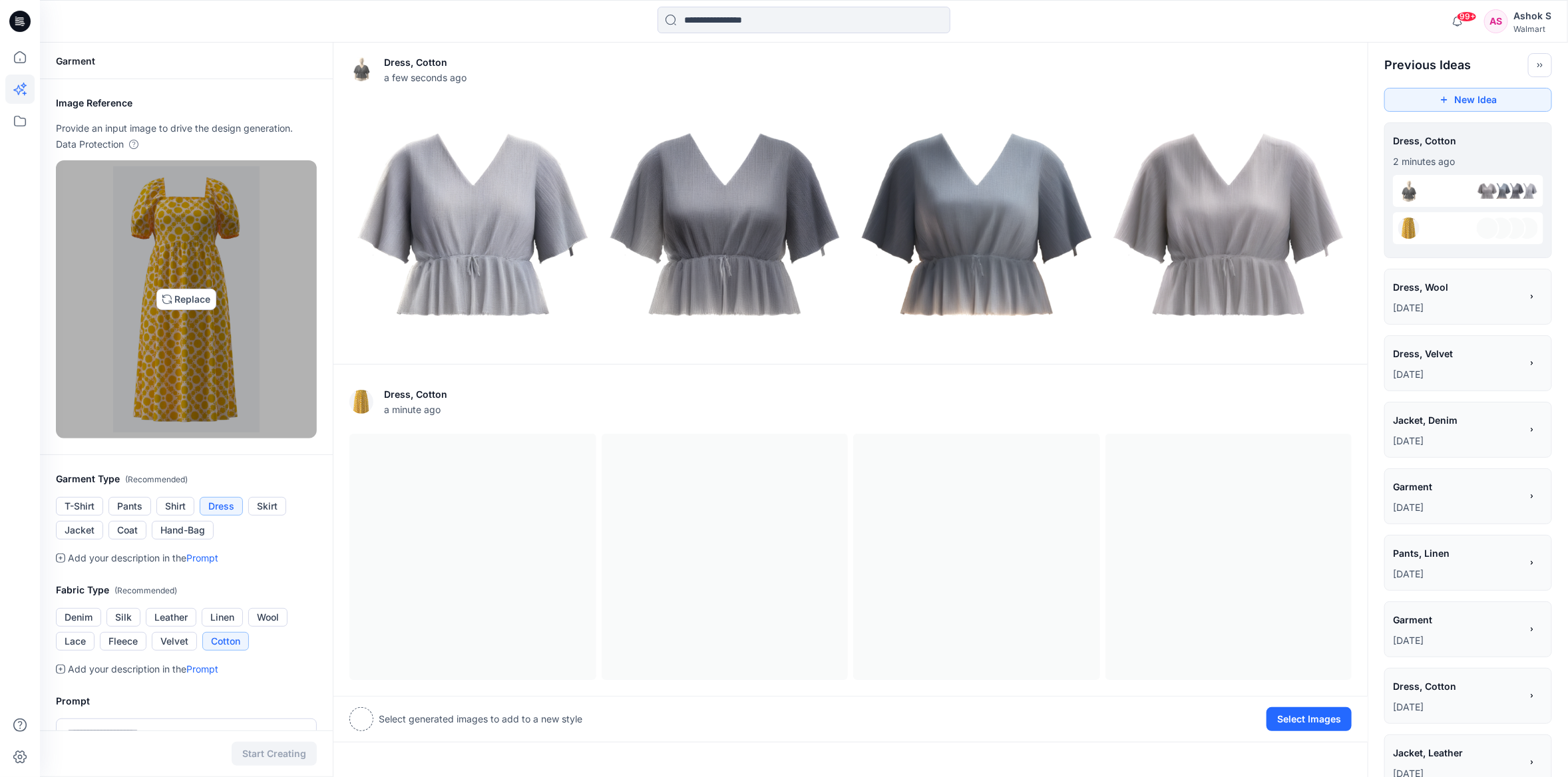
click at [214, 256] on img at bounding box center [187, 299] width 147 height 266
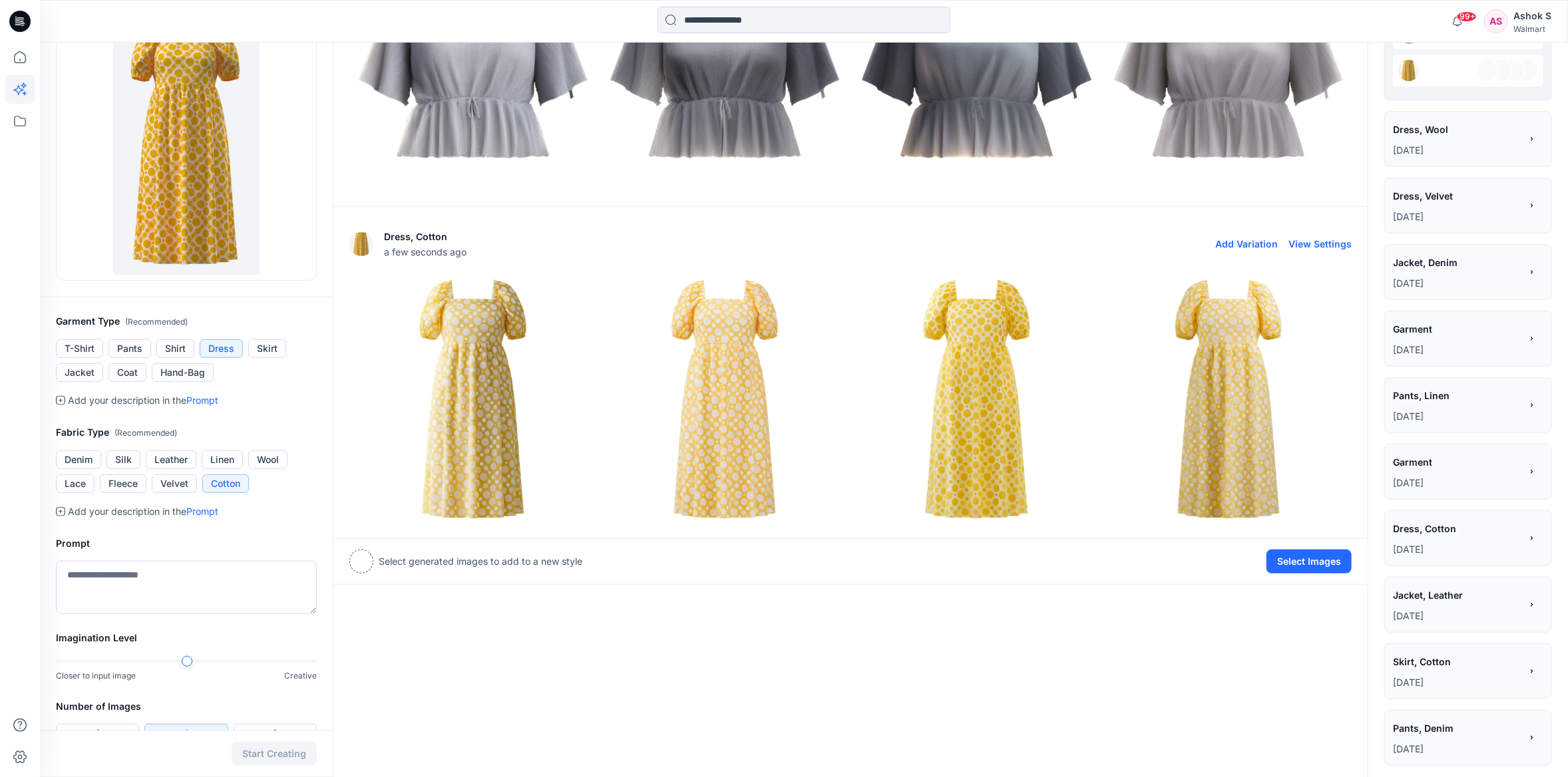
scroll to position [200, 0]
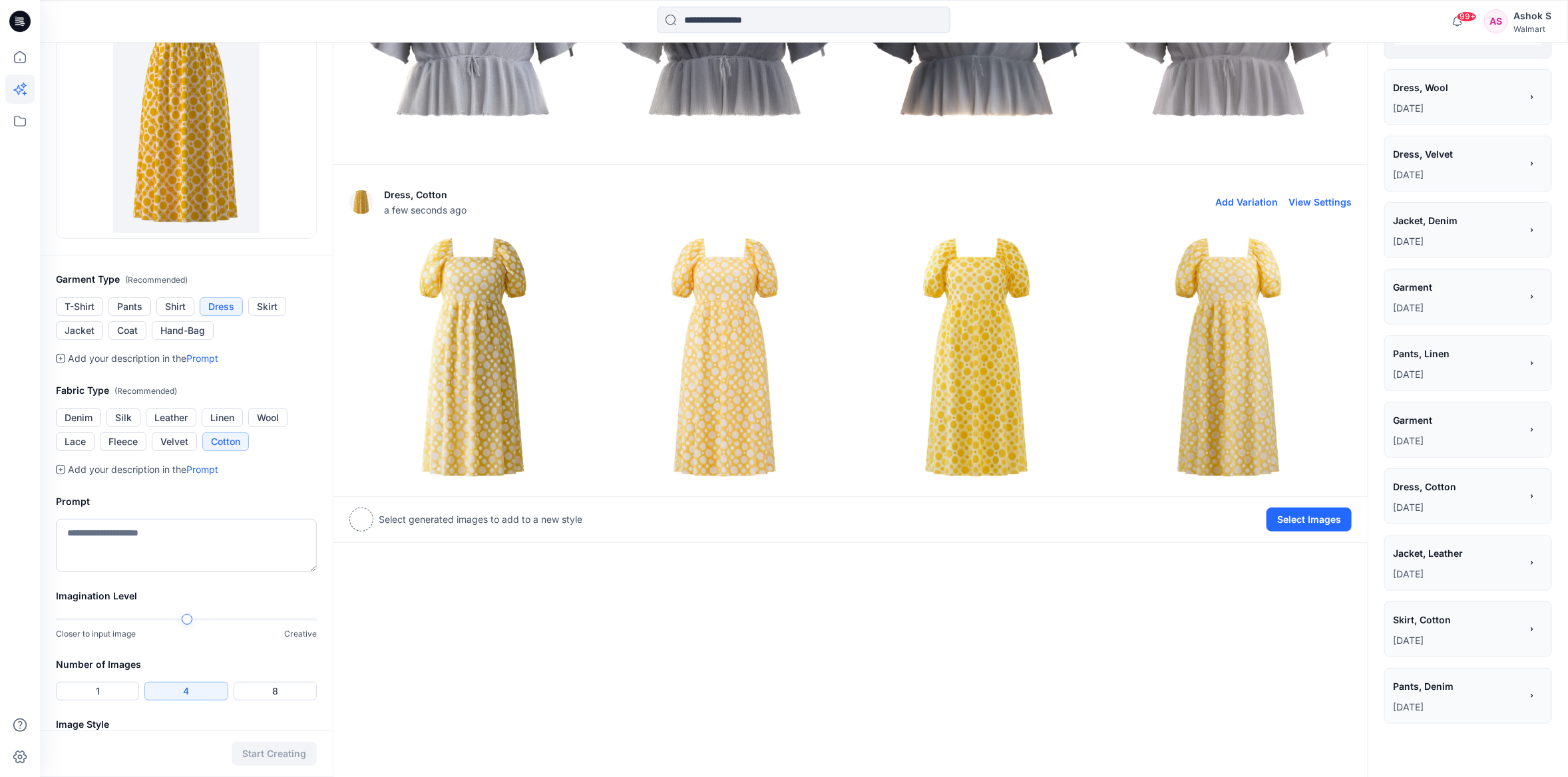
click at [980, 372] on img at bounding box center [977, 358] width 246 height 246
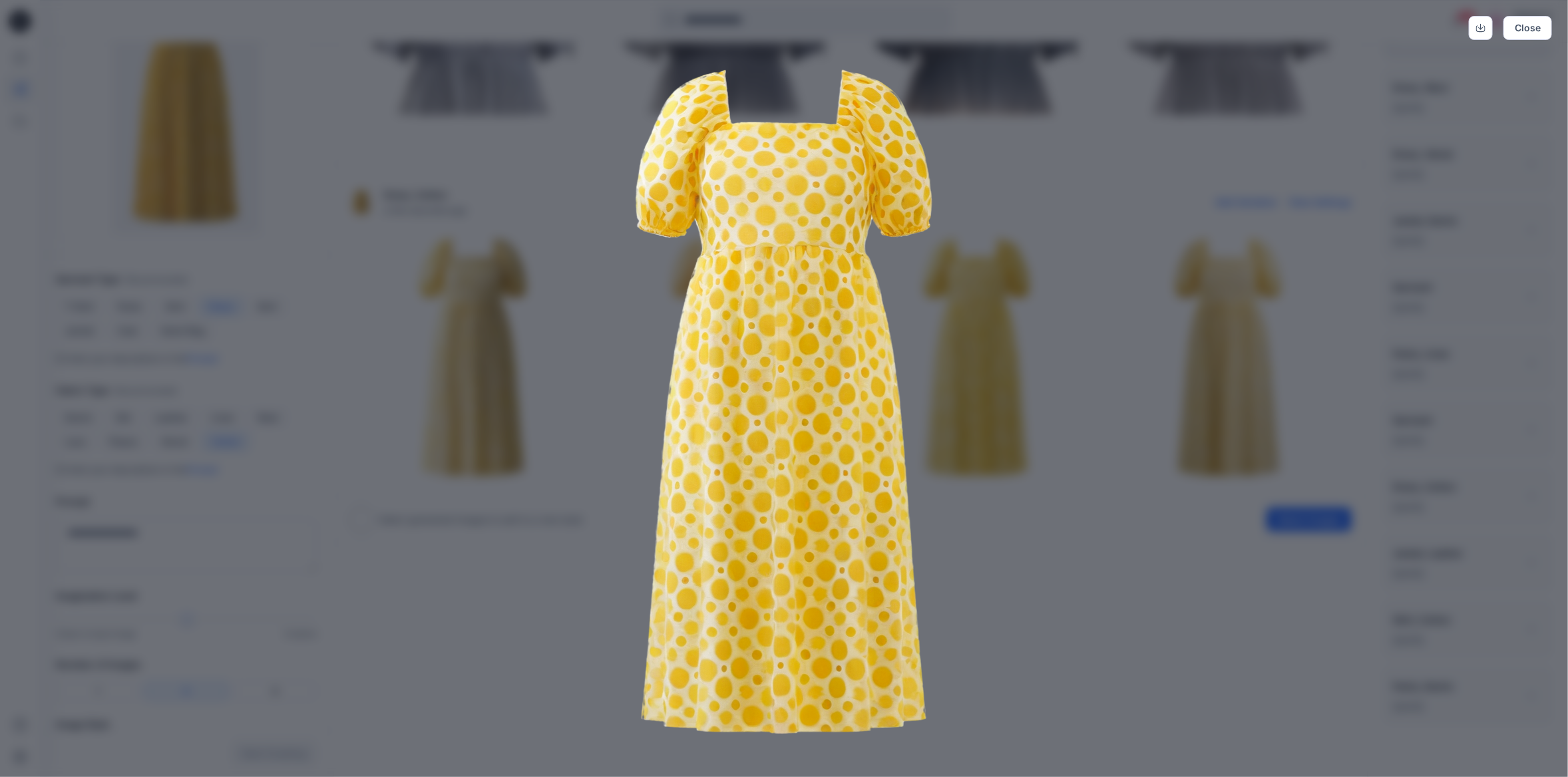
click at [856, 345] on img at bounding box center [784, 402] width 681 height 681
click at [1486, 25] on icon "Download" at bounding box center [1481, 28] width 9 height 9
click at [1546, 27] on button "Close" at bounding box center [1527, 28] width 49 height 24
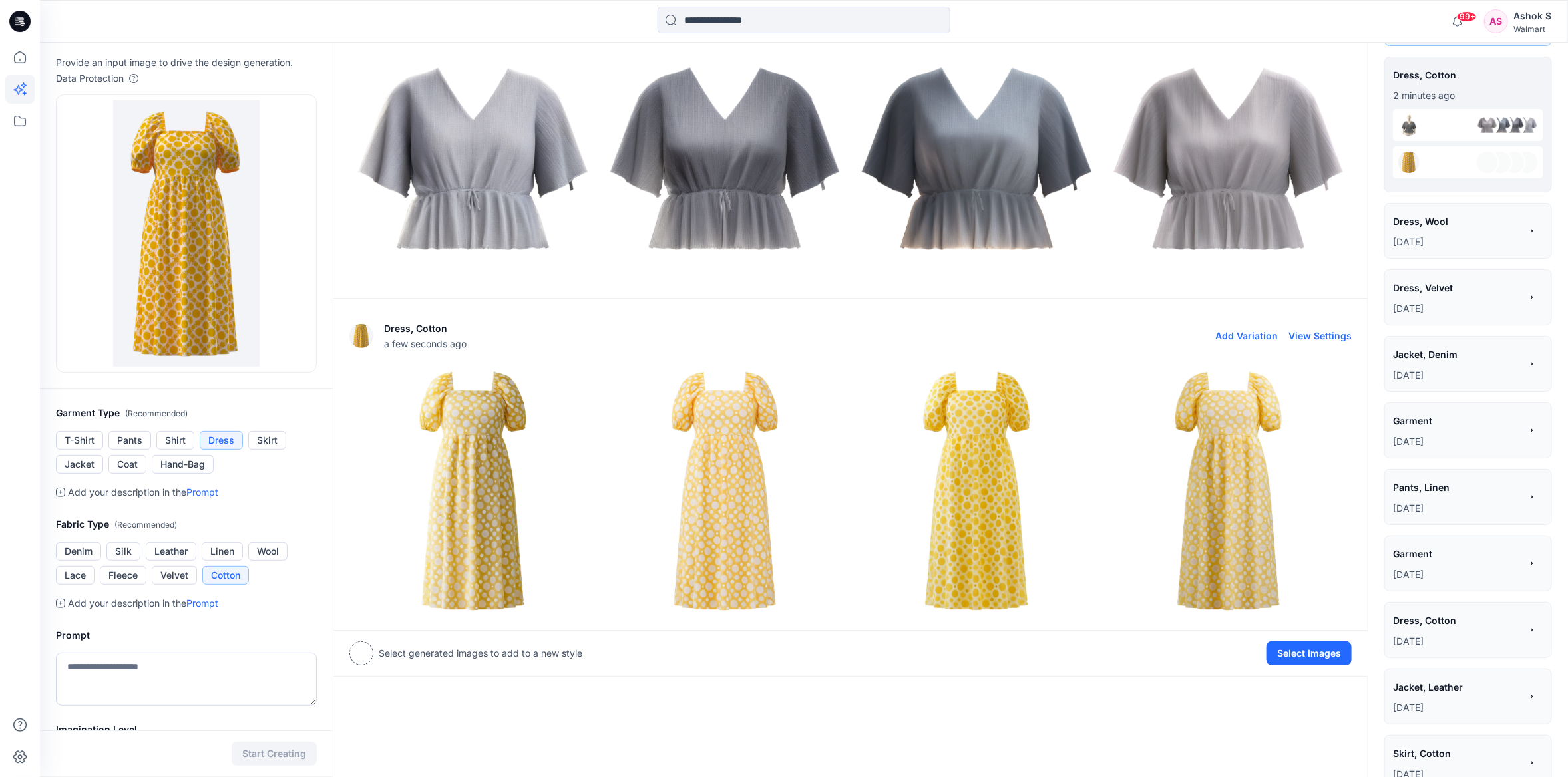
scroll to position [0, 0]
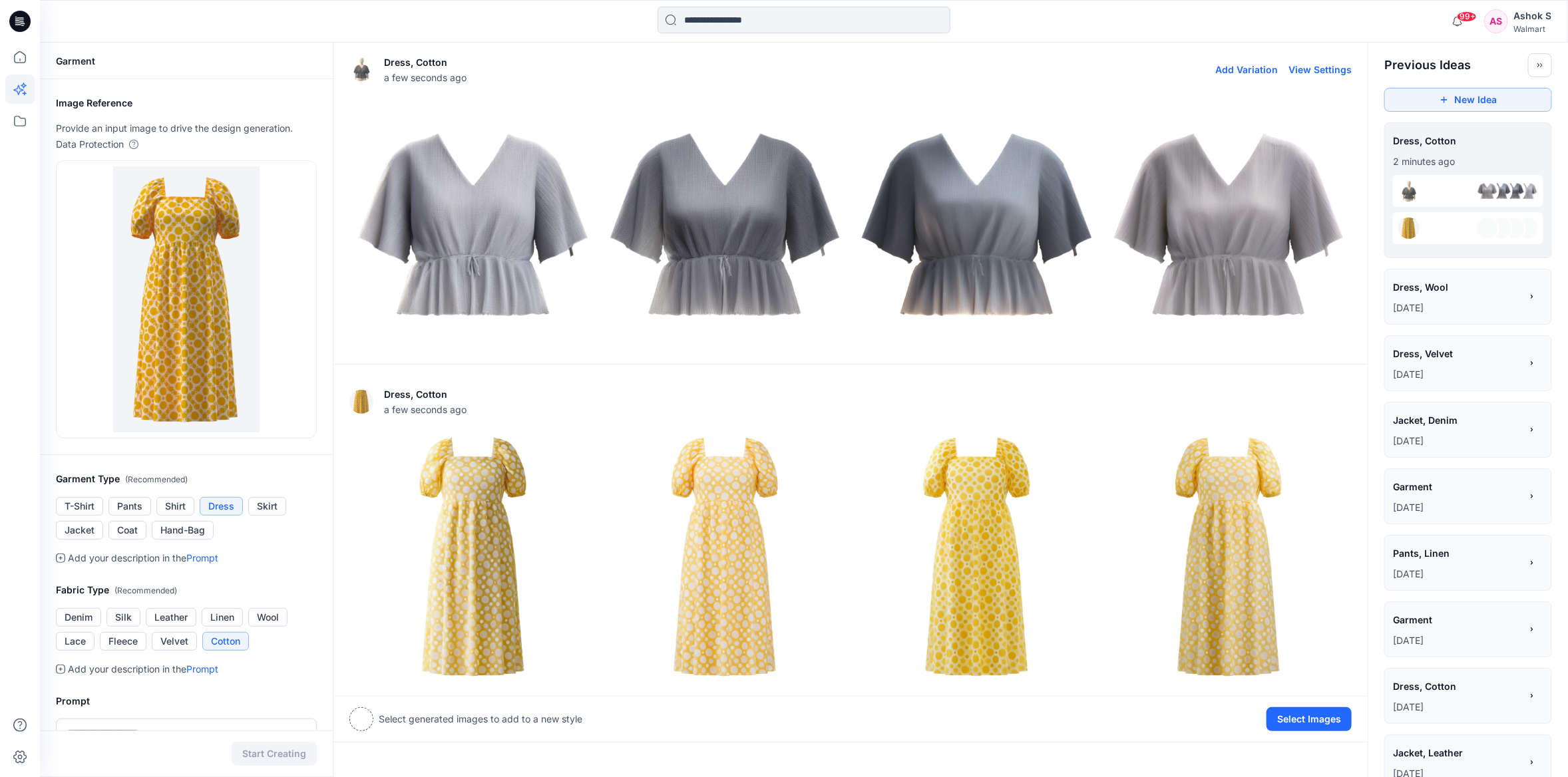
click at [506, 212] on img at bounding box center [473, 224] width 246 height 246
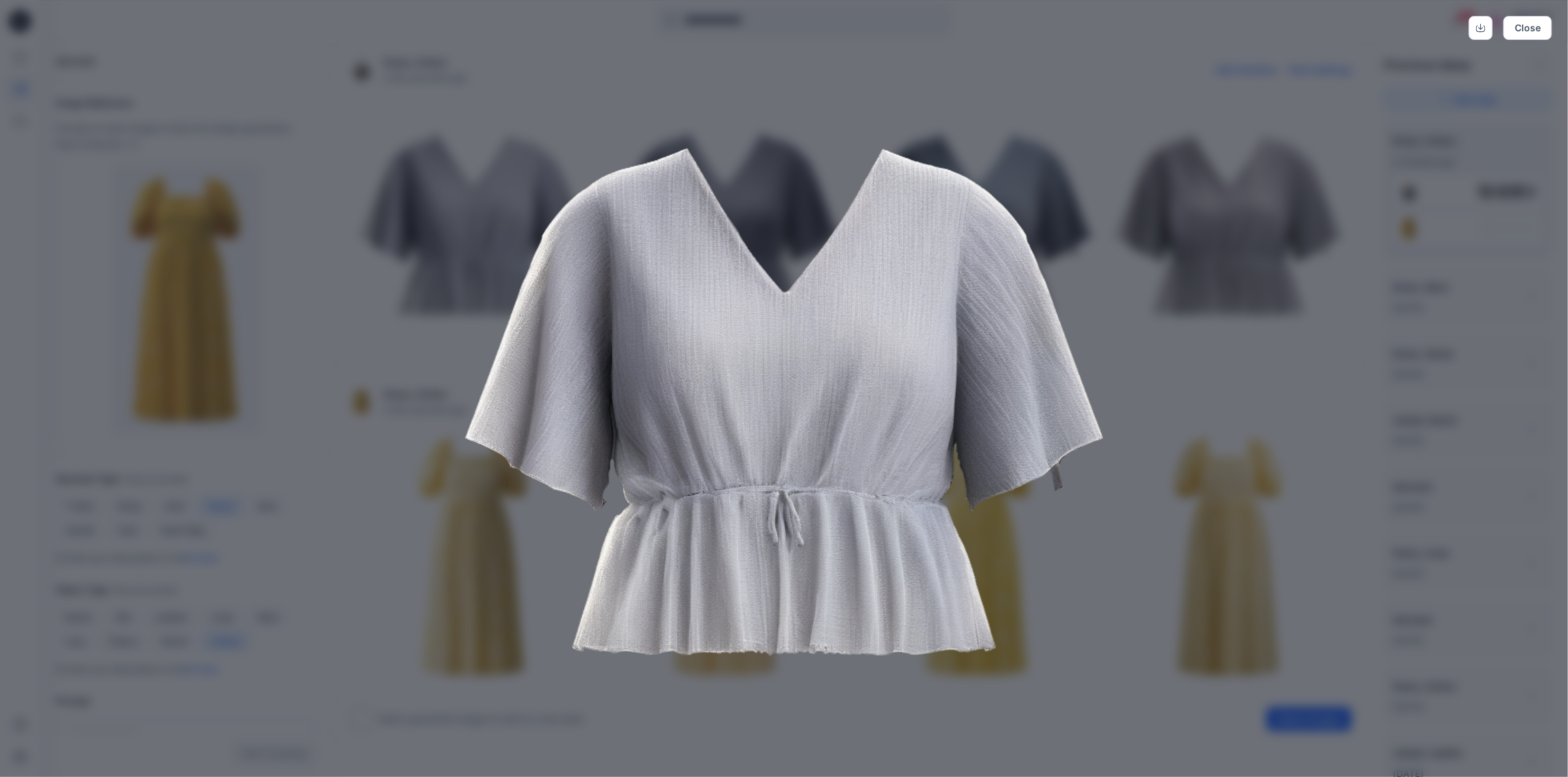
click at [1509, 187] on div "Close" at bounding box center [784, 388] width 1568 height 777
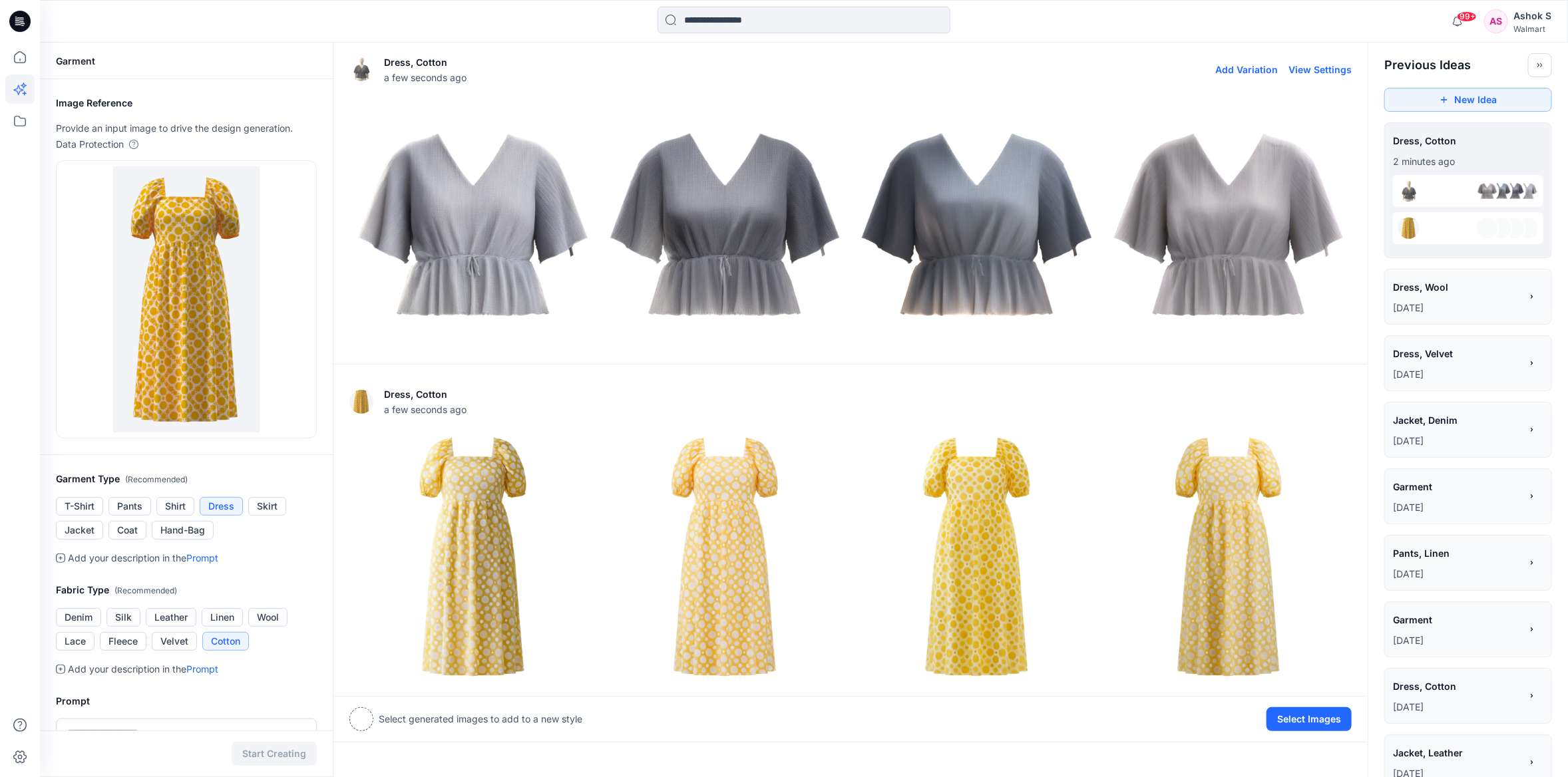
click at [1042, 203] on img at bounding box center [977, 224] width 246 height 246
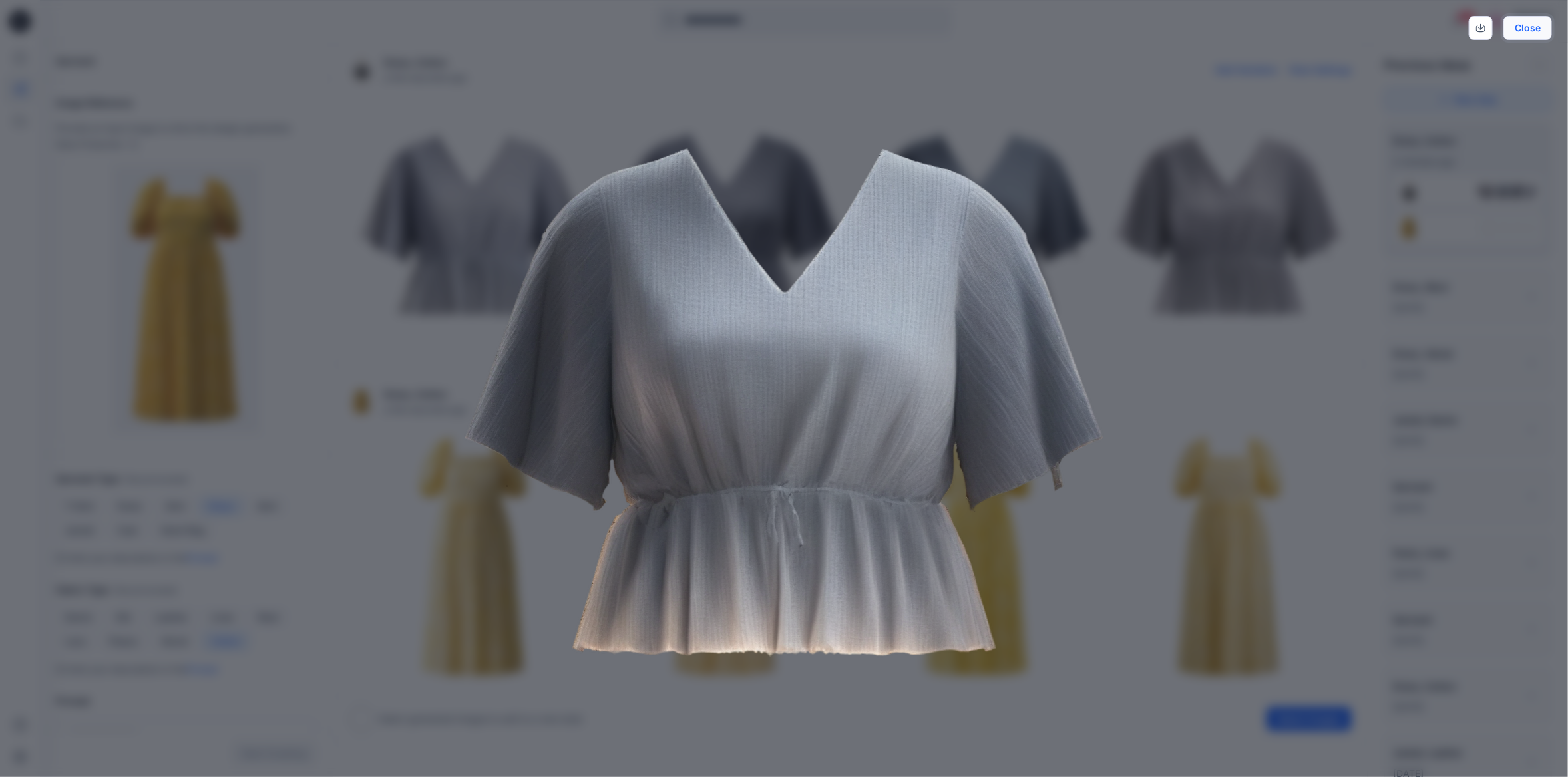
click at [1531, 32] on button "Close" at bounding box center [1527, 28] width 49 height 24
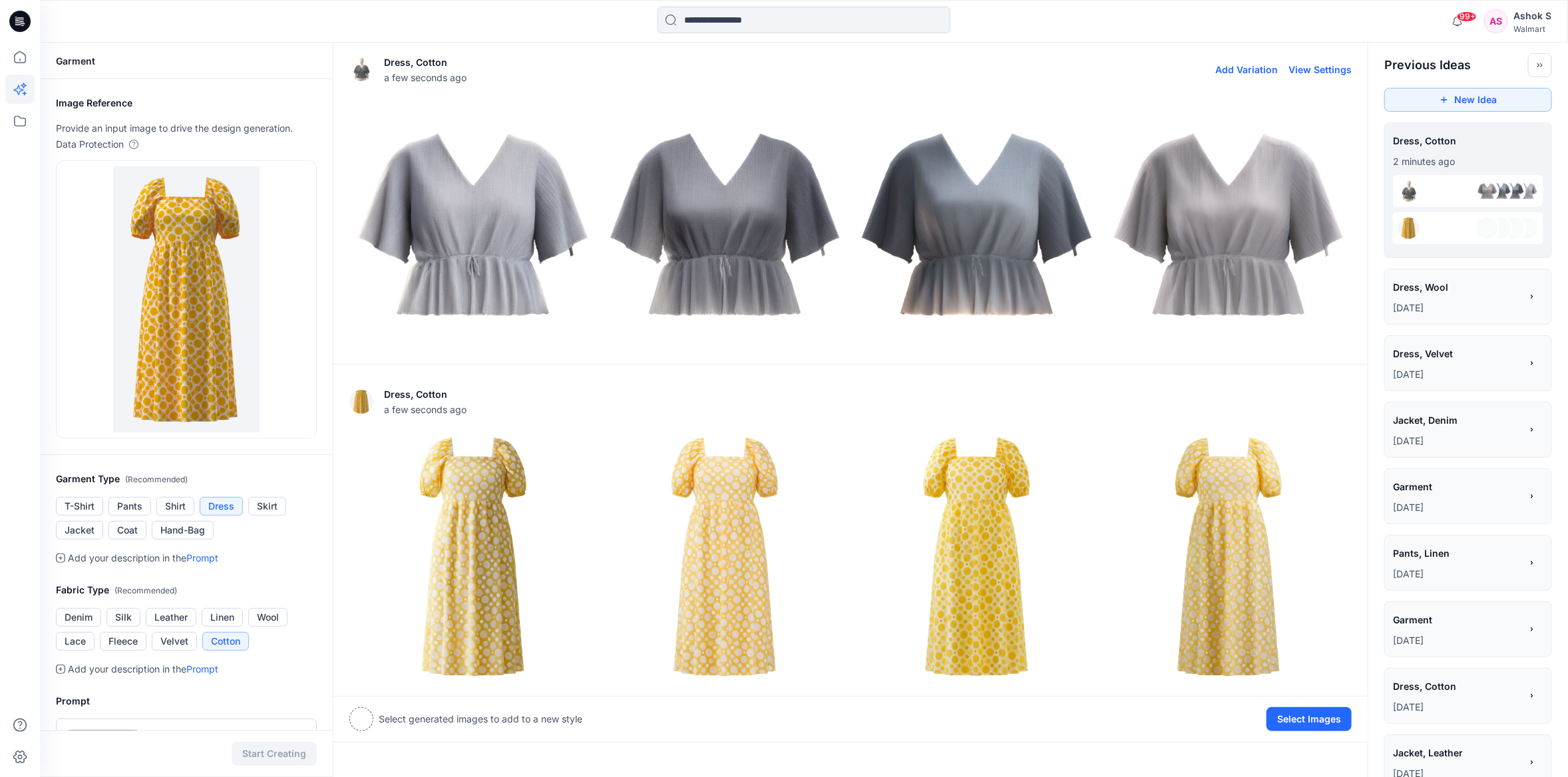
click at [1253, 207] on img at bounding box center [1229, 224] width 246 height 246
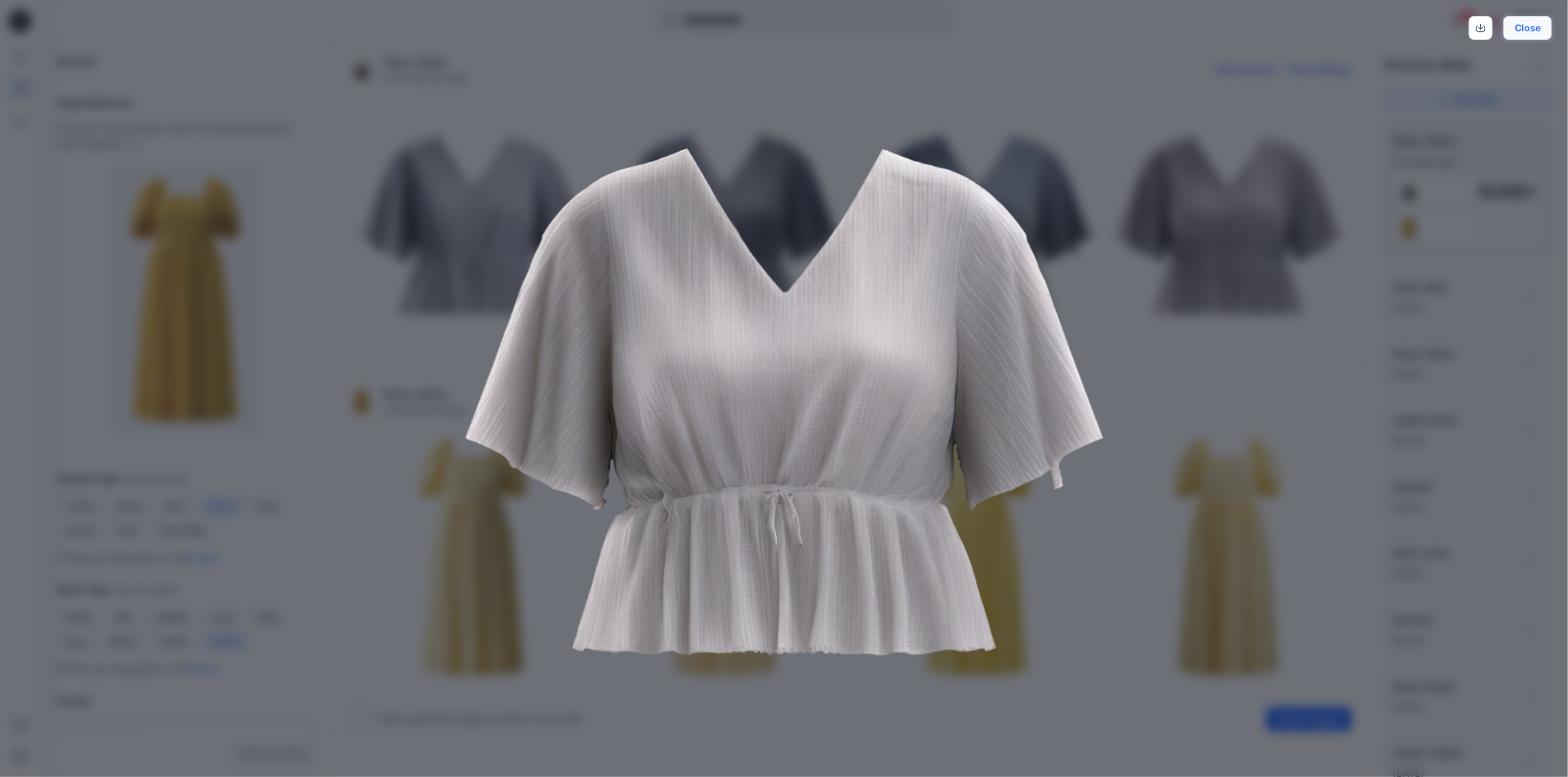
click at [1533, 28] on button "Close" at bounding box center [1527, 28] width 49 height 24
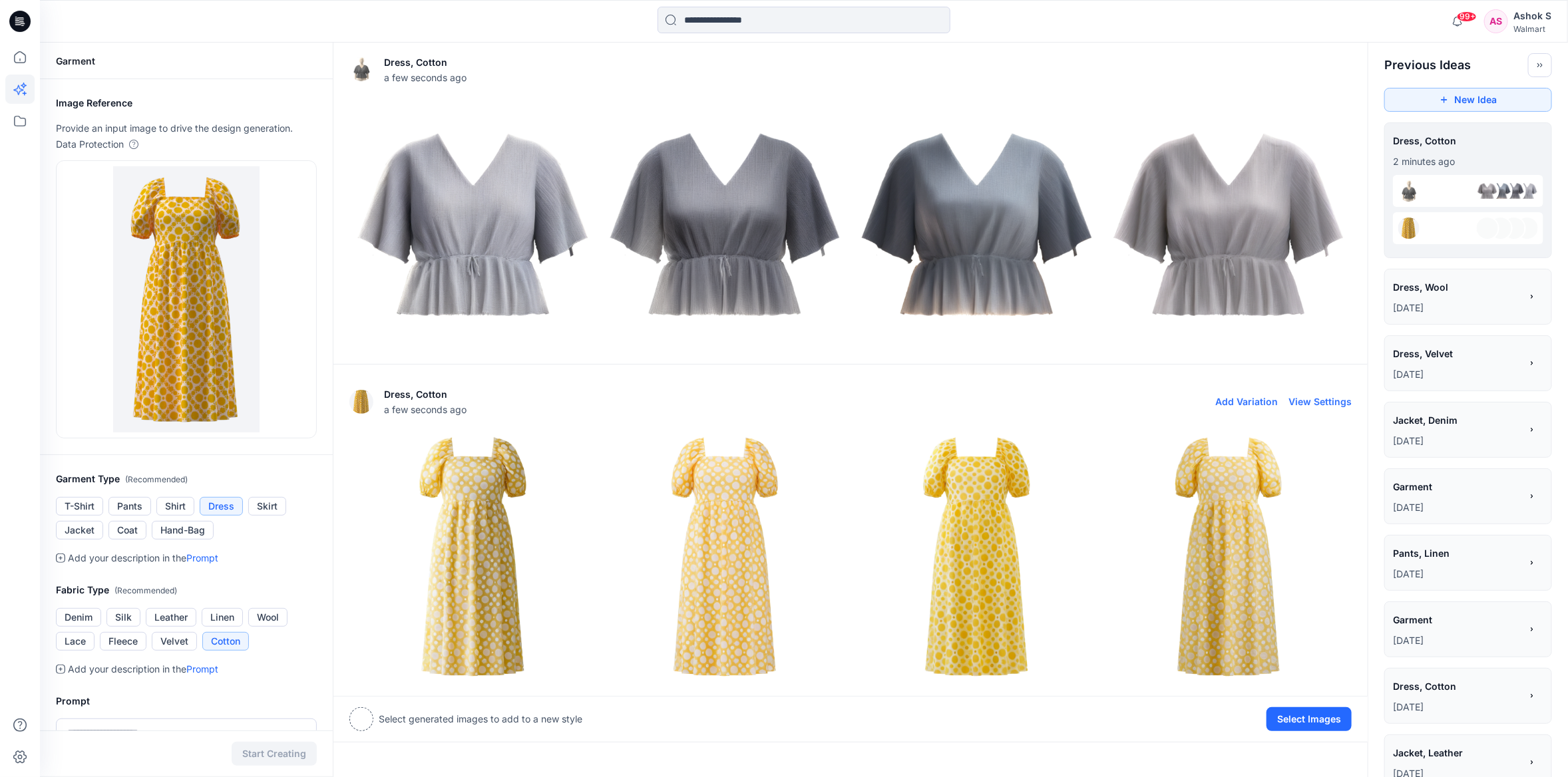
scroll to position [244, 0]
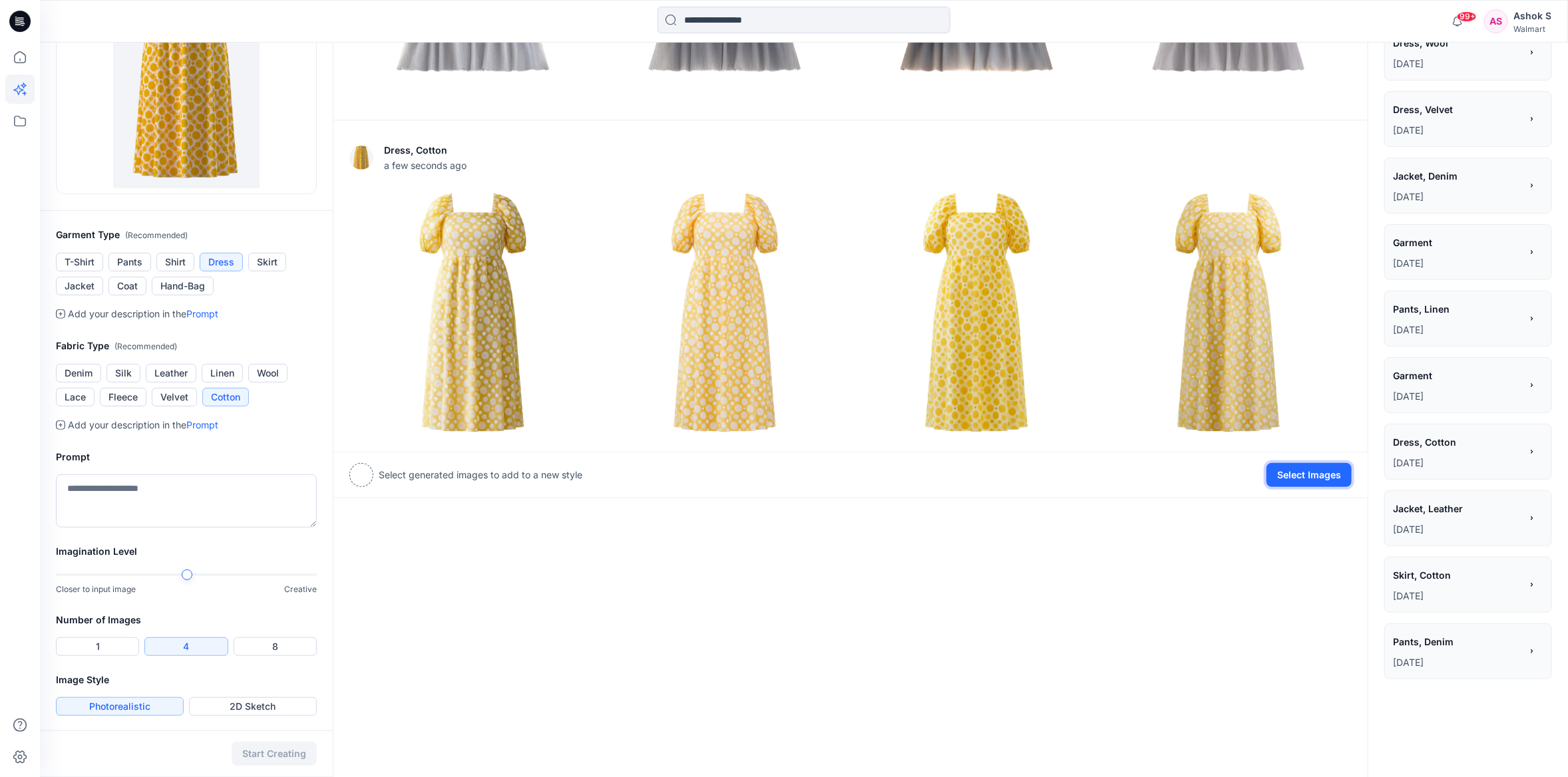
click at [1314, 469] on button "Select Images" at bounding box center [1309, 475] width 86 height 24
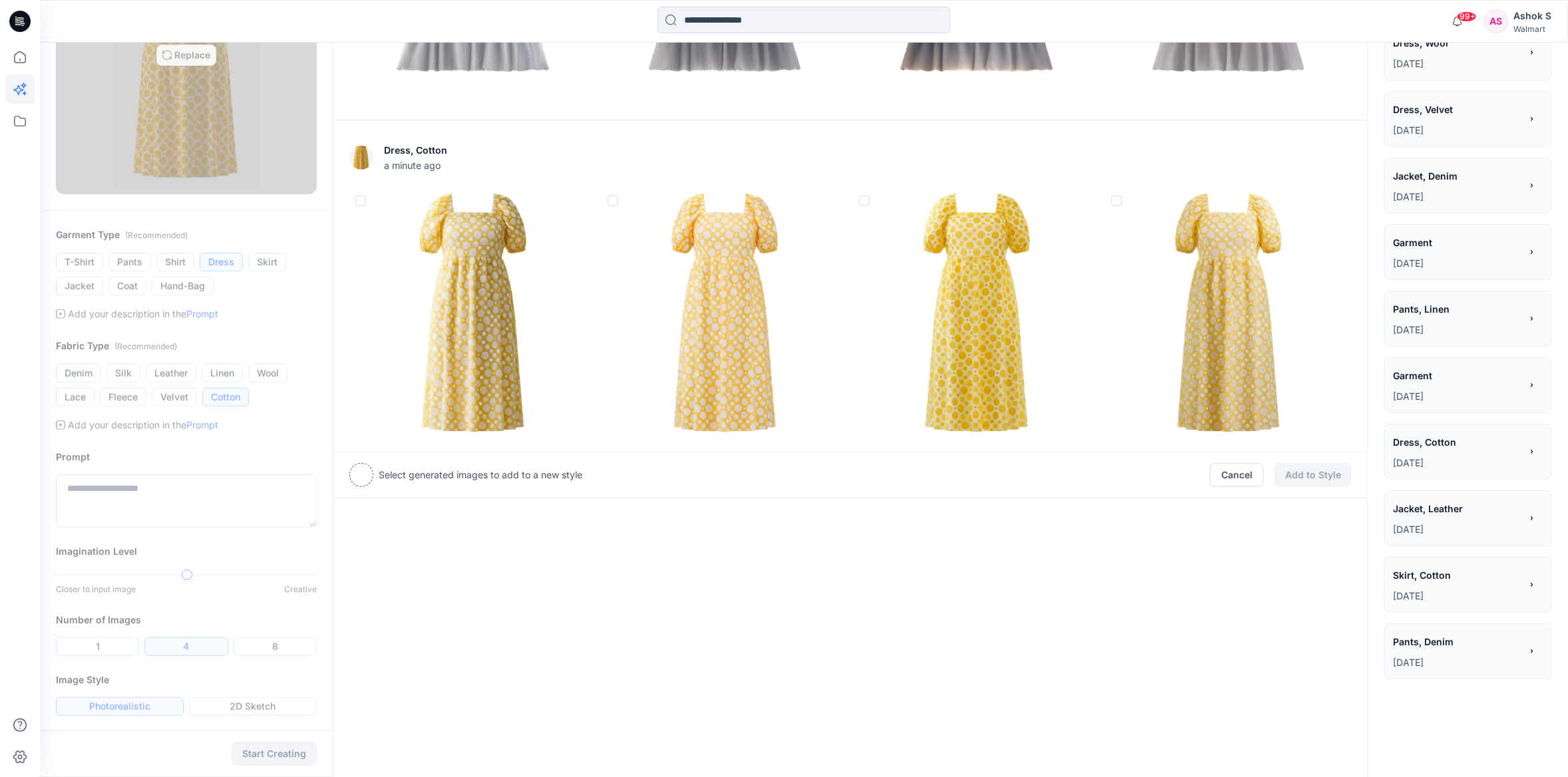
click at [185, 152] on img at bounding box center [187, 55] width 147 height 266
type input "**********"
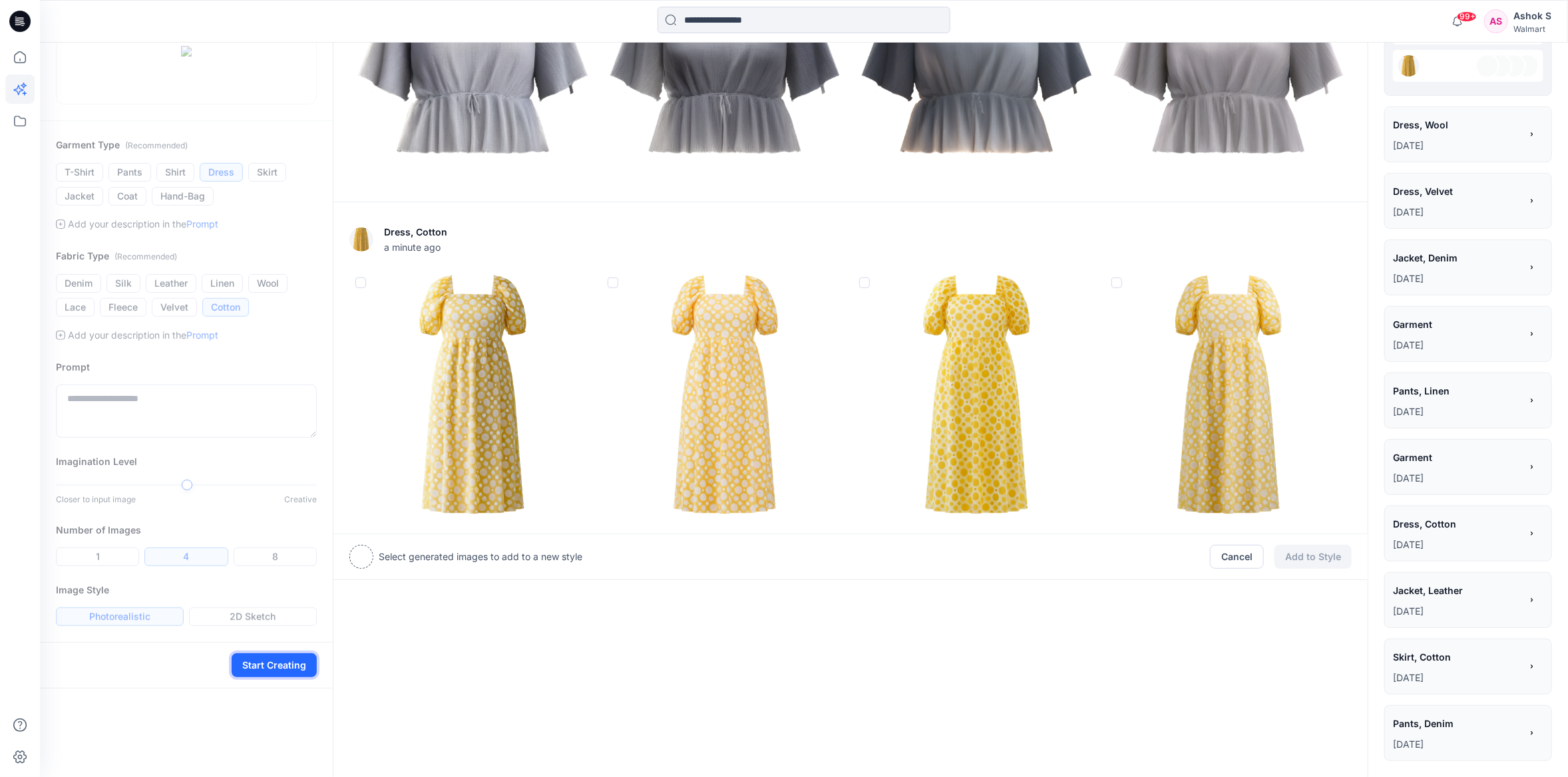
click at [271, 678] on button "Start Creating" at bounding box center [274, 665] width 86 height 24
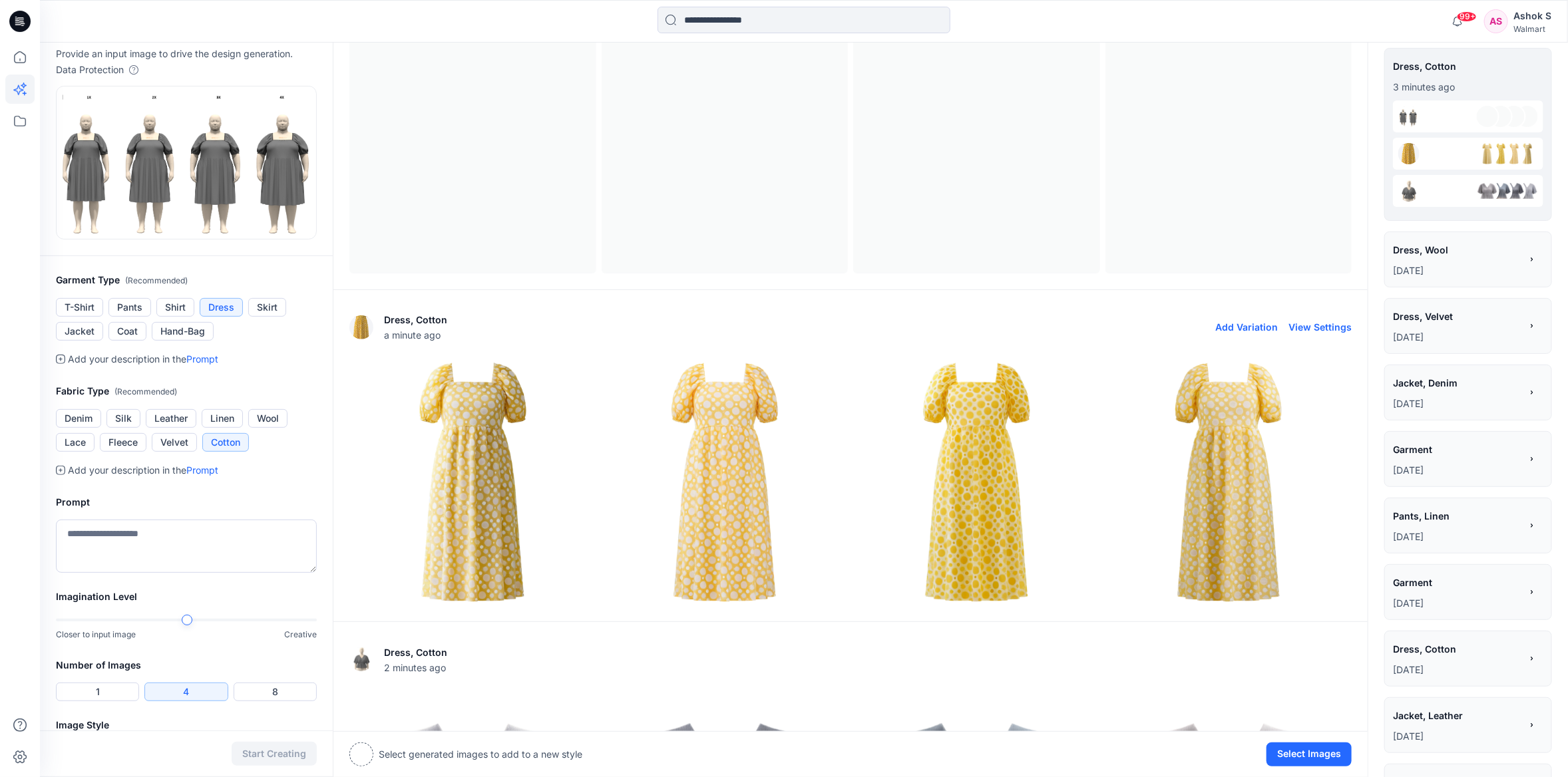
scroll to position [0, 0]
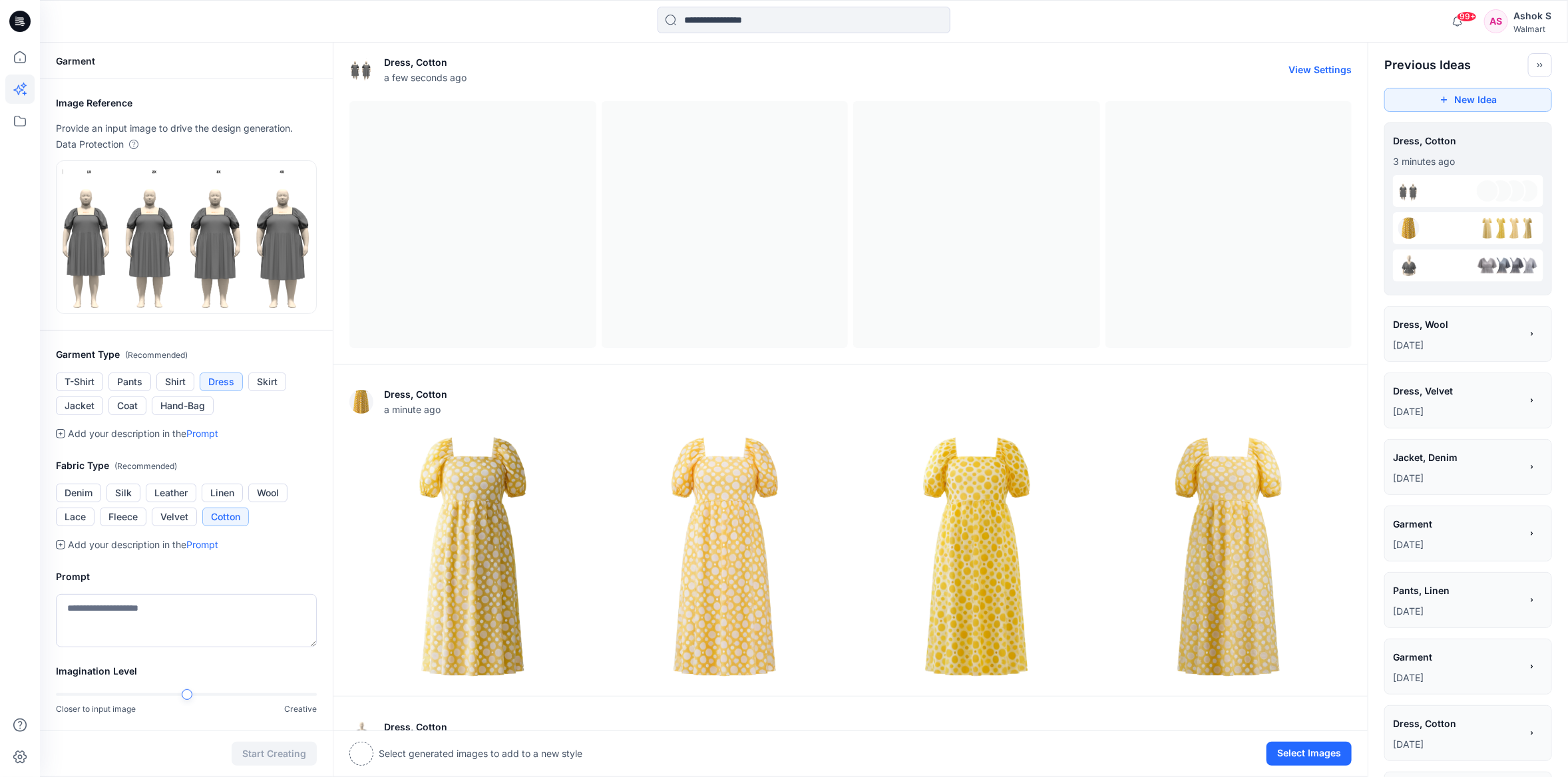
click at [1082, 271] on div at bounding box center [850, 224] width 1002 height 247
click at [972, 309] on div at bounding box center [850, 224] width 1002 height 247
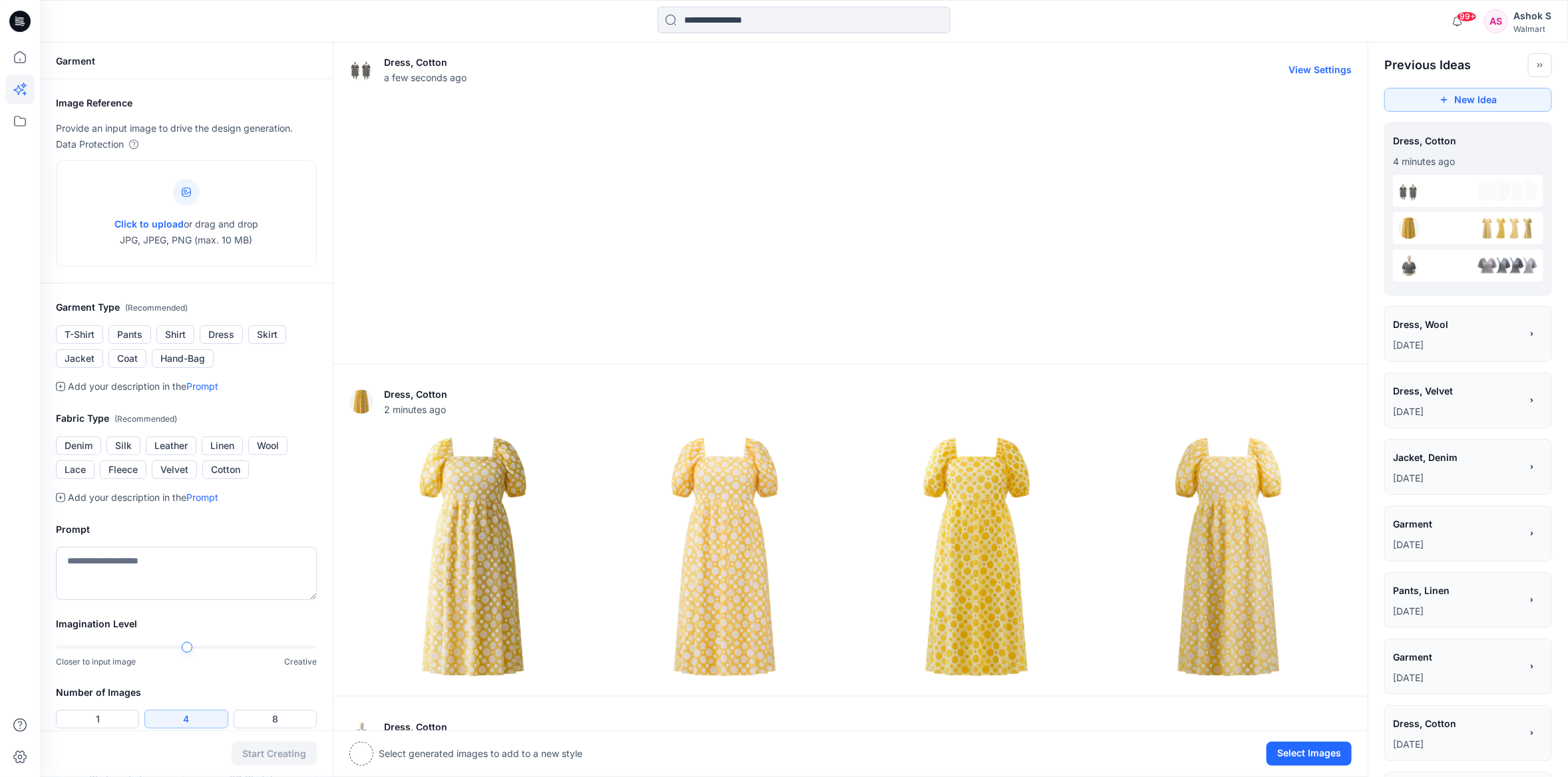
click at [714, 184] on div at bounding box center [850, 224] width 1002 height 247
click at [1341, 72] on button "View Settings" at bounding box center [1320, 69] width 63 height 12
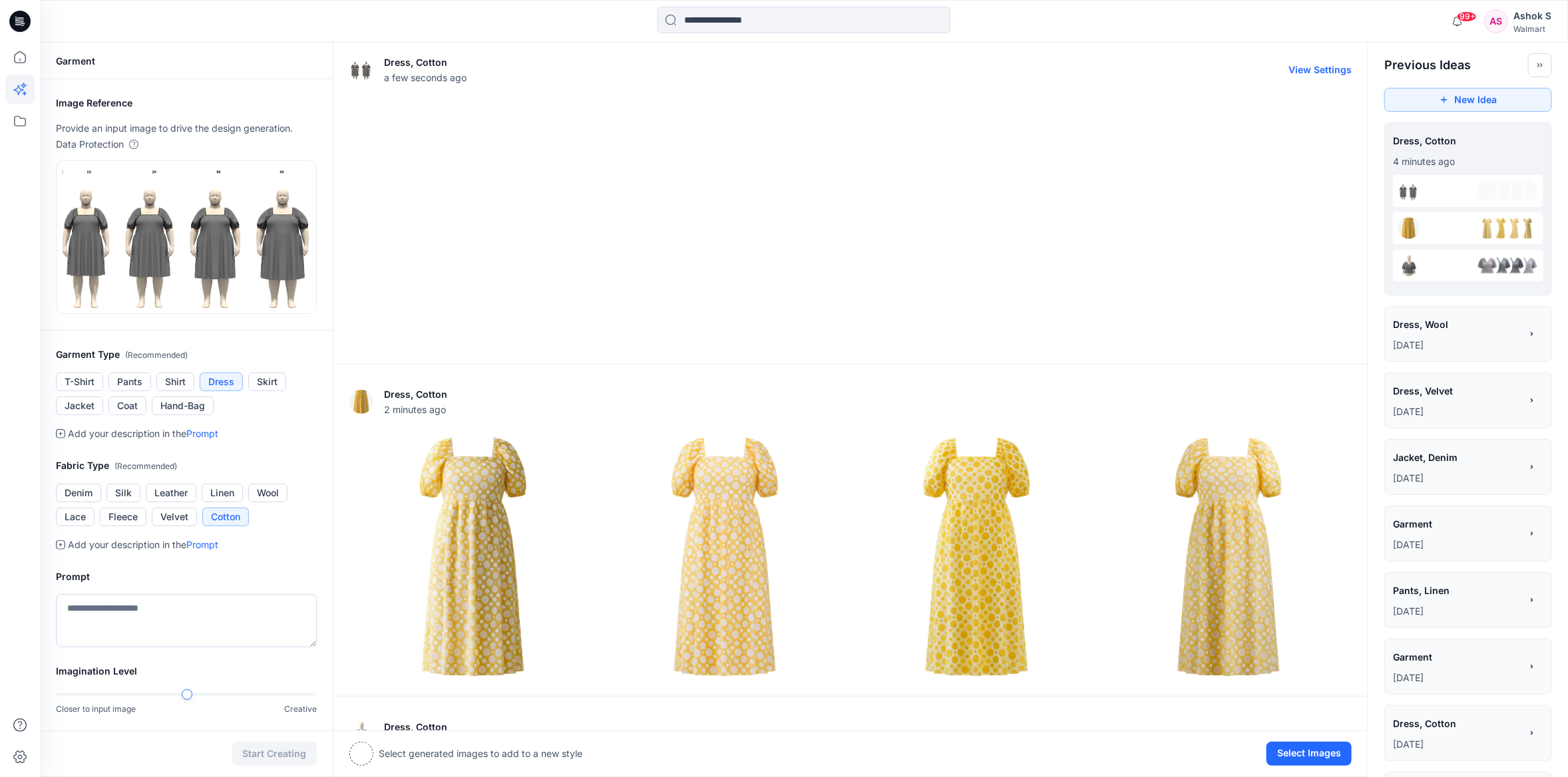
click at [664, 281] on div at bounding box center [850, 224] width 1002 height 247
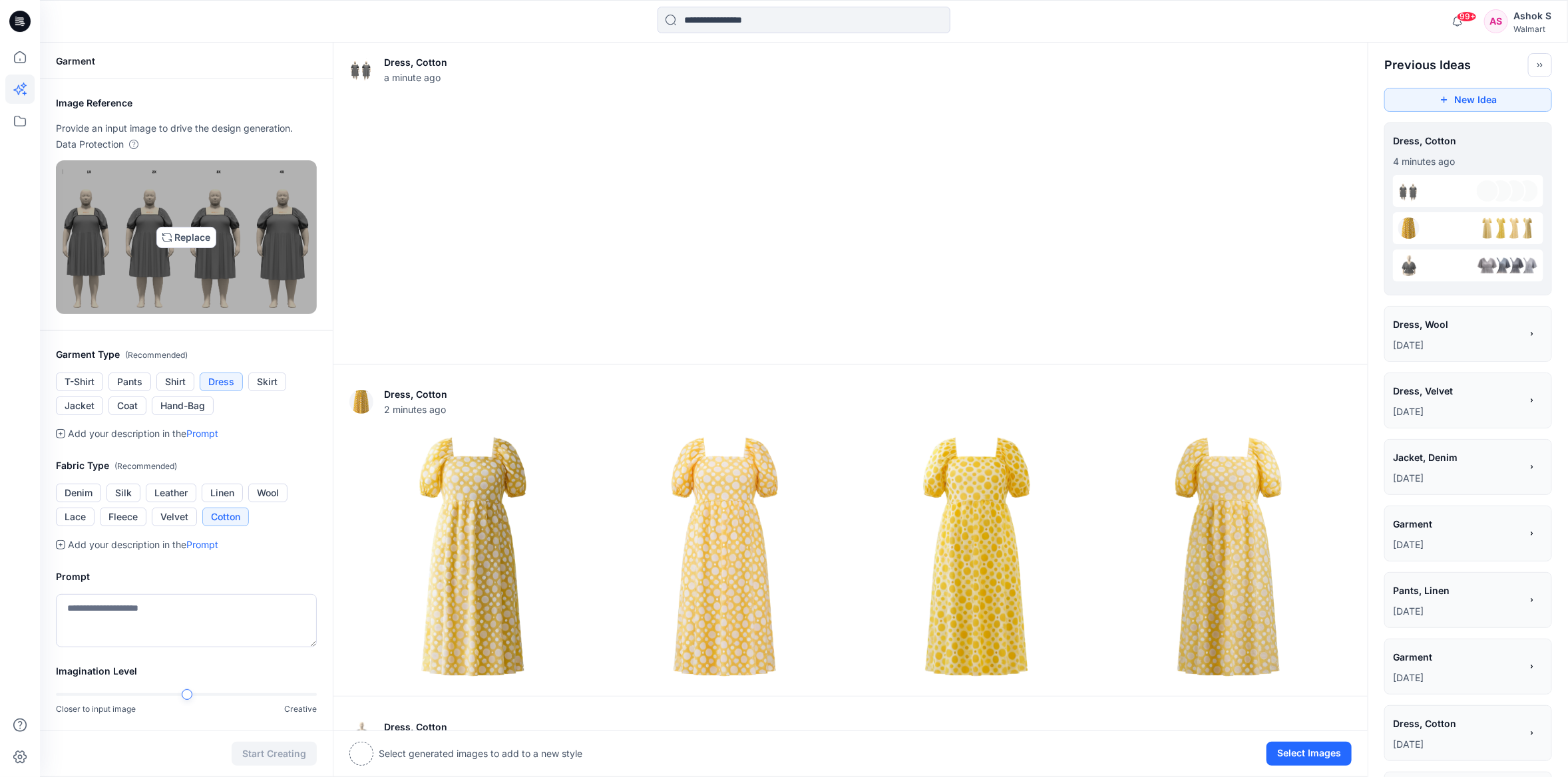
click at [168, 237] on img at bounding box center [186, 237] width 249 height 142
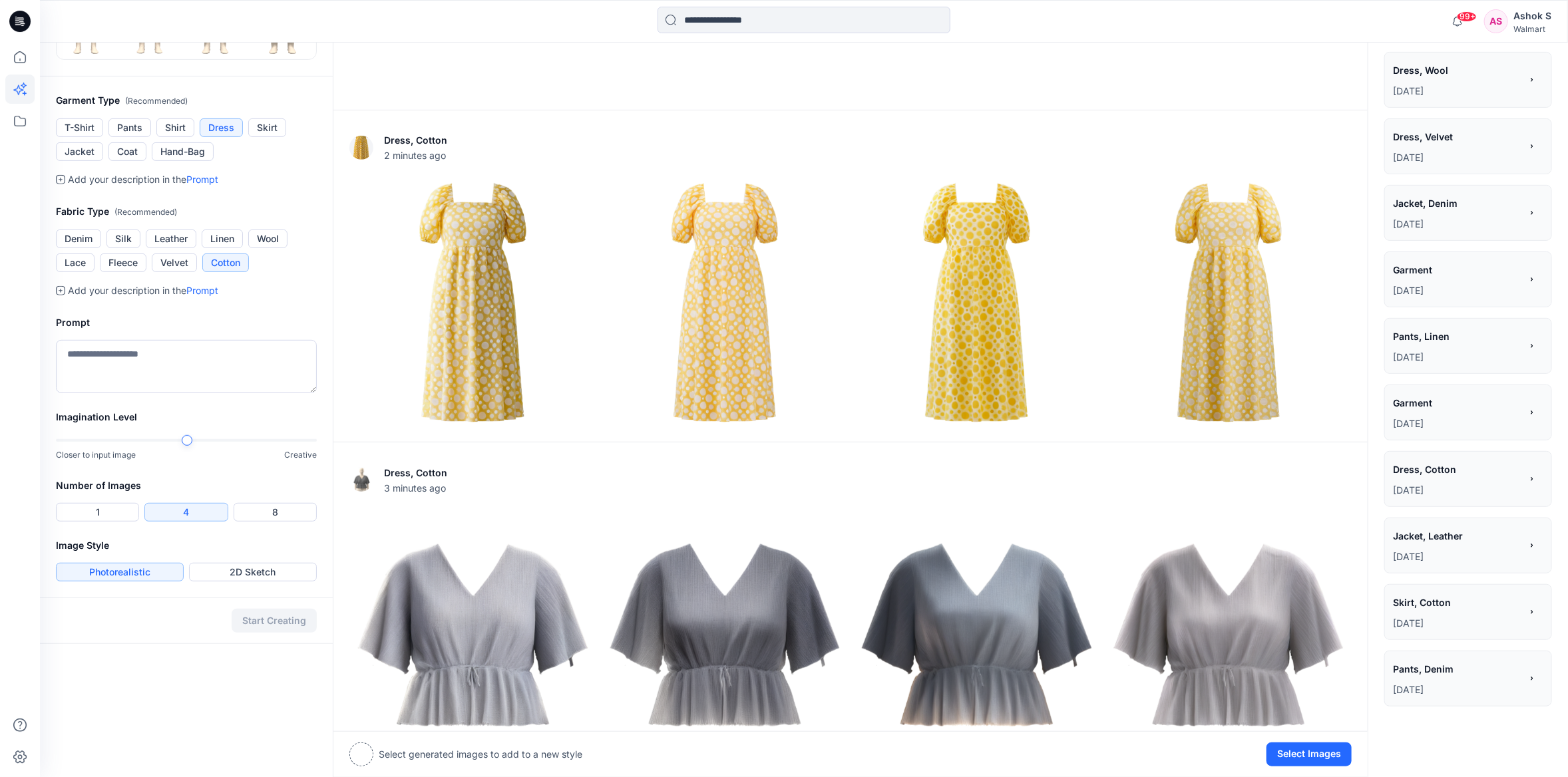
scroll to position [231, 0]
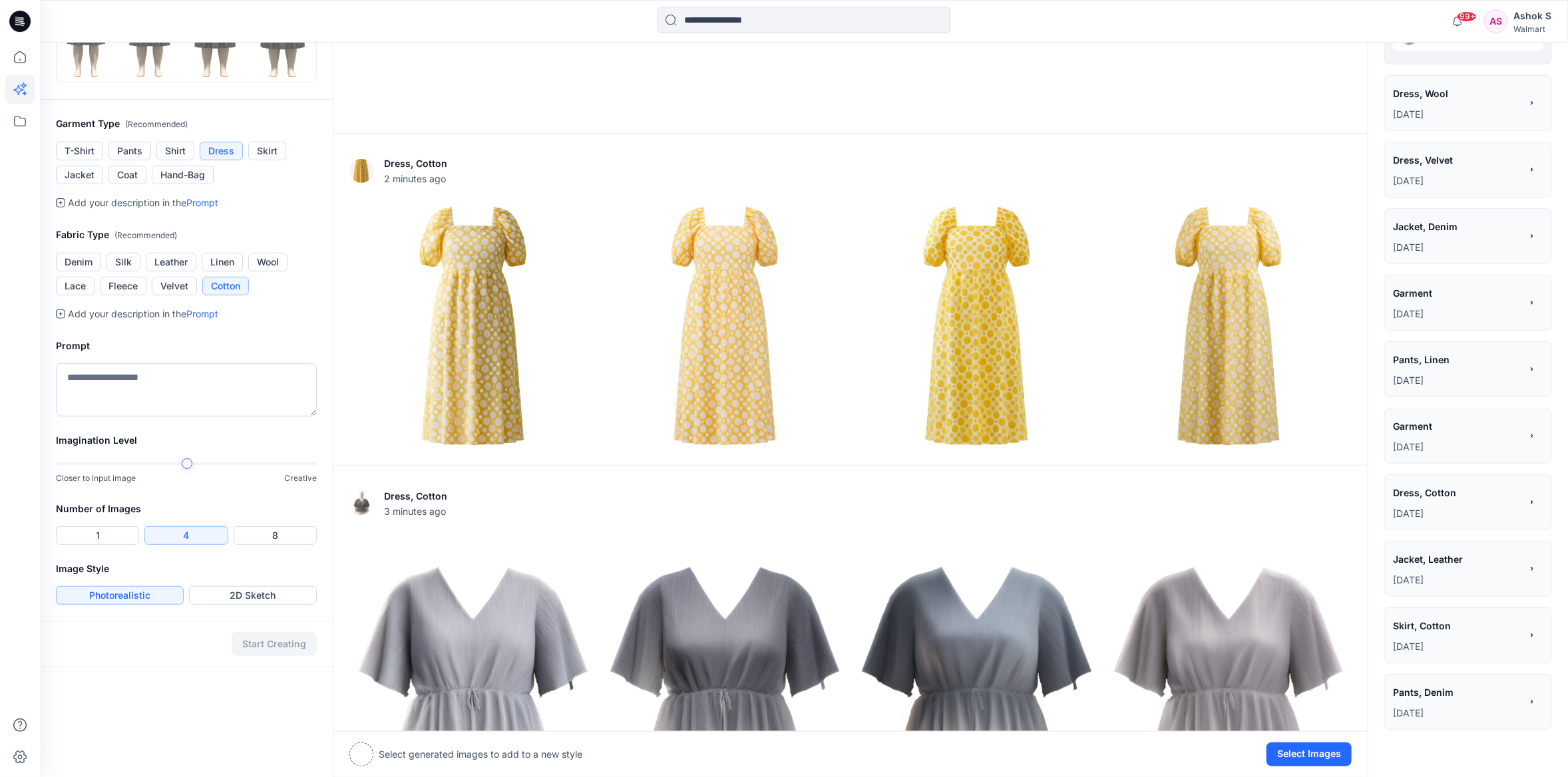
click at [146, 594] on button "Photorealistic" at bounding box center [120, 596] width 128 height 18
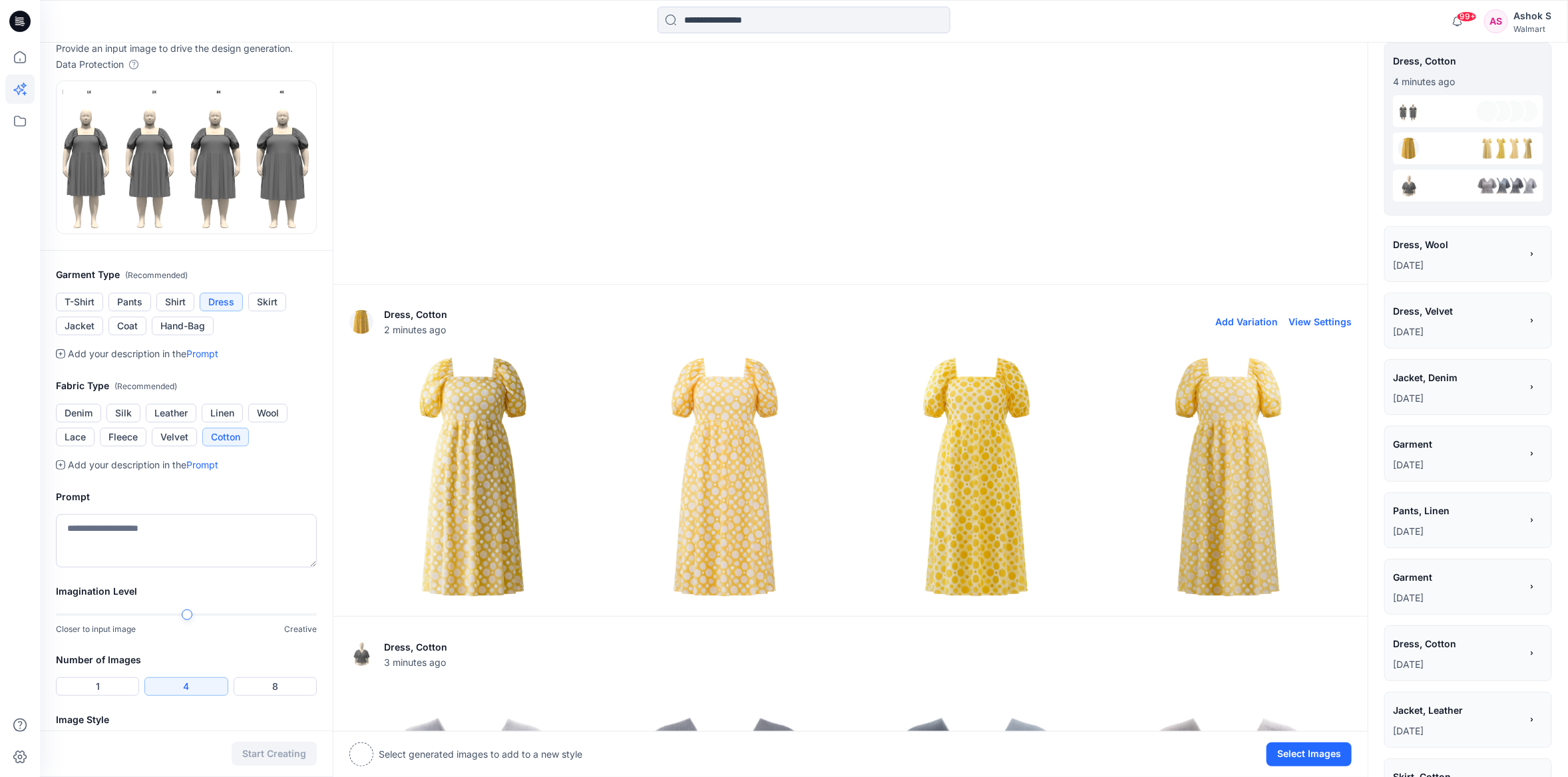
scroll to position [0, 0]
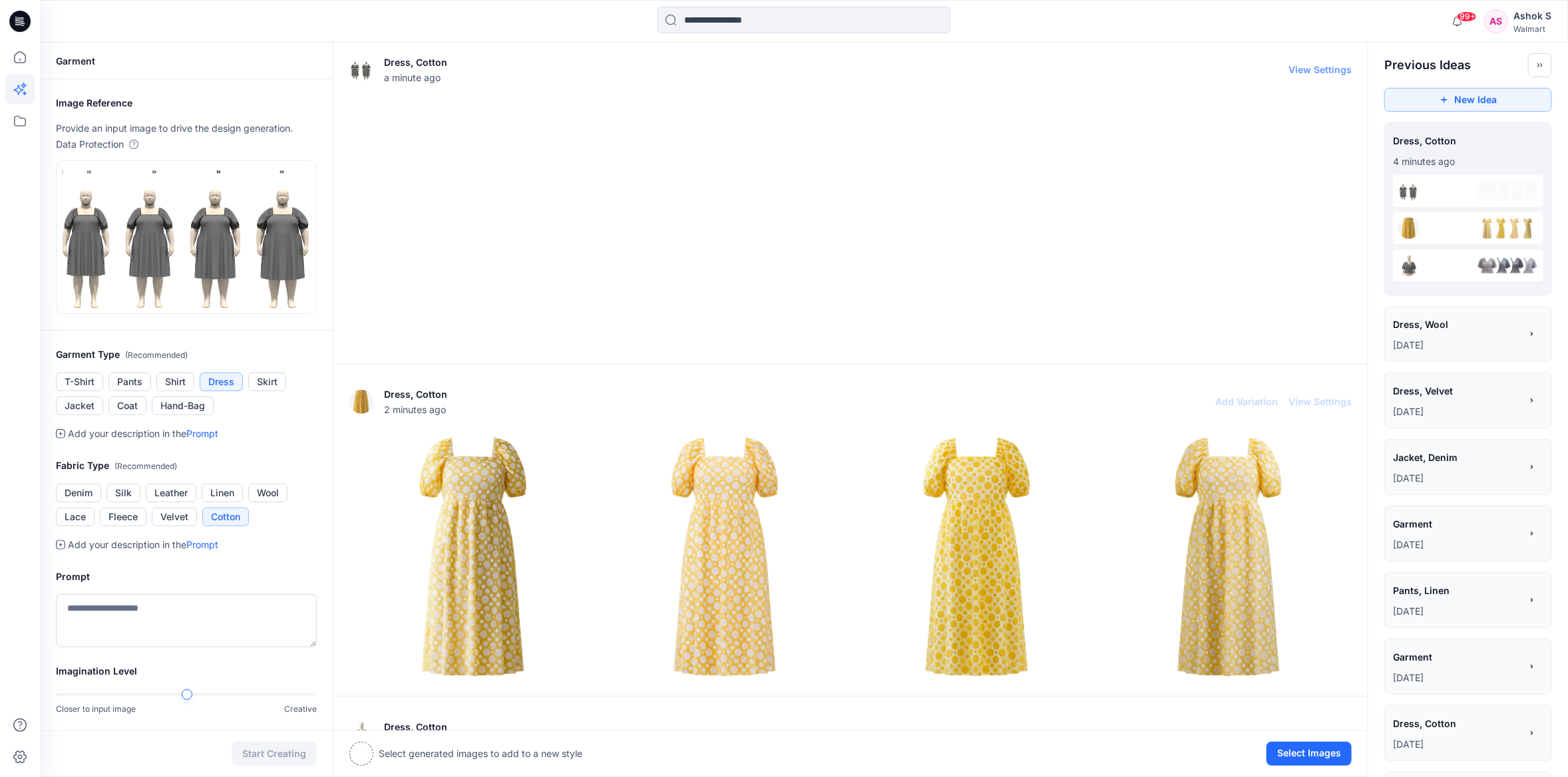
click at [597, 215] on div at bounding box center [850, 224] width 1002 height 247
click at [223, 618] on textarea at bounding box center [187, 621] width 261 height 53
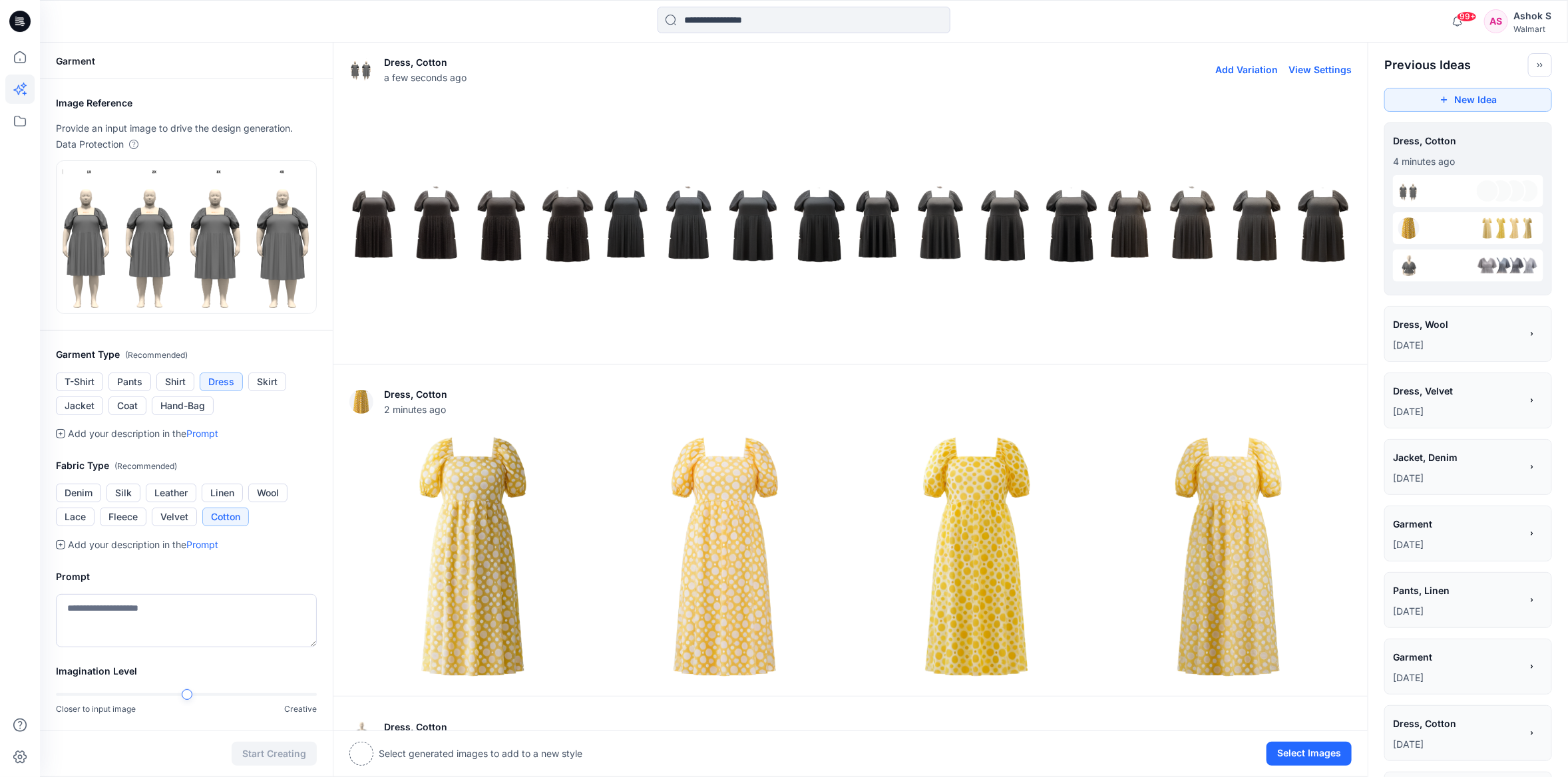
click at [588, 231] on img at bounding box center [473, 224] width 246 height 246
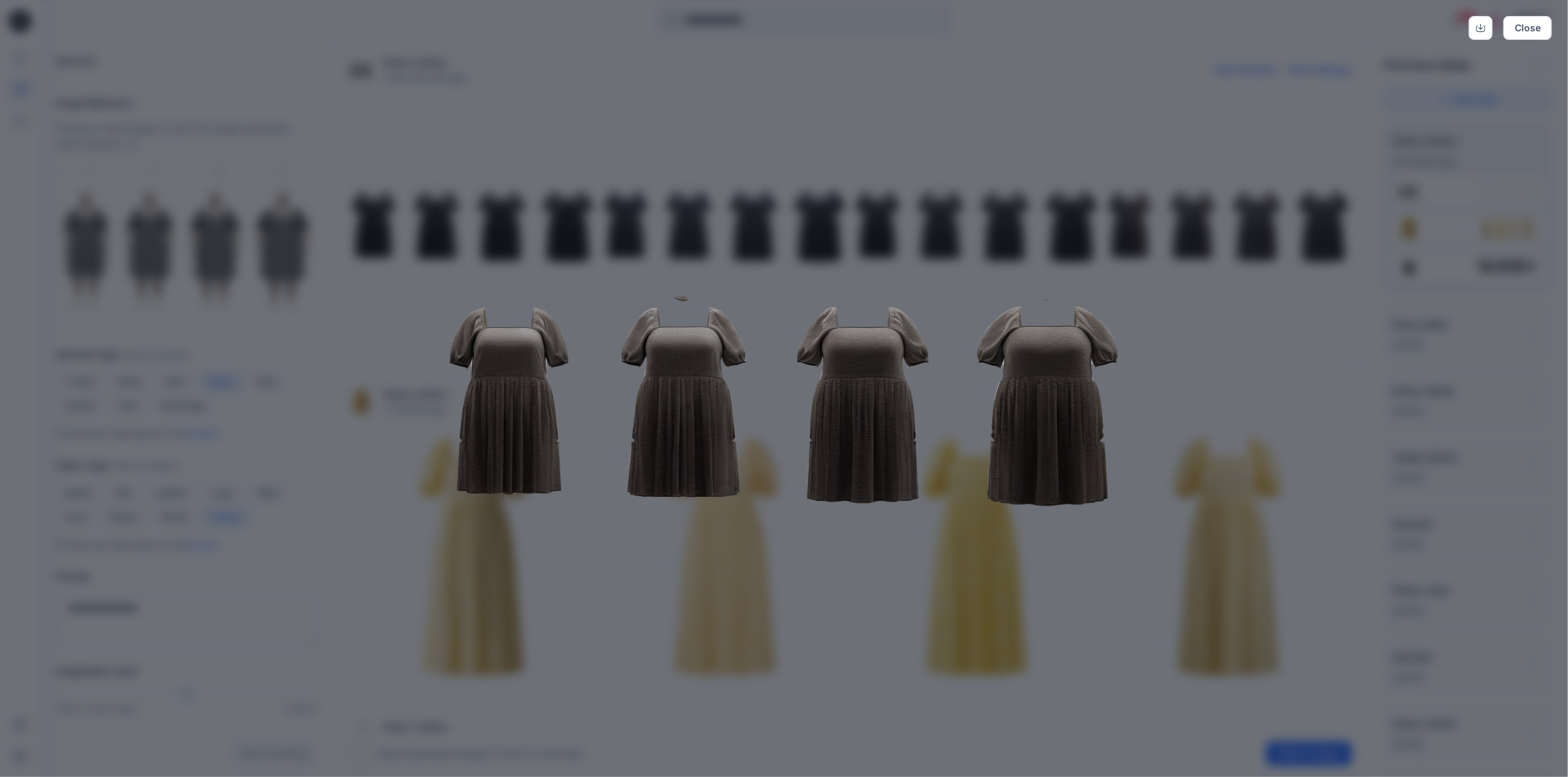
click at [858, 377] on img at bounding box center [784, 402] width 681 height 681
click at [1486, 25] on link "Download" at bounding box center [1480, 28] width 24 height 24
click at [834, 45] on div "Close" at bounding box center [784, 388] width 1568 height 777
